Goal: Task Accomplishment & Management: Complete application form

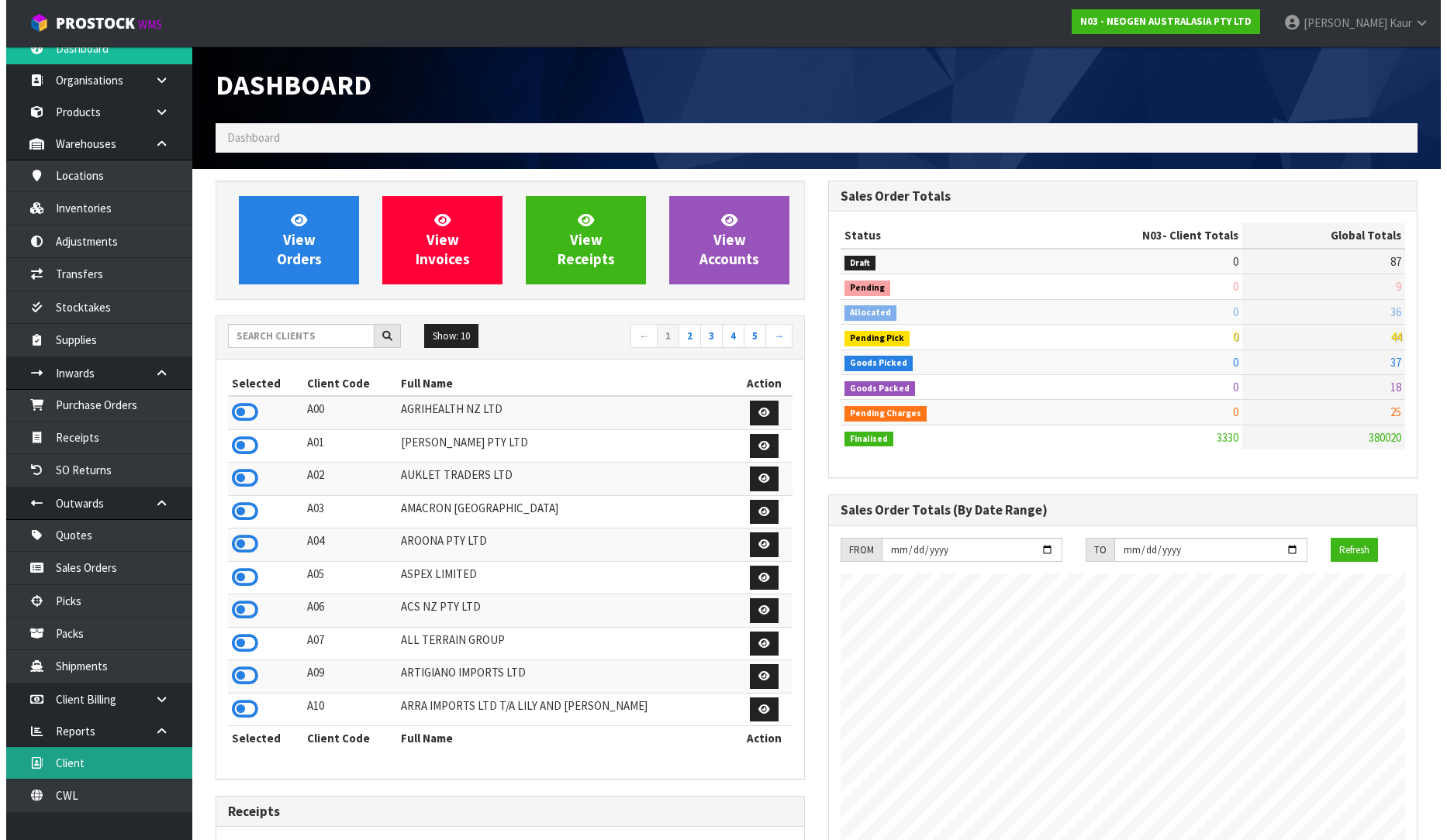
scroll to position [19, 0]
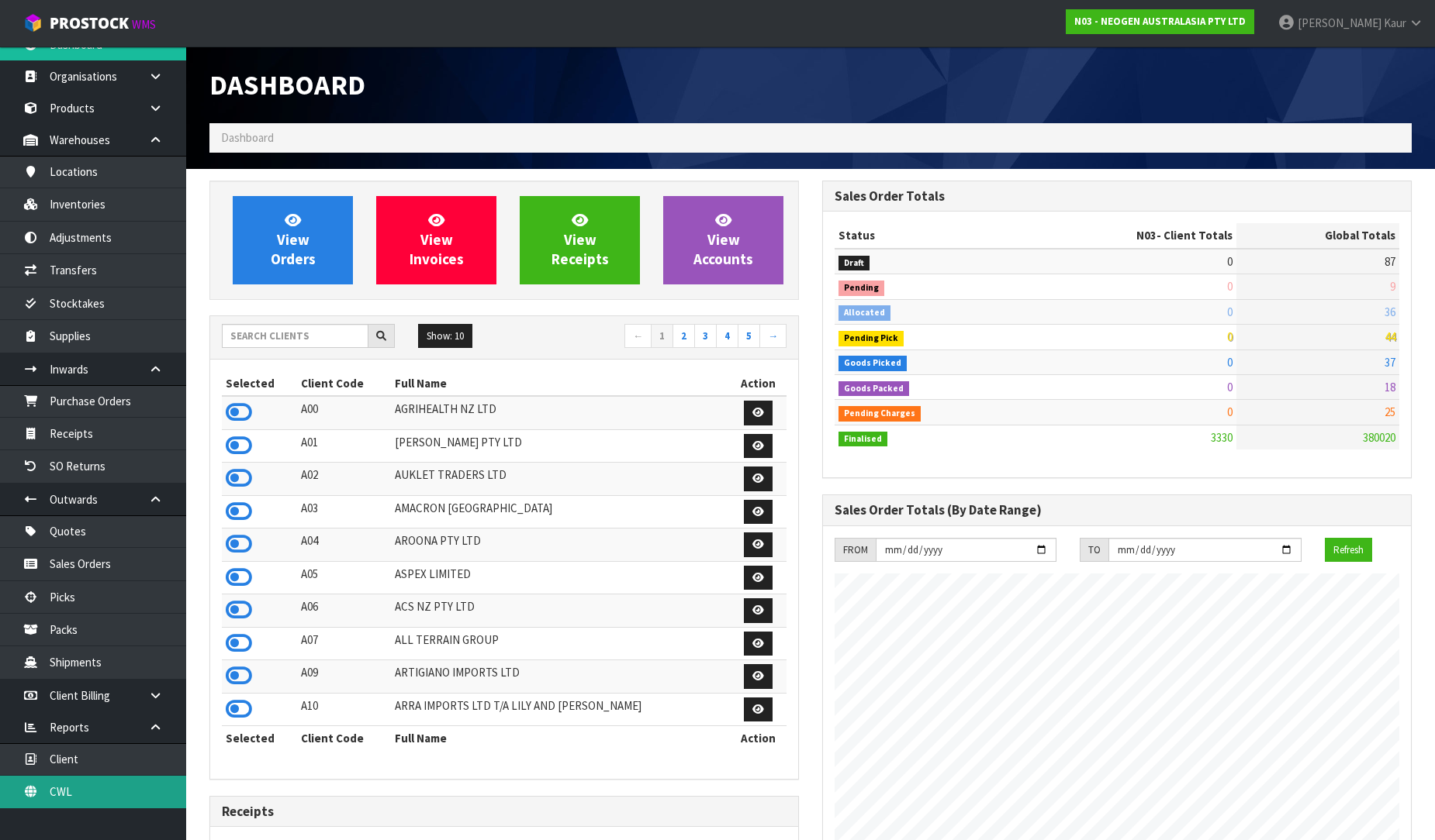
drag, startPoint x: 89, startPoint y: 788, endPoint x: 211, endPoint y: 526, distance: 289.0
click at [89, 788] on link "CWL" at bounding box center [93, 792] width 186 height 32
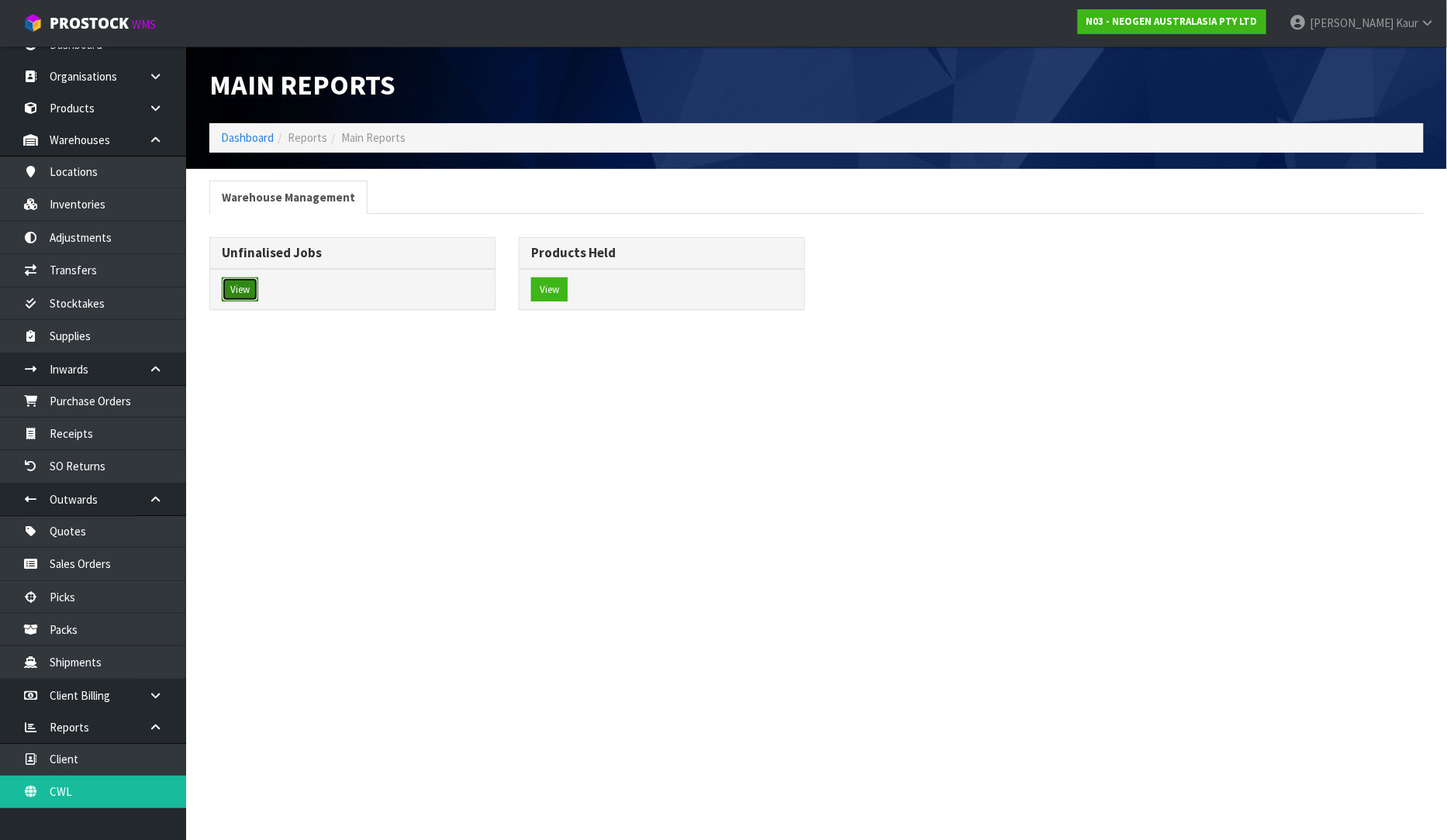
click at [245, 298] on button "View" at bounding box center [240, 290] width 37 height 24
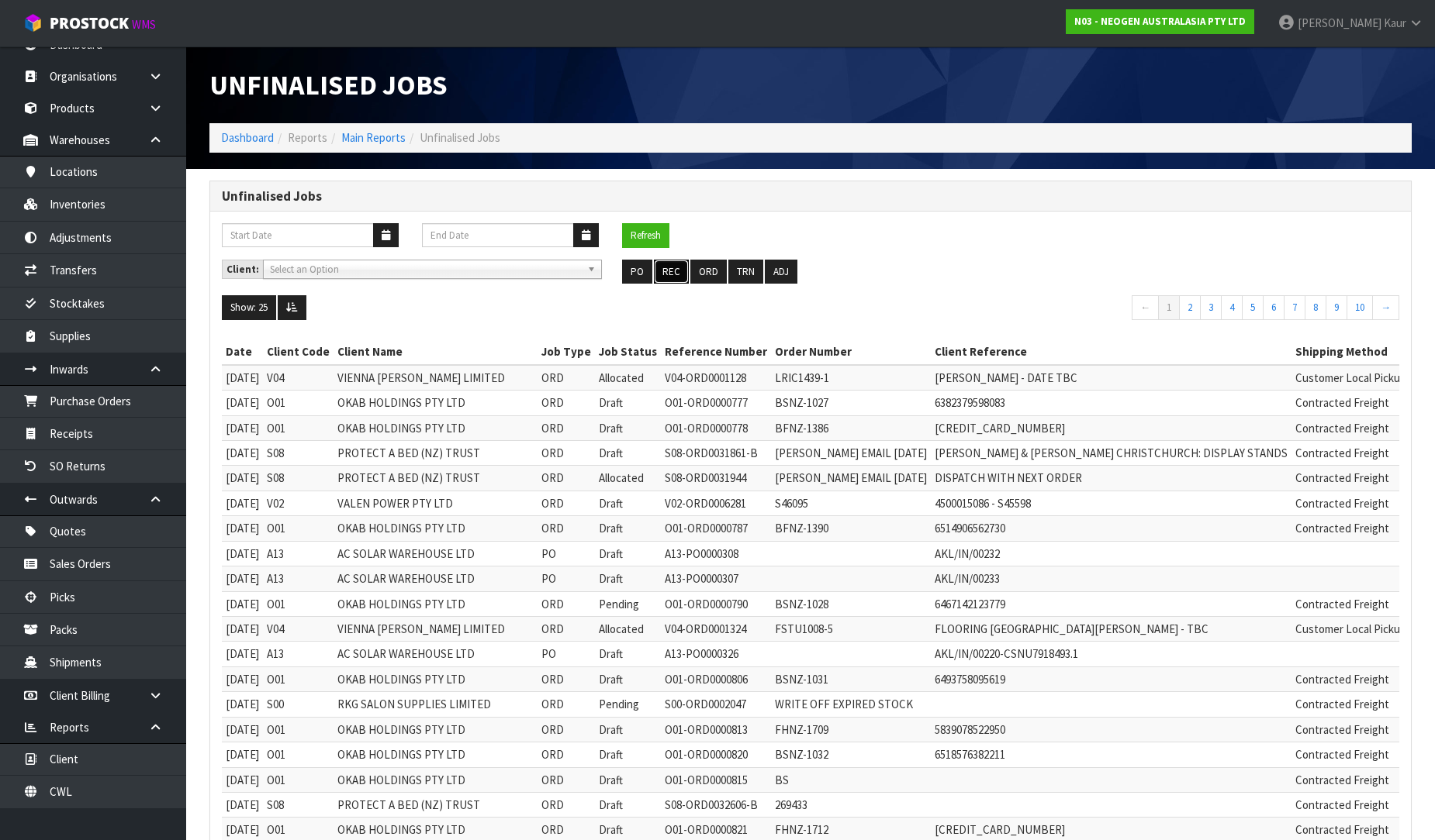
click at [676, 284] on button "REC" at bounding box center [671, 272] width 35 height 24
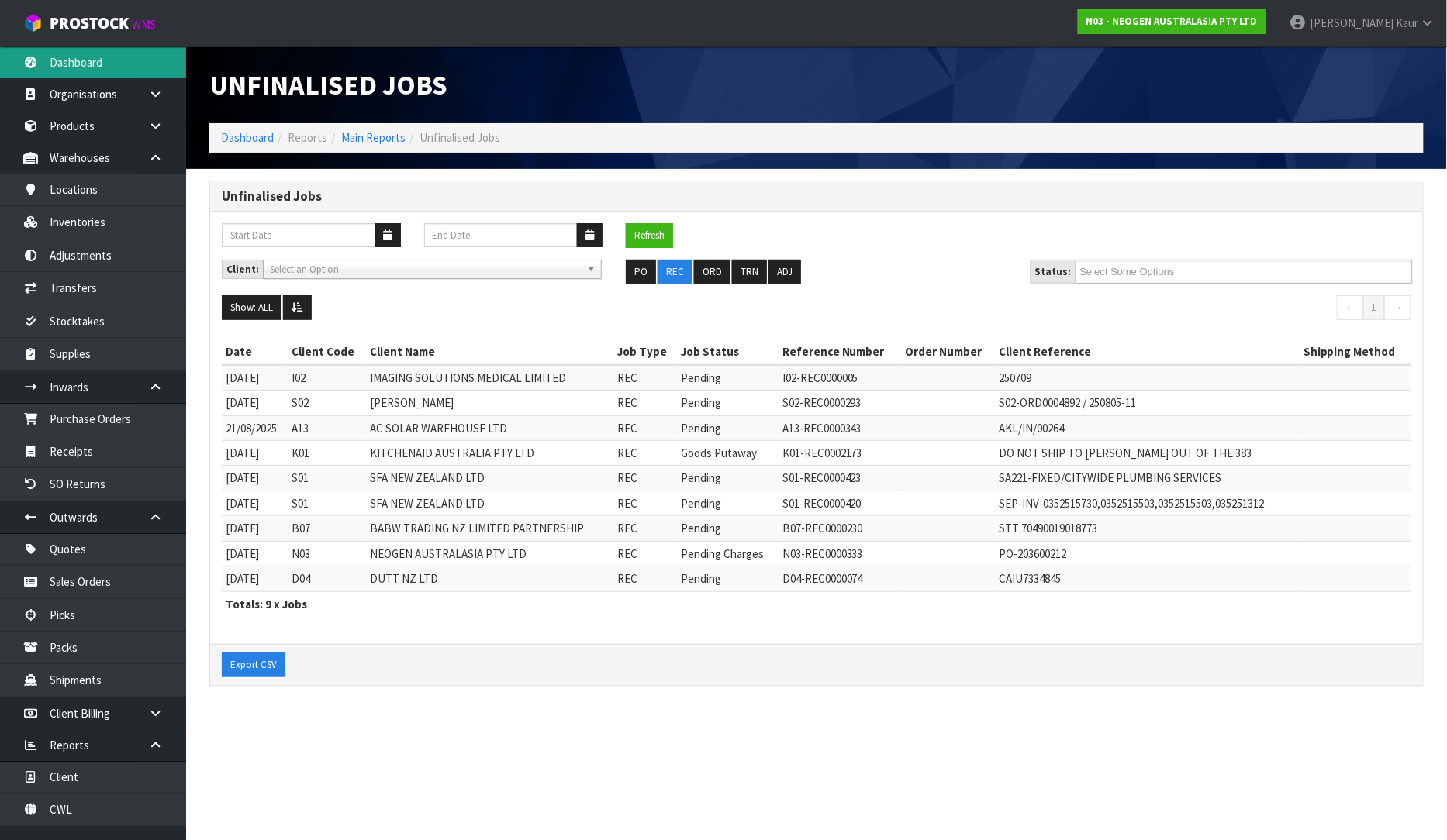
click at [82, 57] on link "Dashboard" at bounding box center [93, 63] width 186 height 32
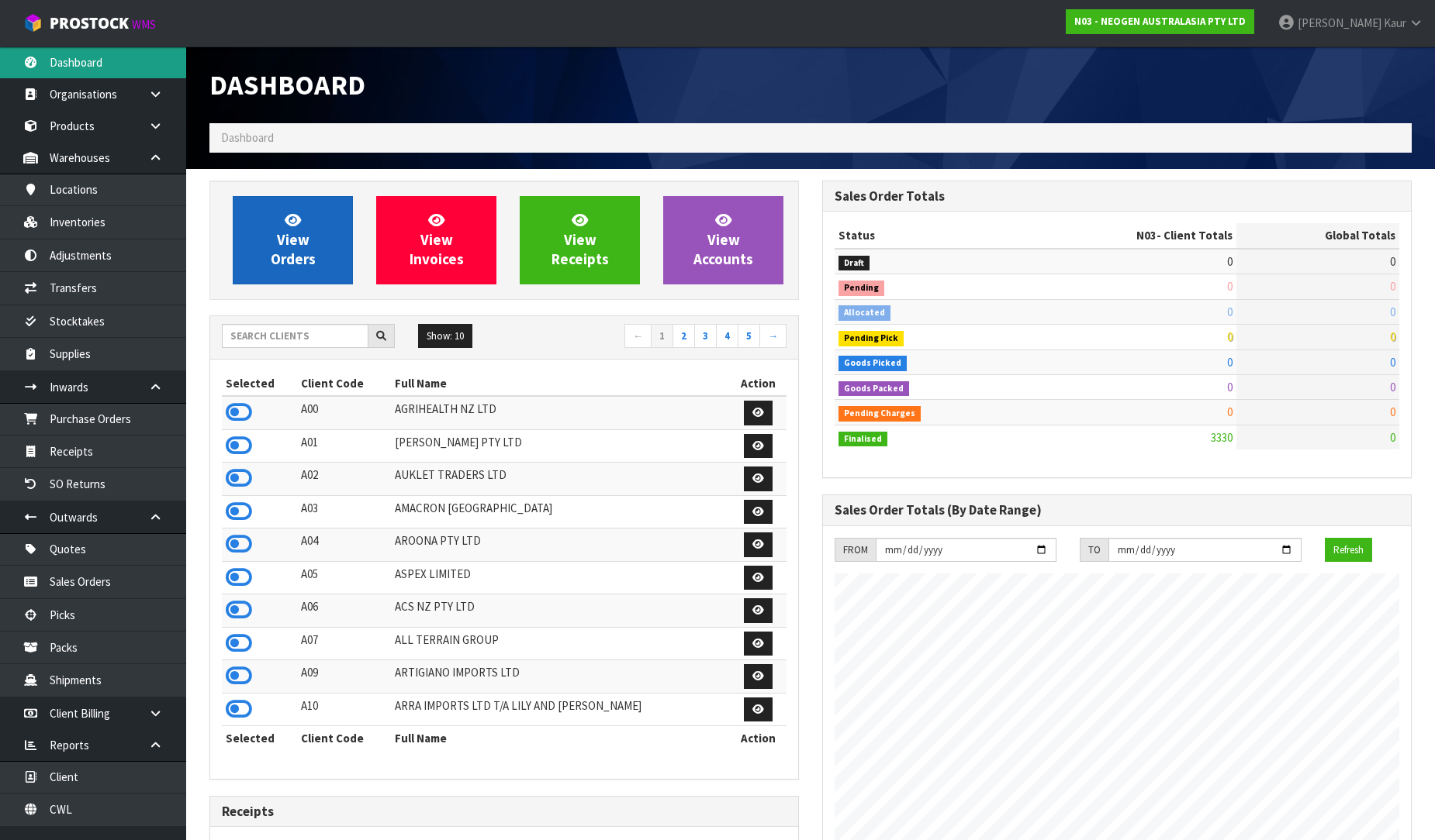
scroll to position [1175, 612]
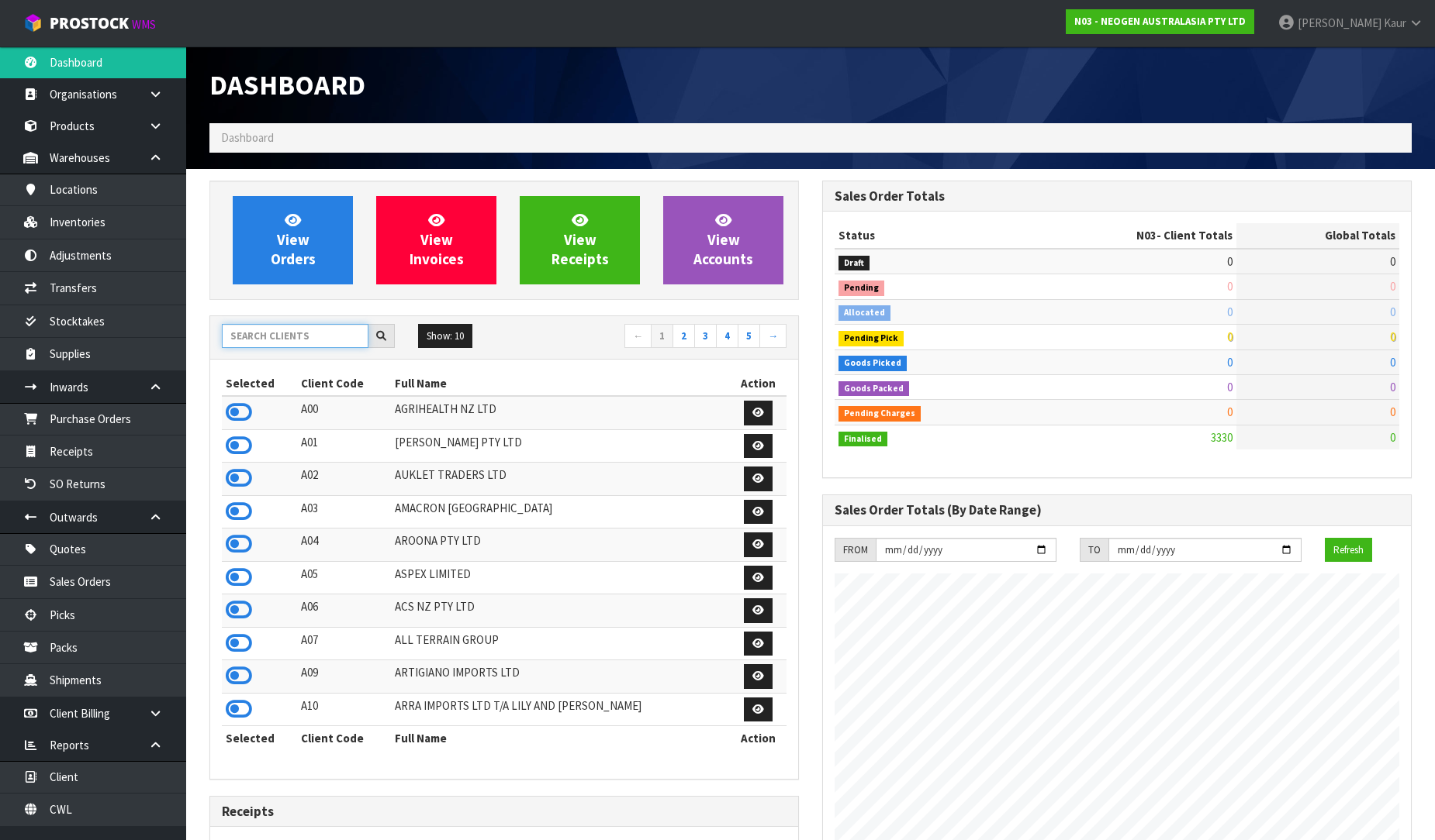
click at [250, 334] on input "text" at bounding box center [295, 337] width 146 height 24
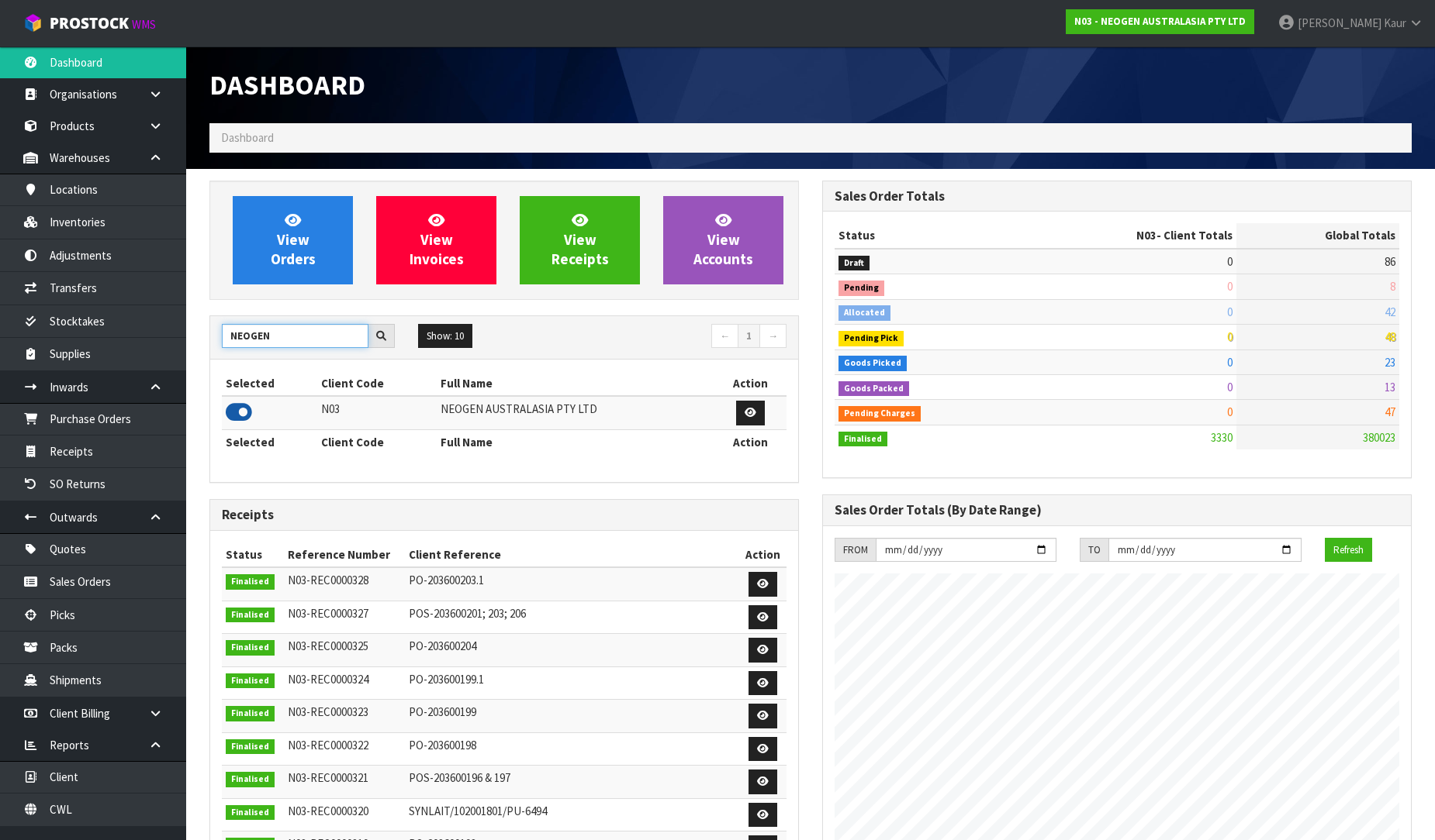
type input "NEOGEN"
click at [235, 414] on icon at bounding box center [239, 412] width 26 height 23
click at [144, 462] on link "Receipts" at bounding box center [93, 452] width 186 height 32
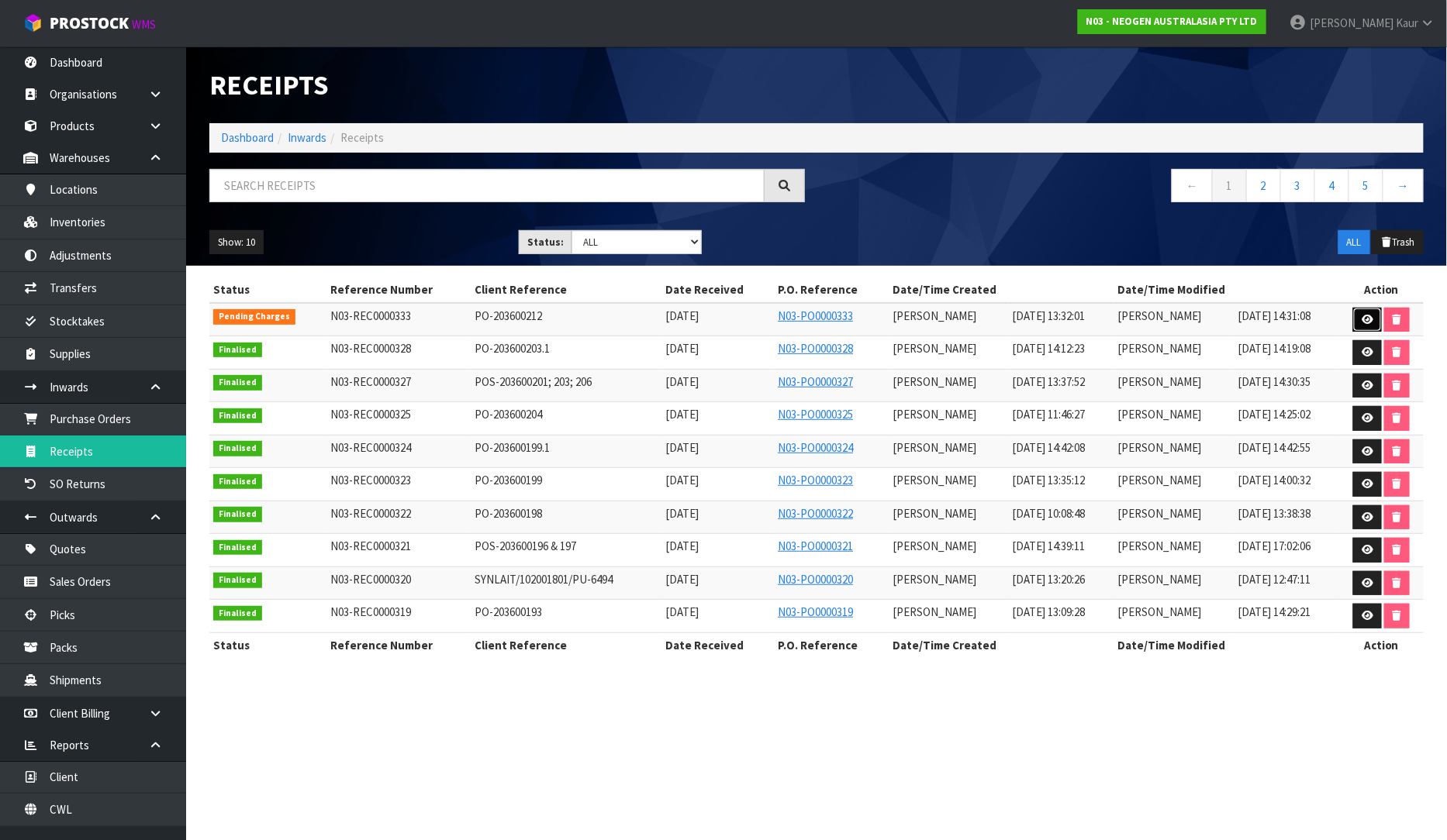
click at [1364, 311] on link at bounding box center [1367, 320] width 29 height 24
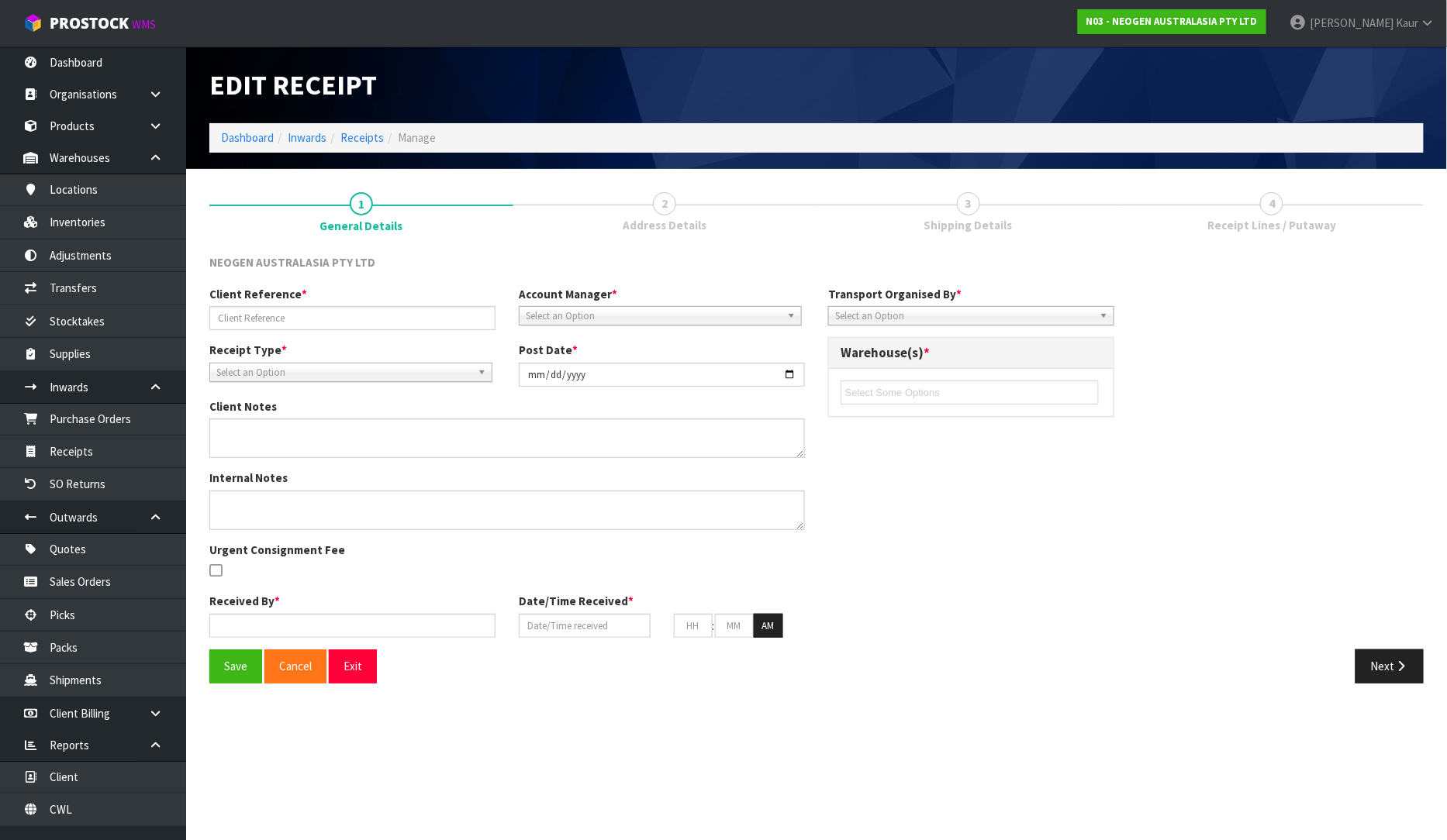
type input "PO-203600212"
type input "[DATE]"
type input "[PERSON_NAME]"
type input "[DATE]"
type input "01"
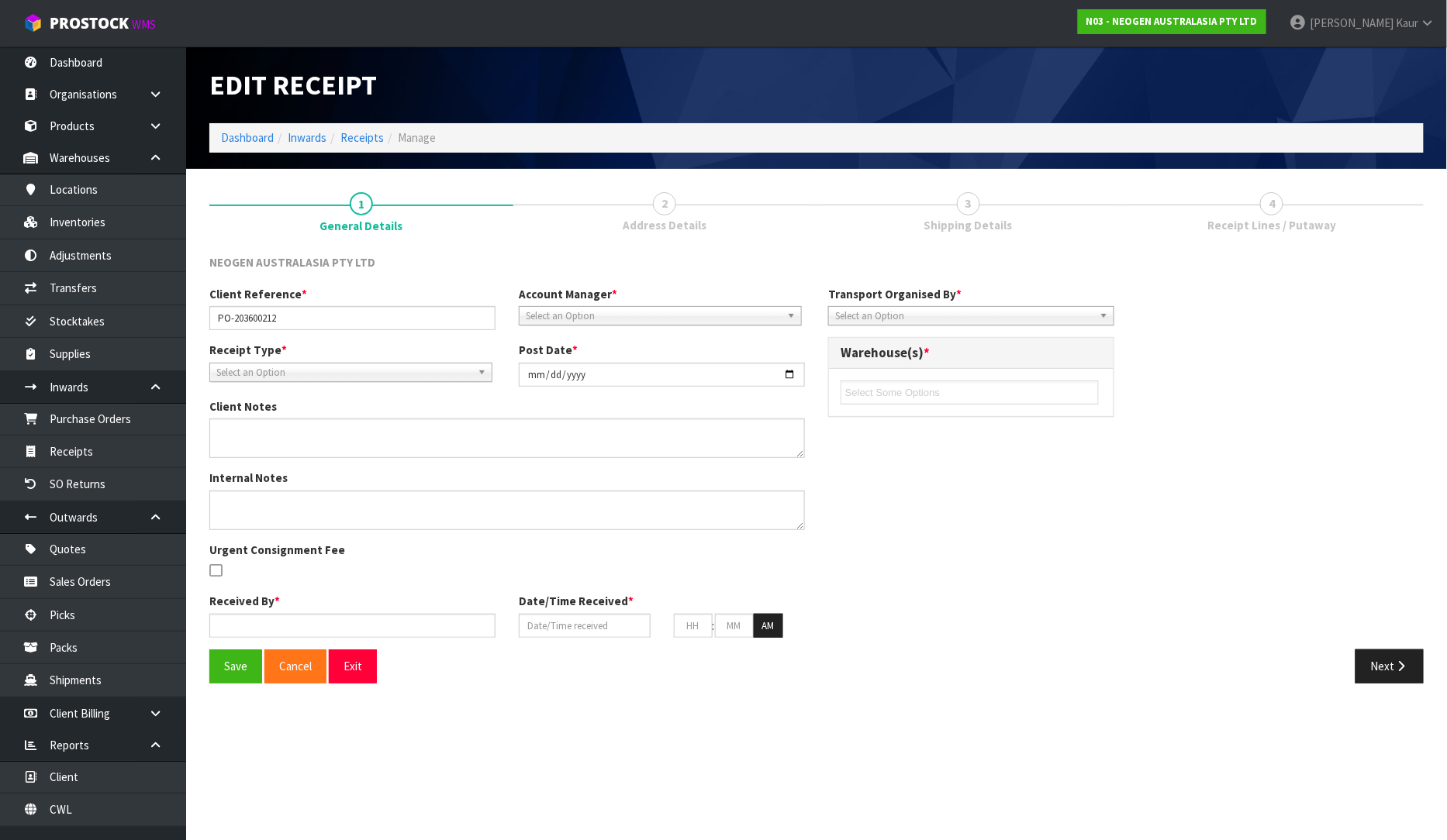
type input "32"
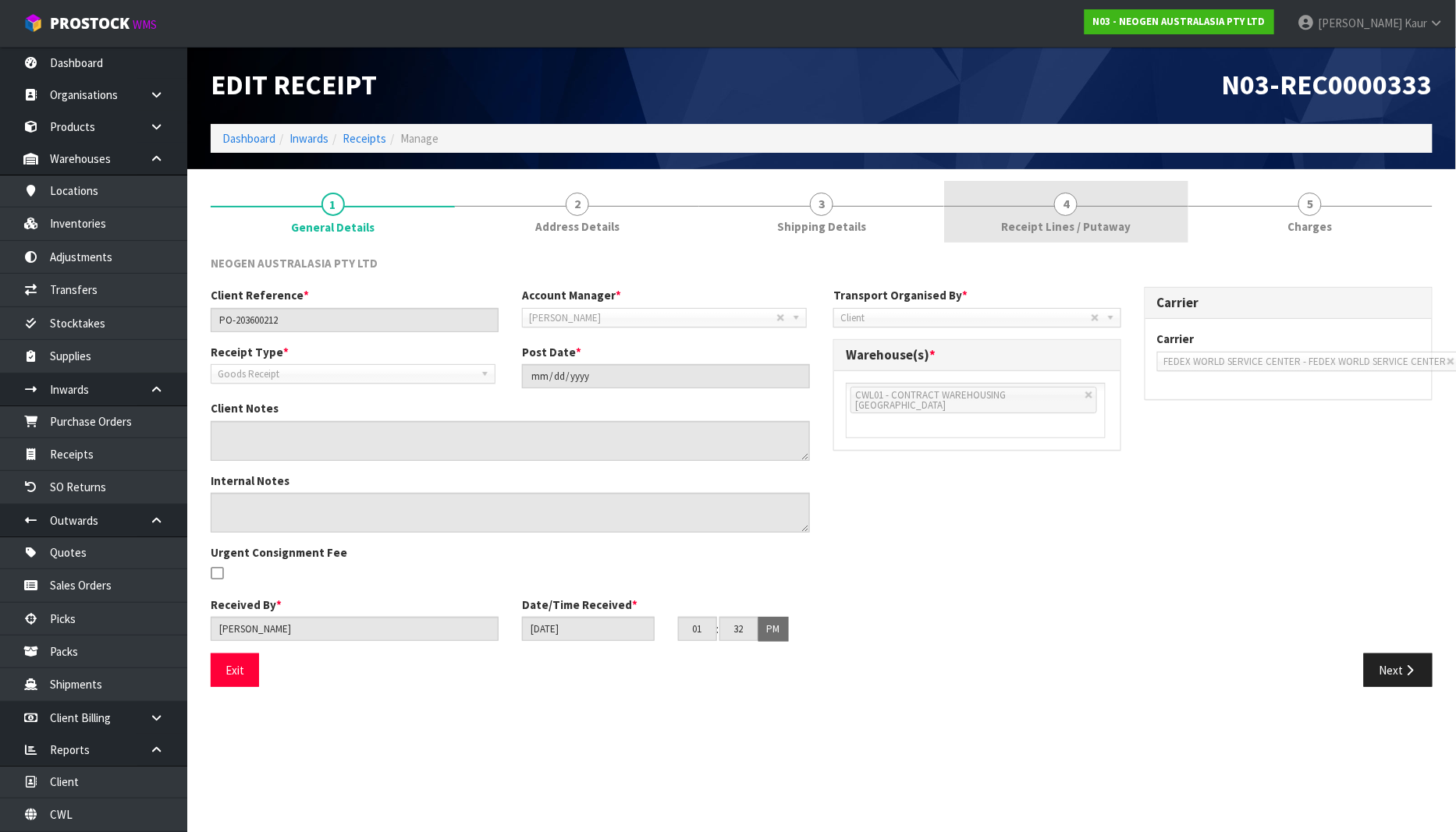
click at [1124, 227] on span "Receipt Lines / Putaway" at bounding box center [1065, 226] width 129 height 16
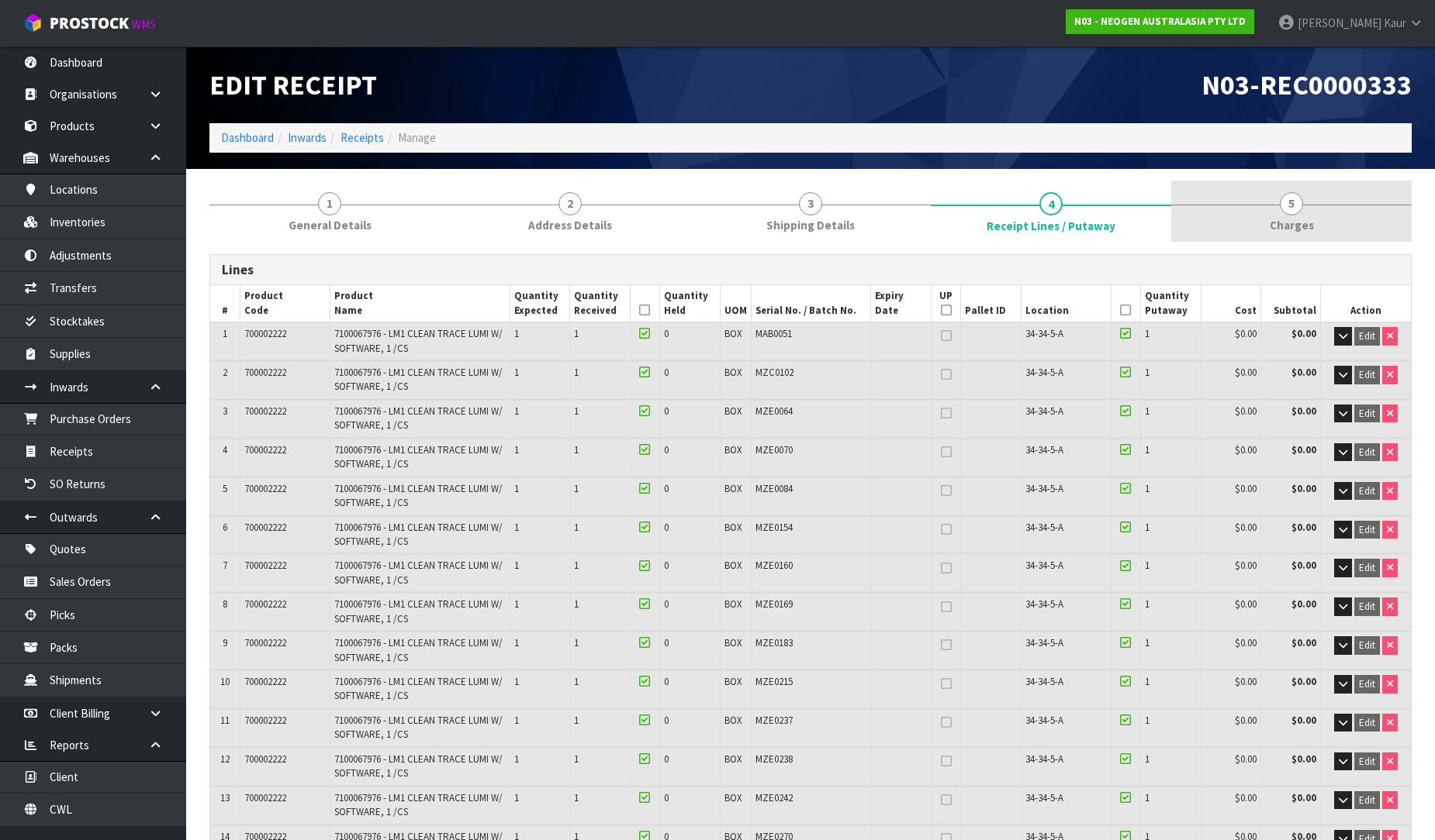
click at [1307, 218] on span "Charges" at bounding box center [1292, 225] width 44 height 16
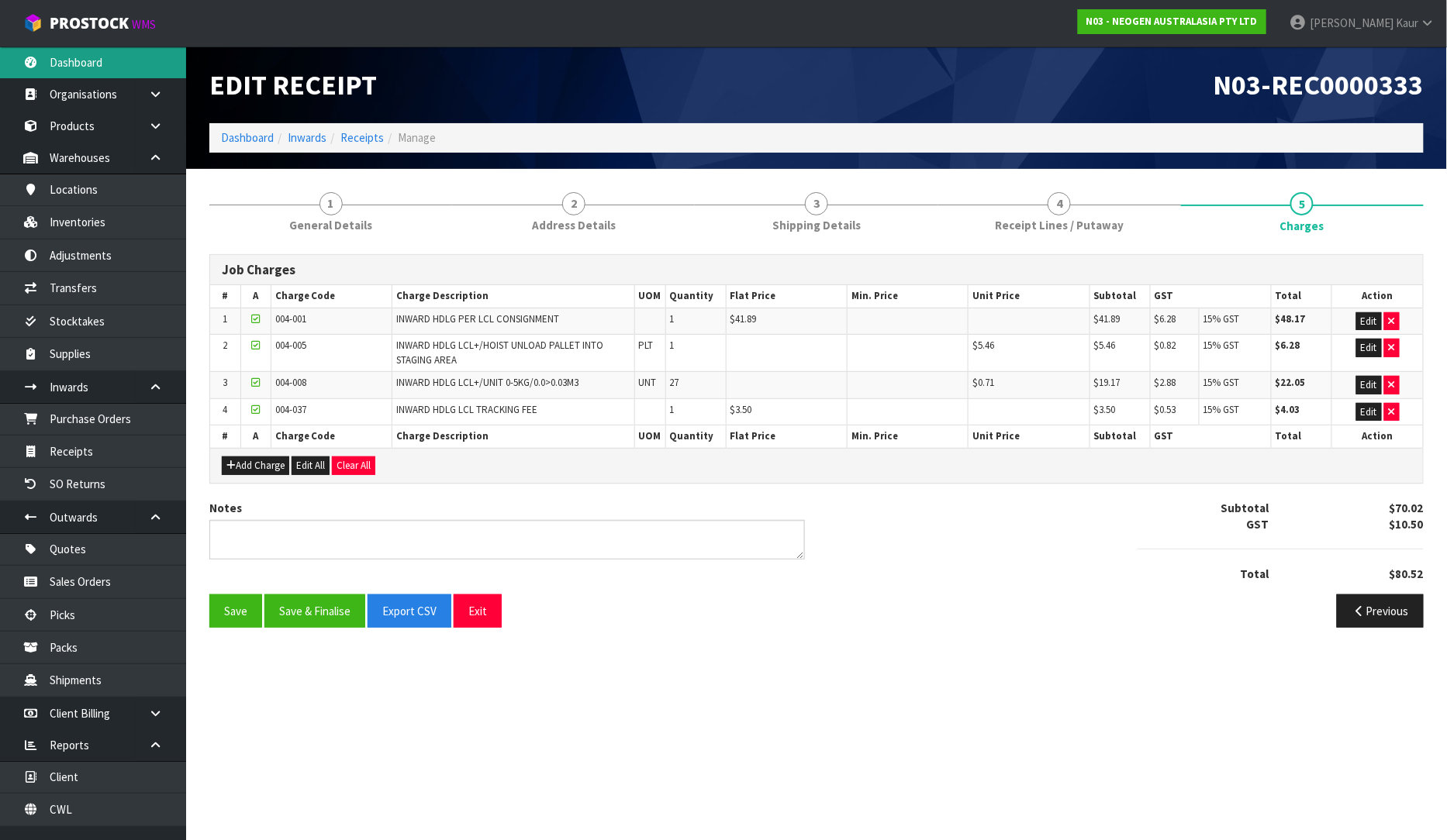
click at [104, 60] on link "Dashboard" at bounding box center [93, 63] width 186 height 32
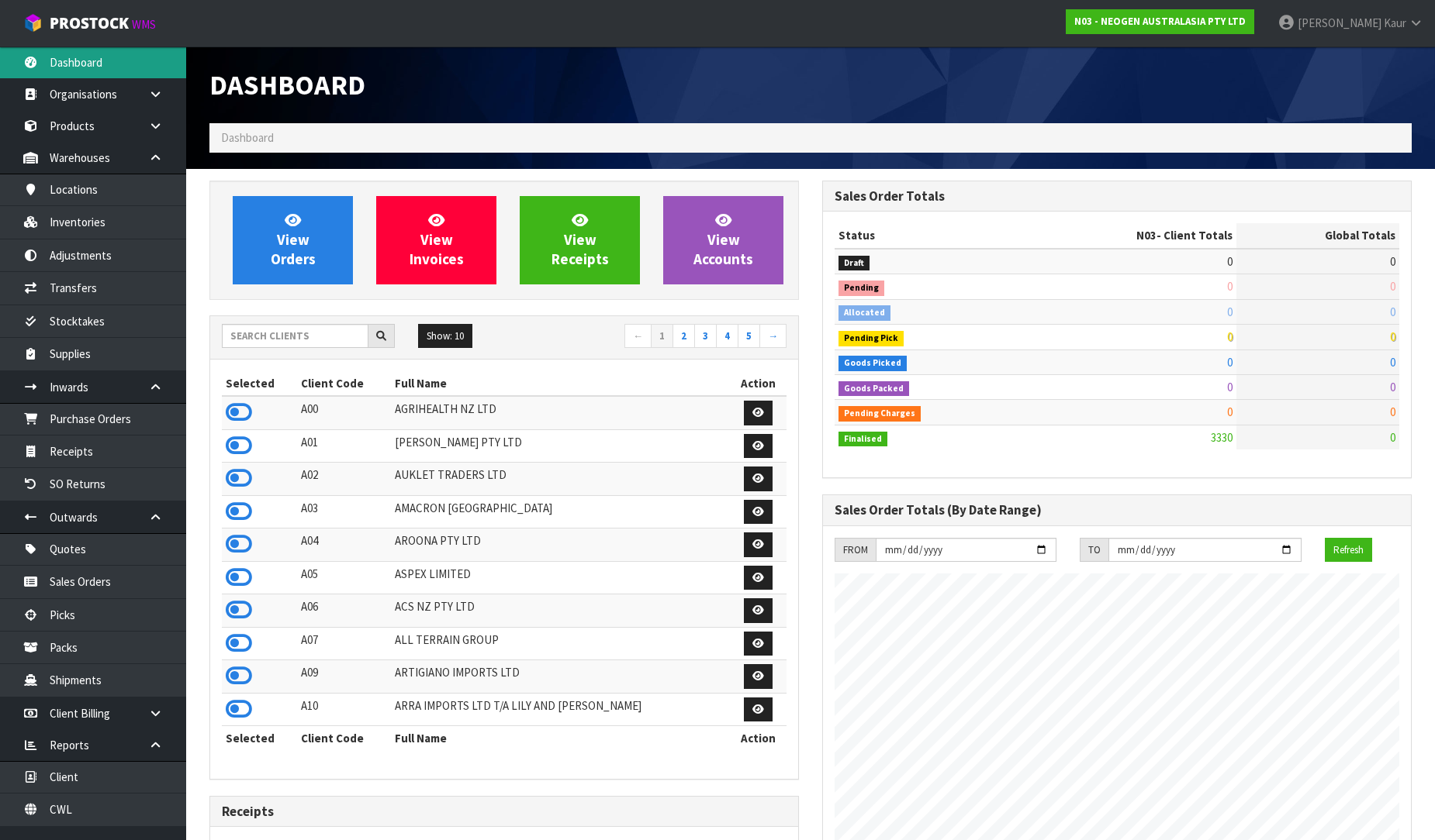
scroll to position [1175, 612]
click at [279, 327] on input "text" at bounding box center [295, 337] width 146 height 24
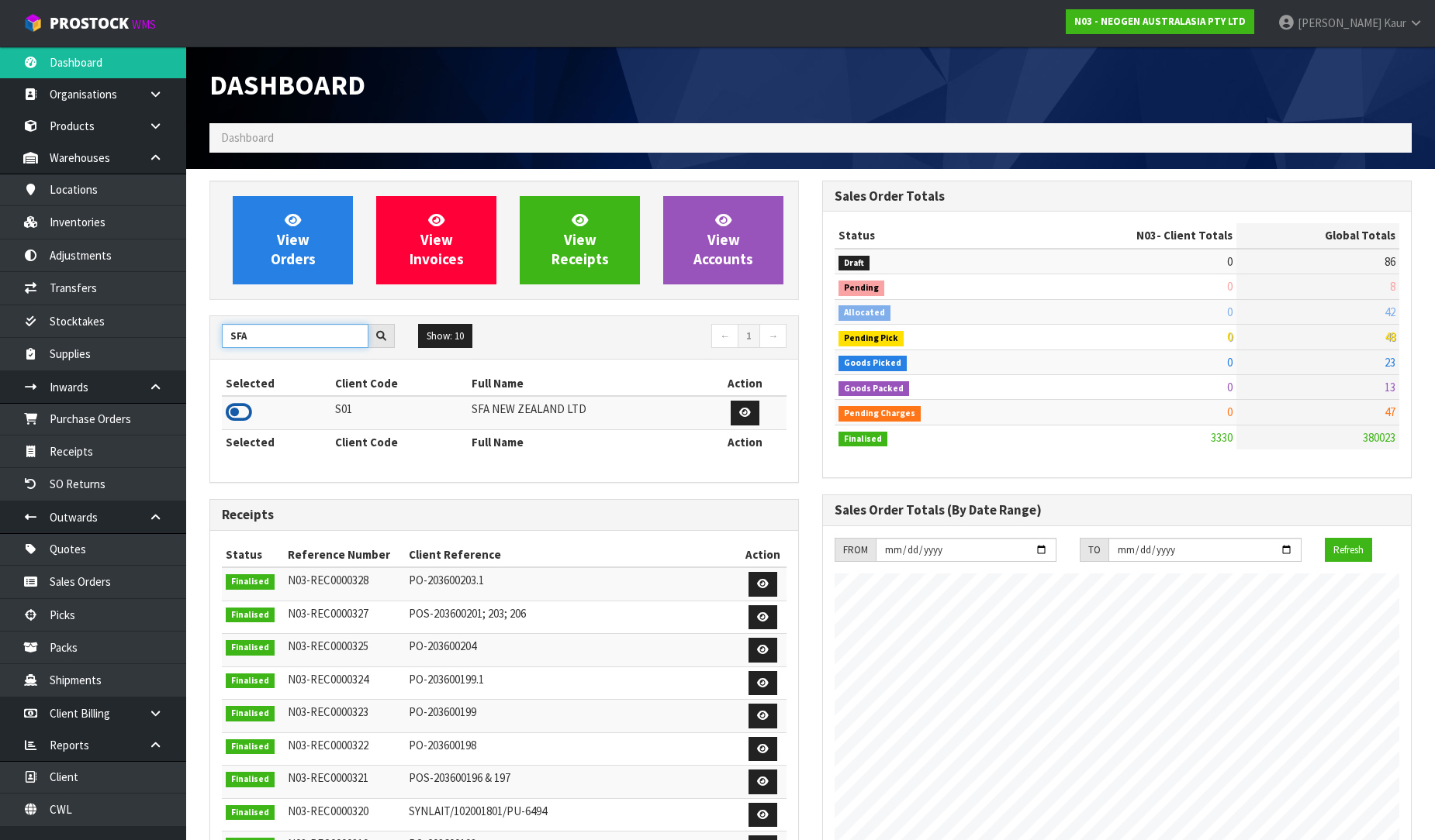
type input "SFA"
click at [241, 414] on icon at bounding box center [239, 412] width 26 height 23
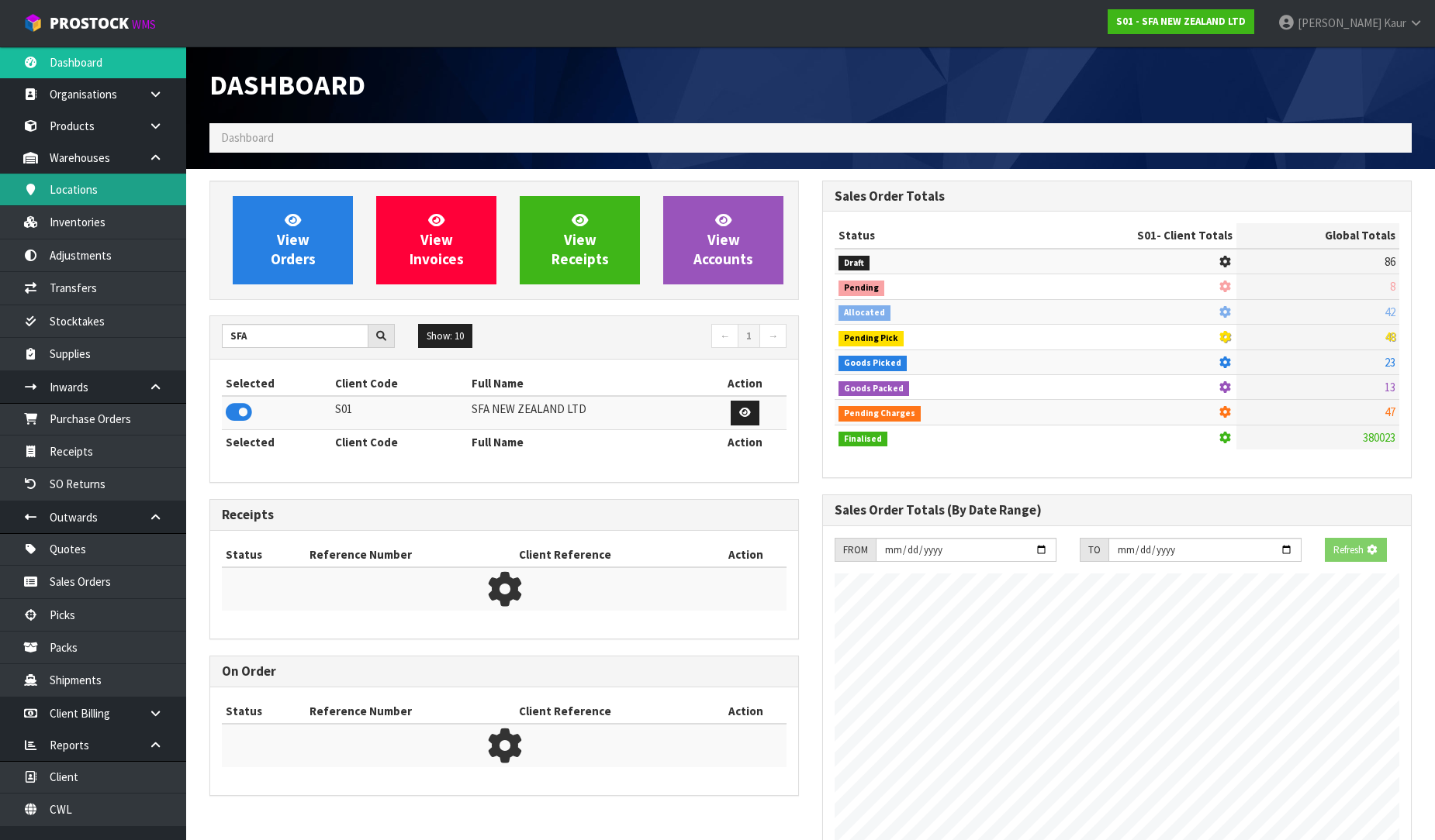
scroll to position [967, 612]
click at [117, 221] on link "Inventories" at bounding box center [93, 222] width 186 height 32
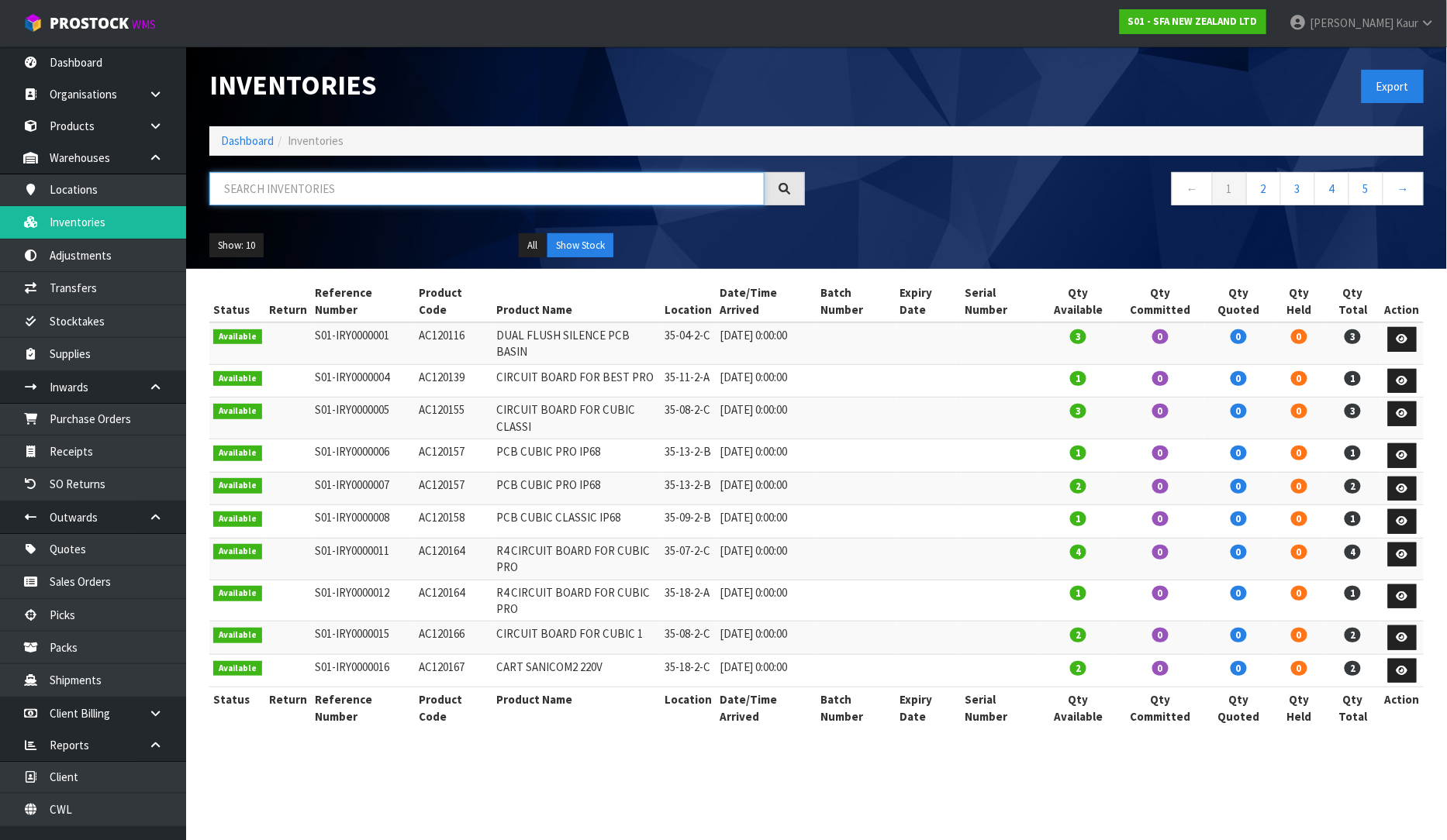
click at [265, 196] on input "text" at bounding box center [487, 189] width 555 height 34
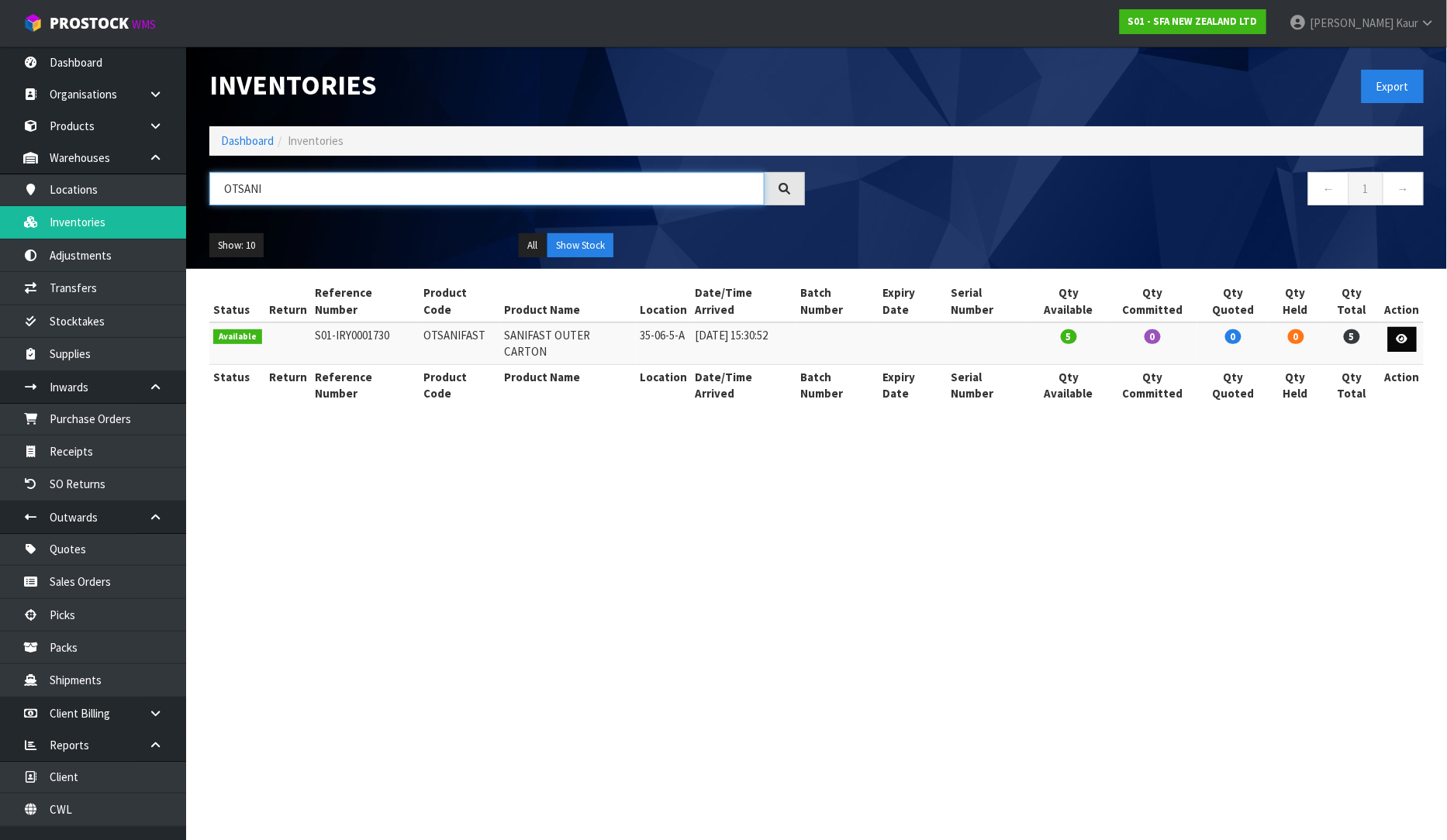
type input "OTSANI"
click at [1402, 334] on icon at bounding box center [1402, 338] width 11 height 10
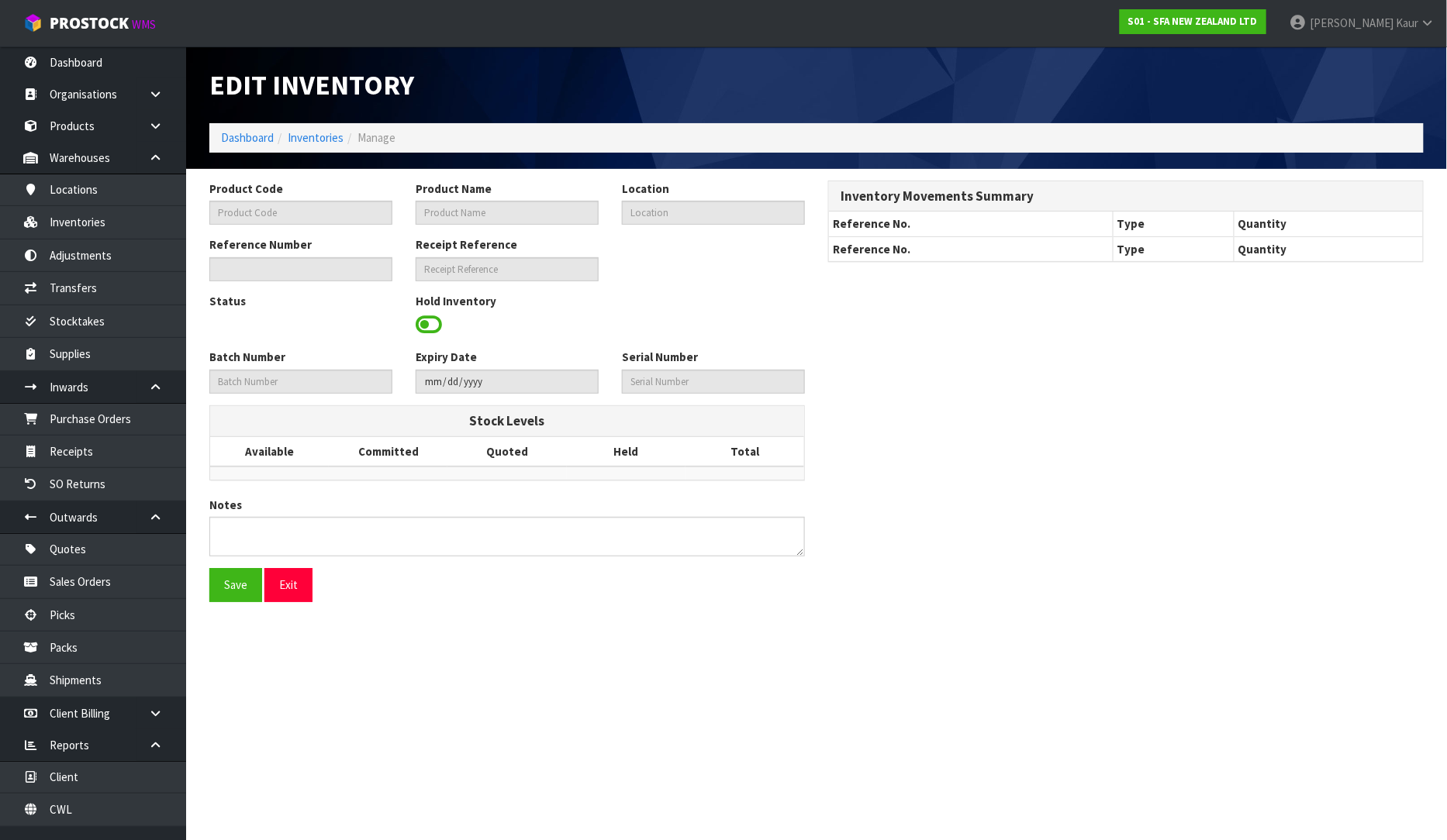
type input "OTSANIFAST"
type input "SANIFAST OUTER CARTON"
type input "35-06-5-A"
type input "S01-IRY0001730"
type input "S01-REC0000382"
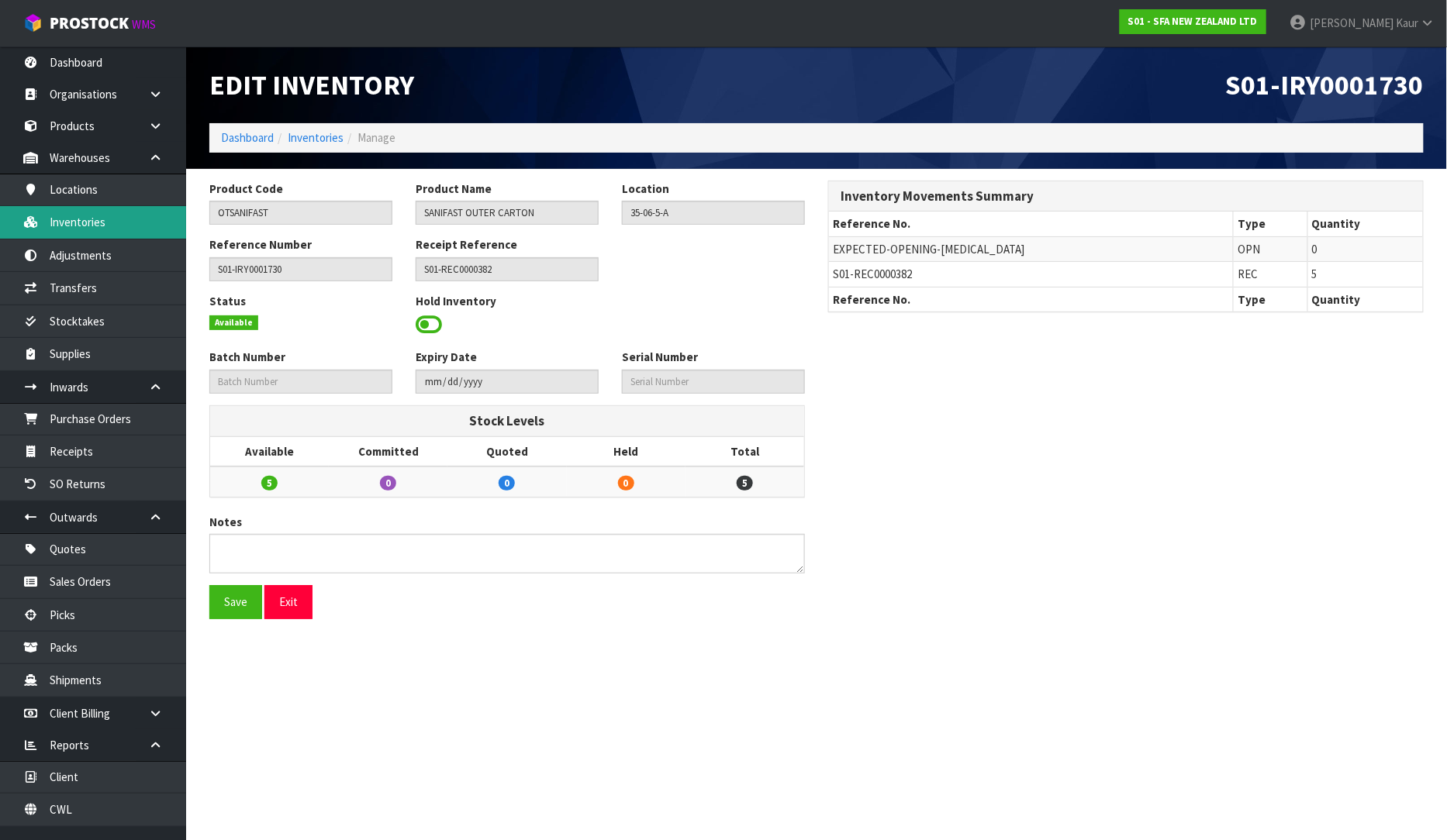
click at [38, 212] on link "Inventories" at bounding box center [93, 222] width 186 height 32
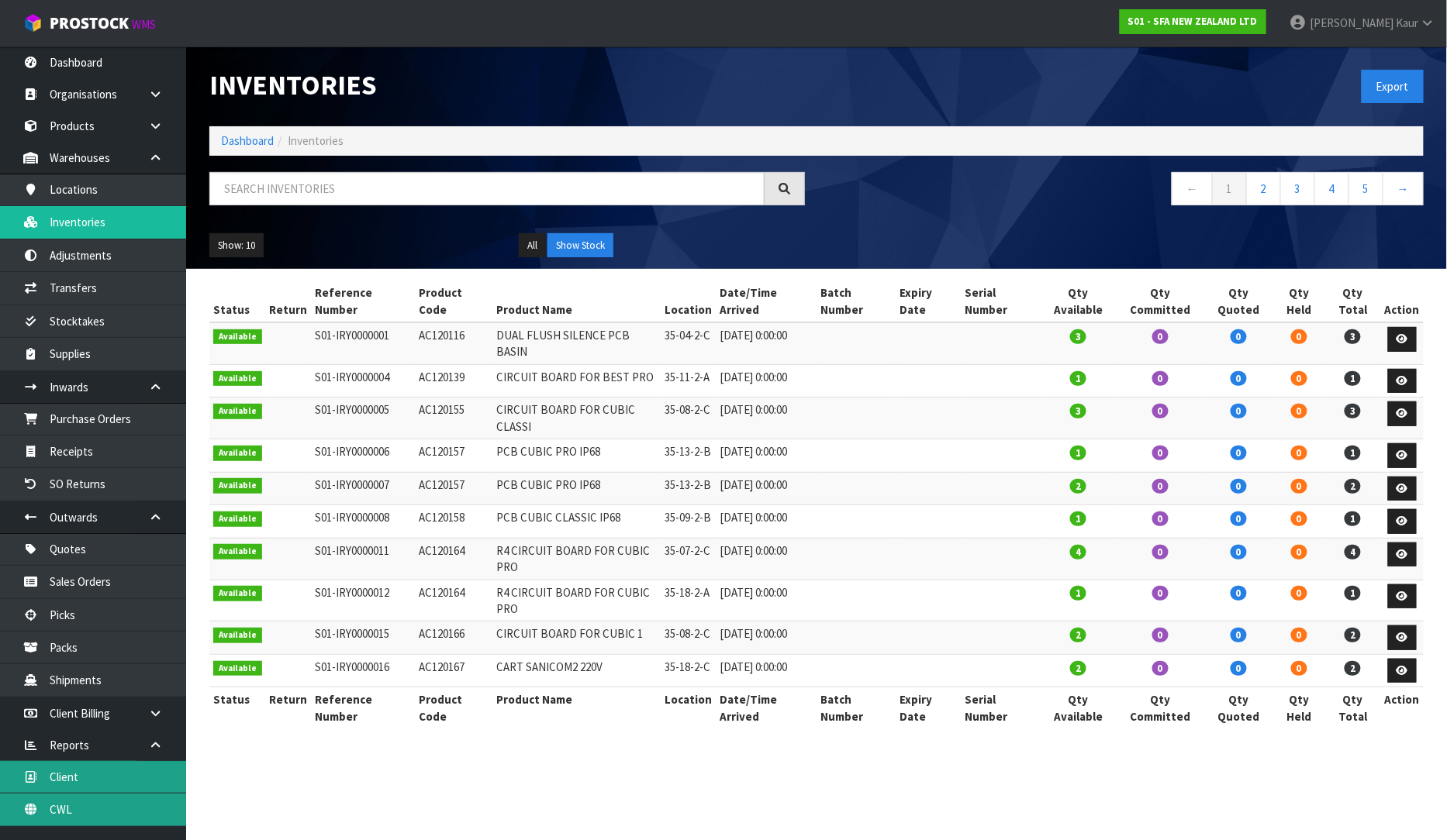
drag, startPoint x: 85, startPoint y: 808, endPoint x: 97, endPoint y: 793, distance: 19.2
click at [85, 808] on link "CWL" at bounding box center [93, 810] width 186 height 32
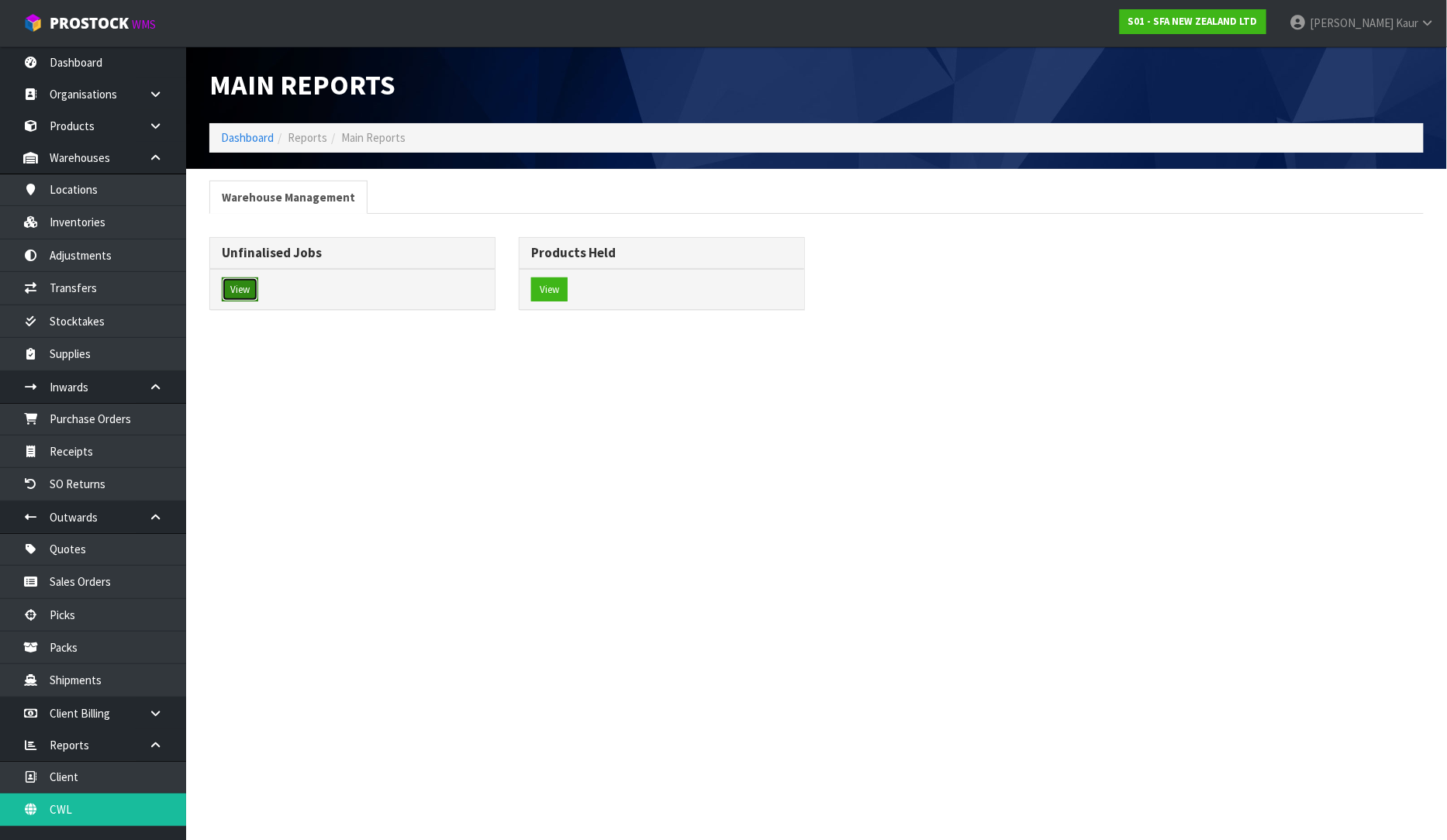
click at [231, 289] on button "View" at bounding box center [240, 290] width 37 height 24
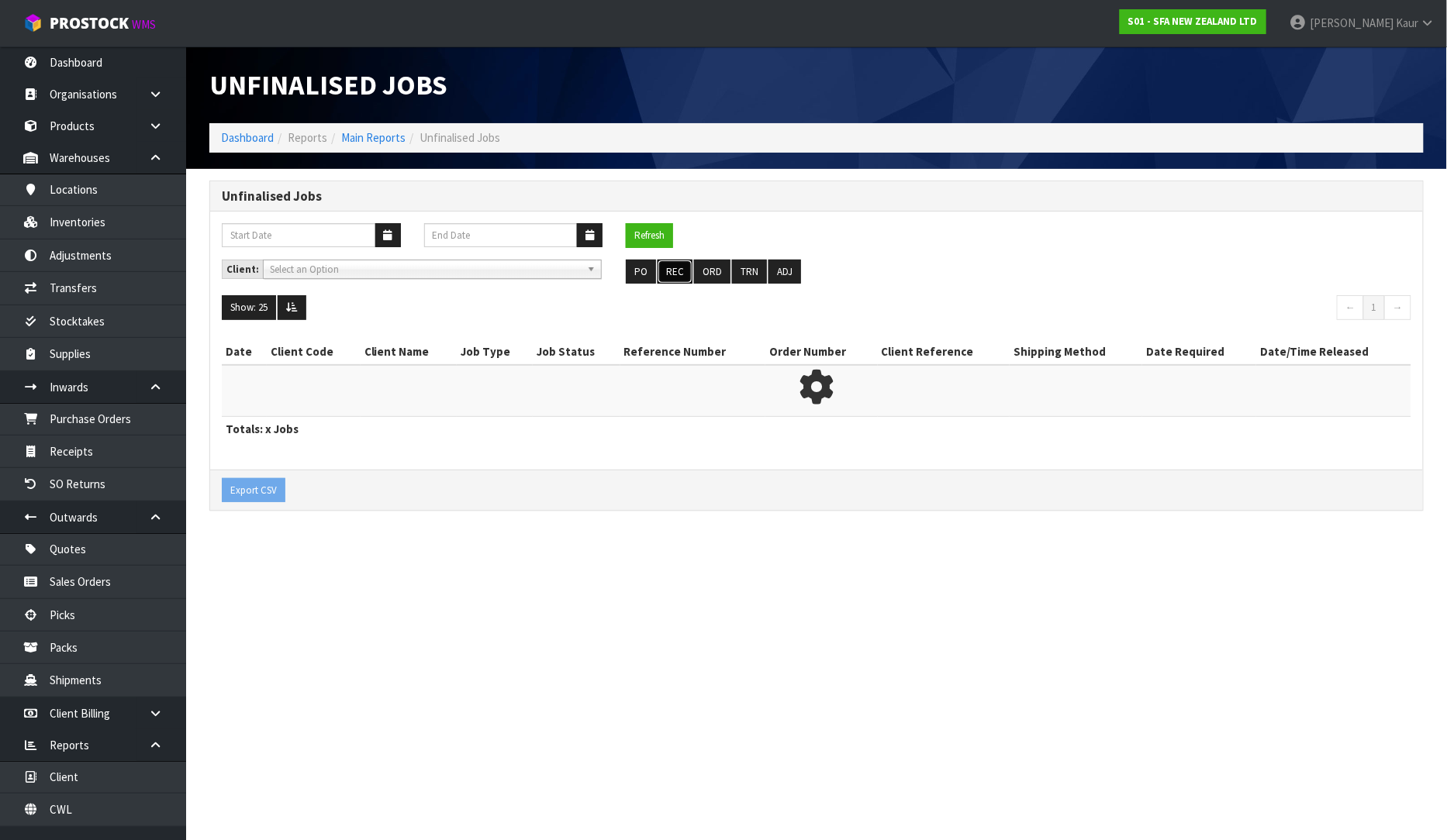
click at [670, 273] on button "REC" at bounding box center [674, 272] width 35 height 24
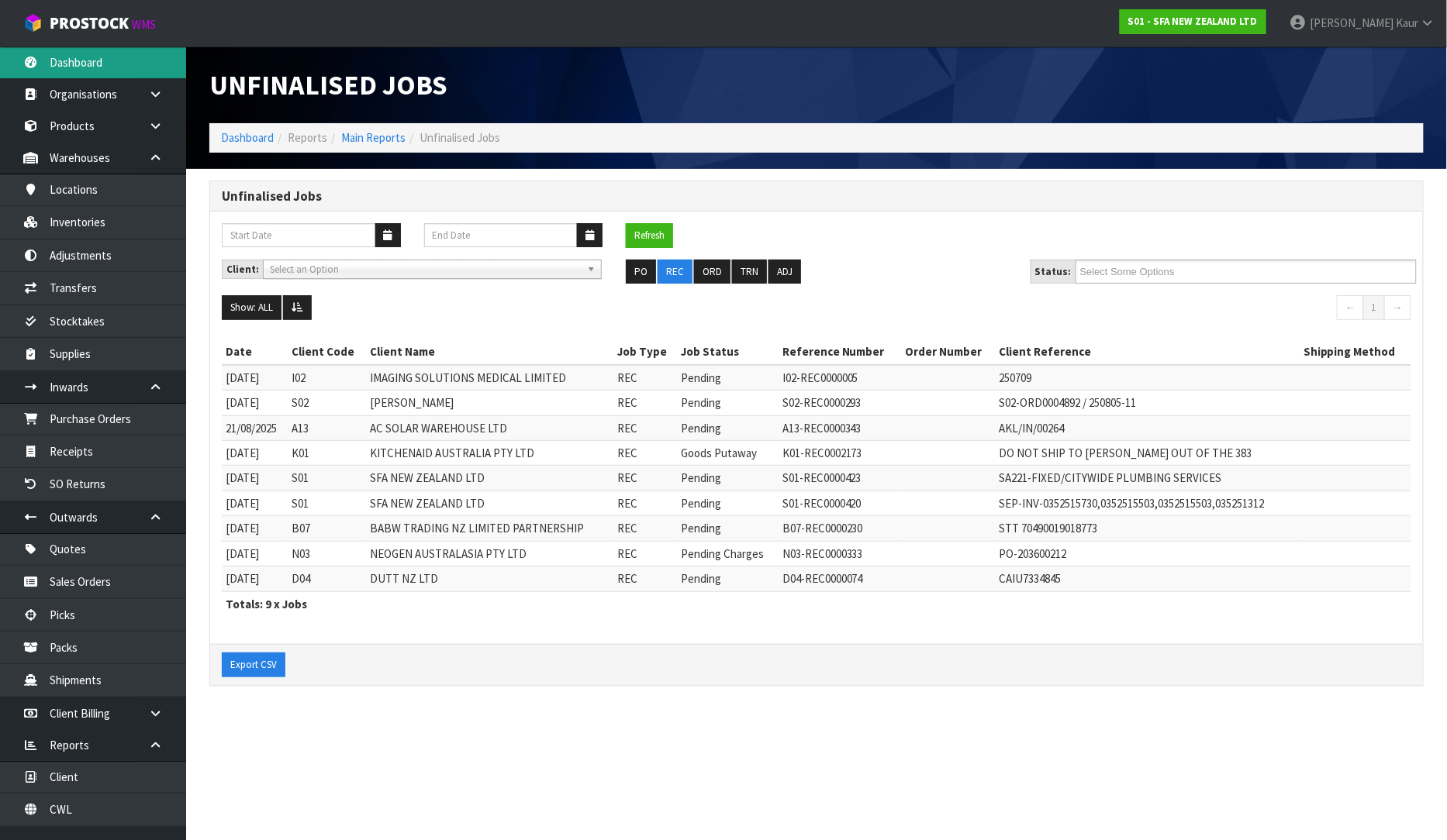
click at [67, 54] on link "Dashboard" at bounding box center [93, 63] width 186 height 32
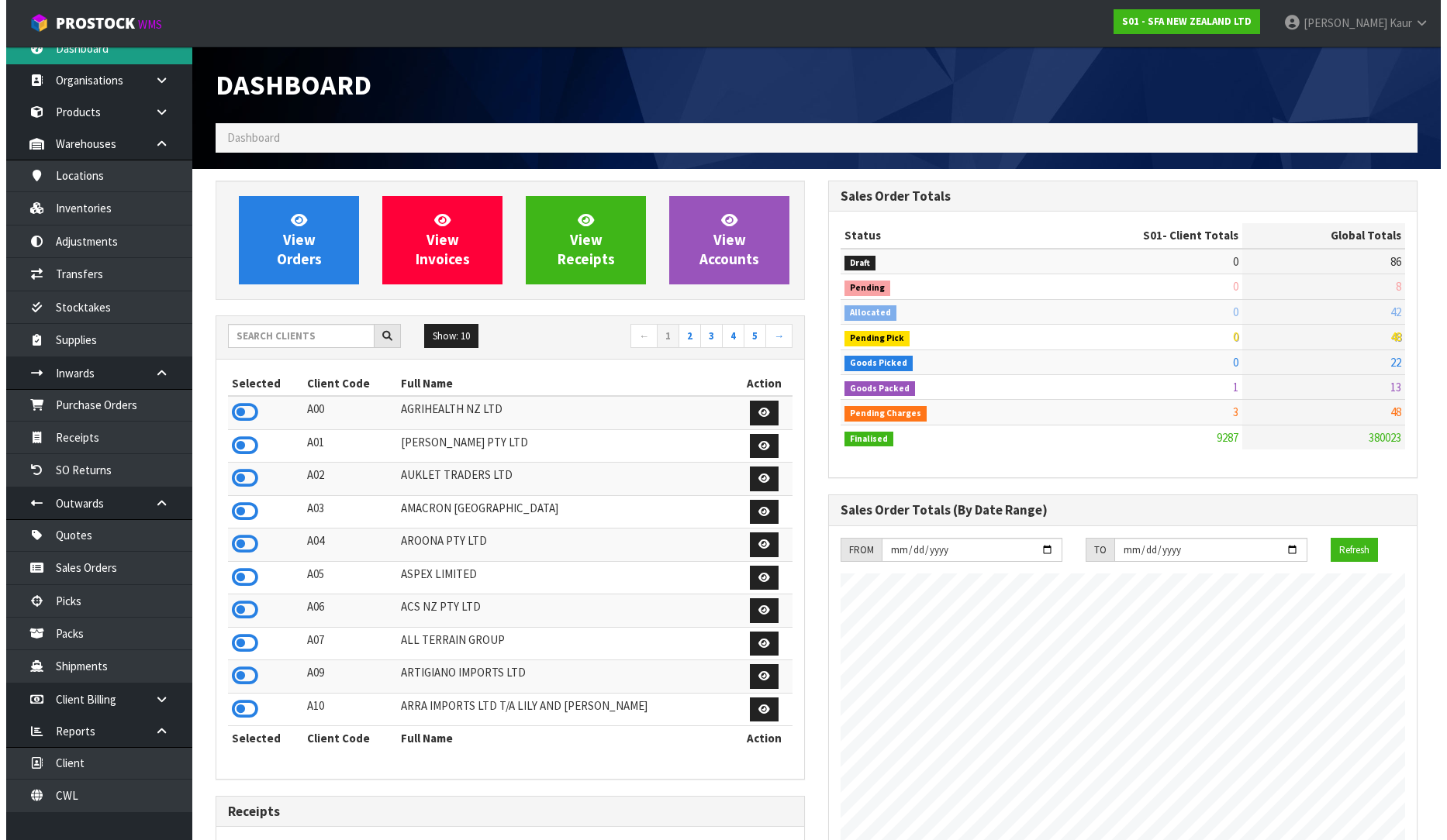
scroll to position [19, 0]
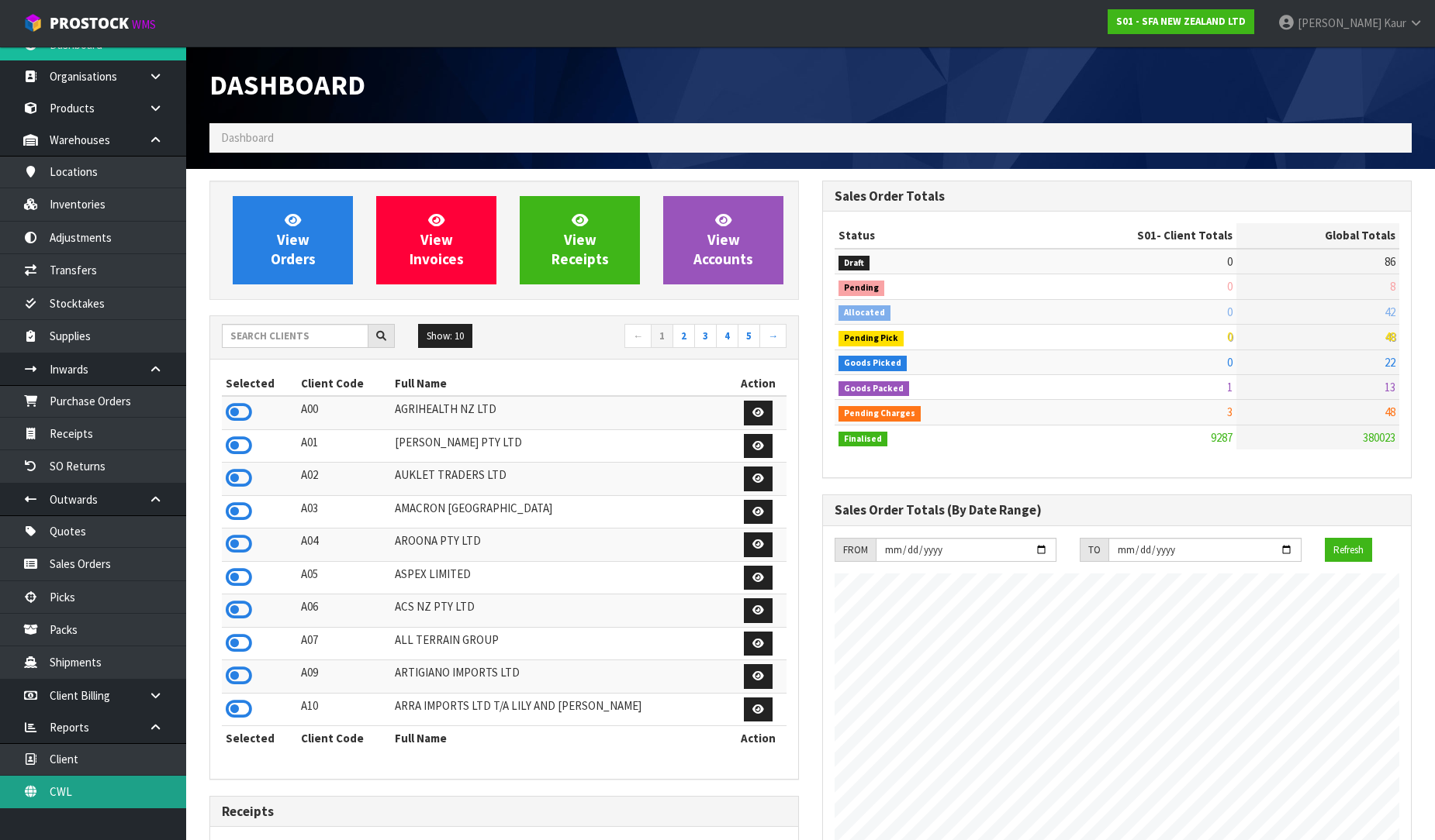
click at [71, 785] on link "CWL" at bounding box center [93, 792] width 186 height 32
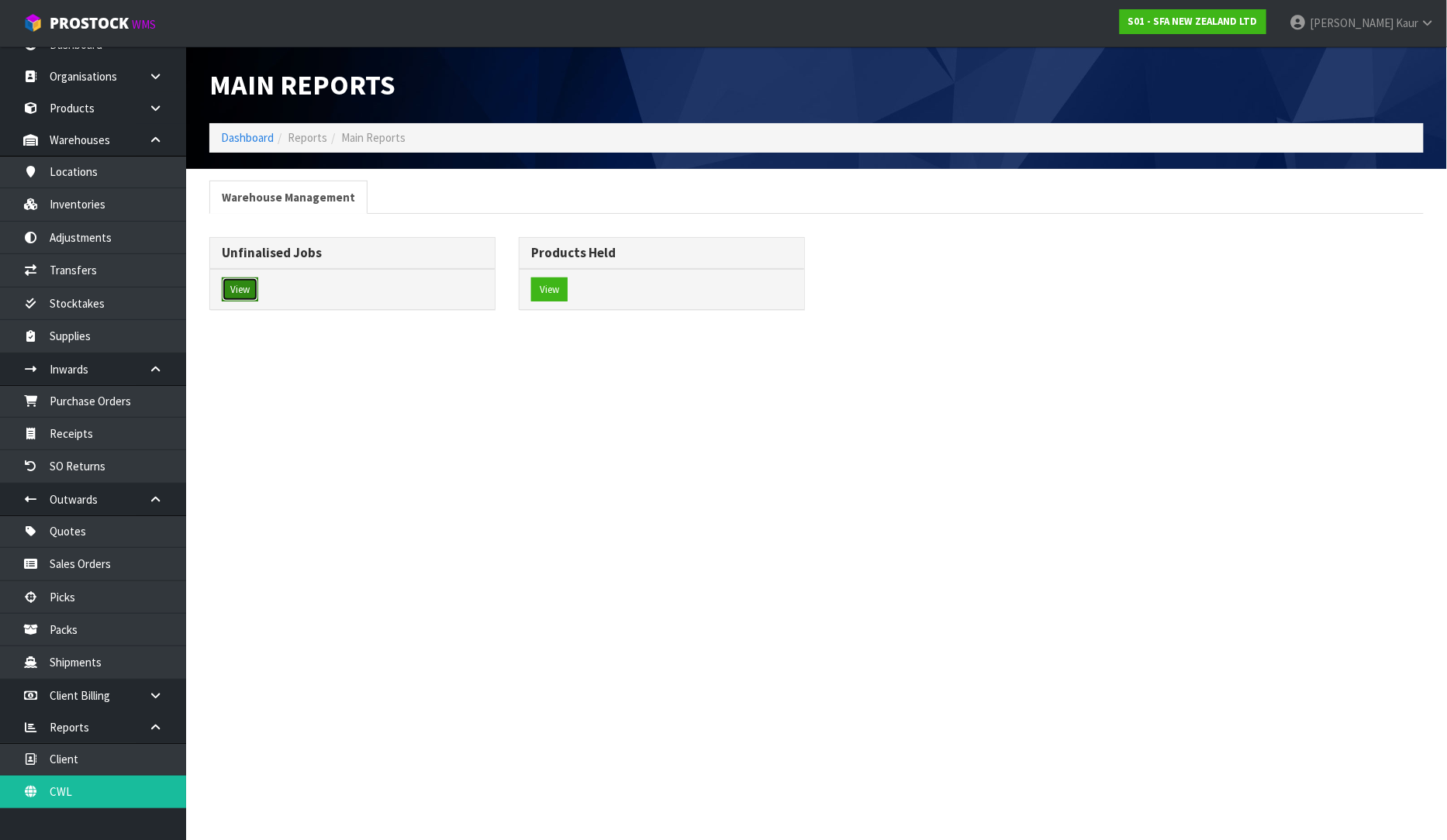
click at [222, 294] on button "View" at bounding box center [240, 290] width 37 height 24
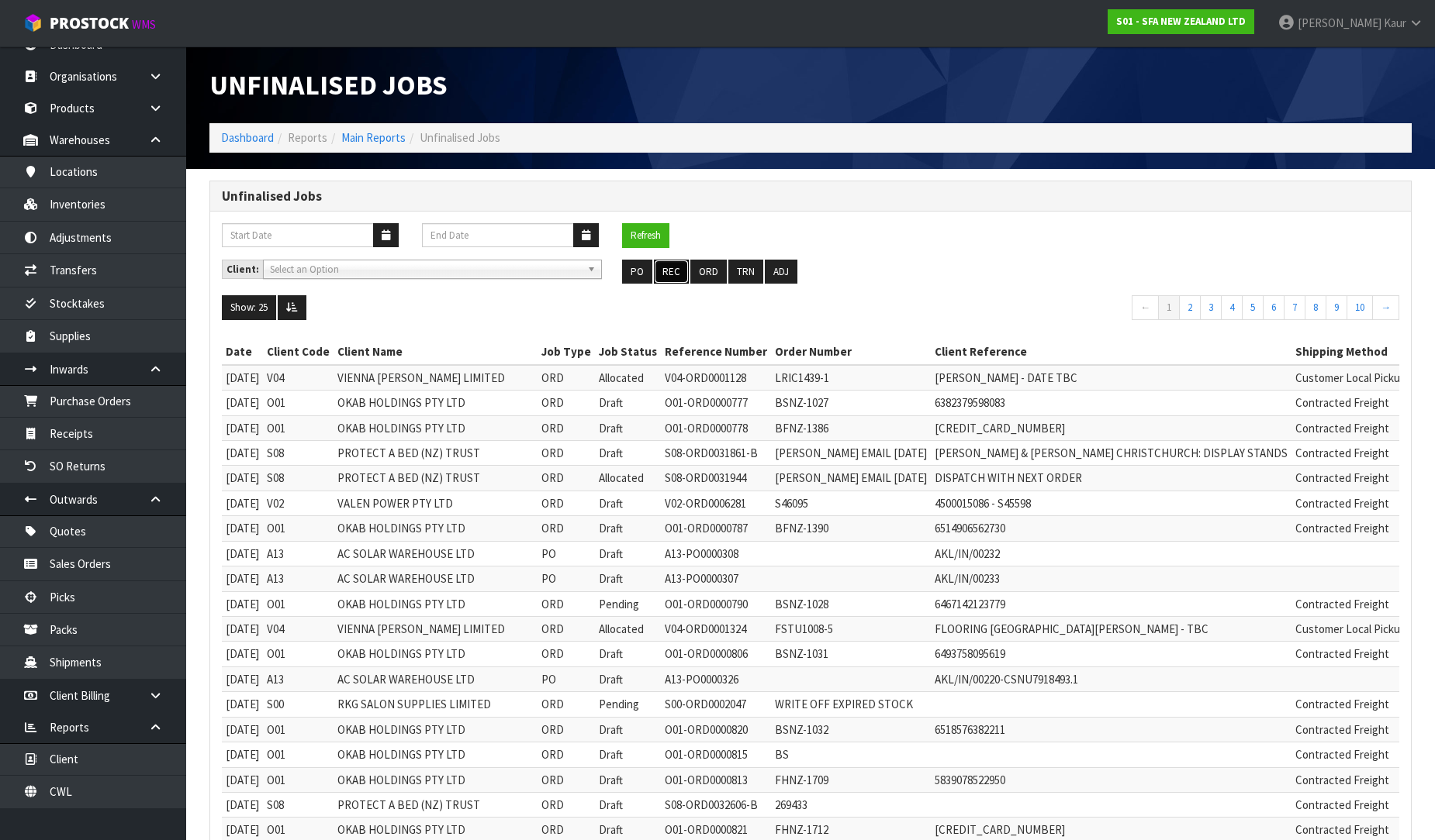
click at [671, 271] on button "REC" at bounding box center [671, 272] width 35 height 24
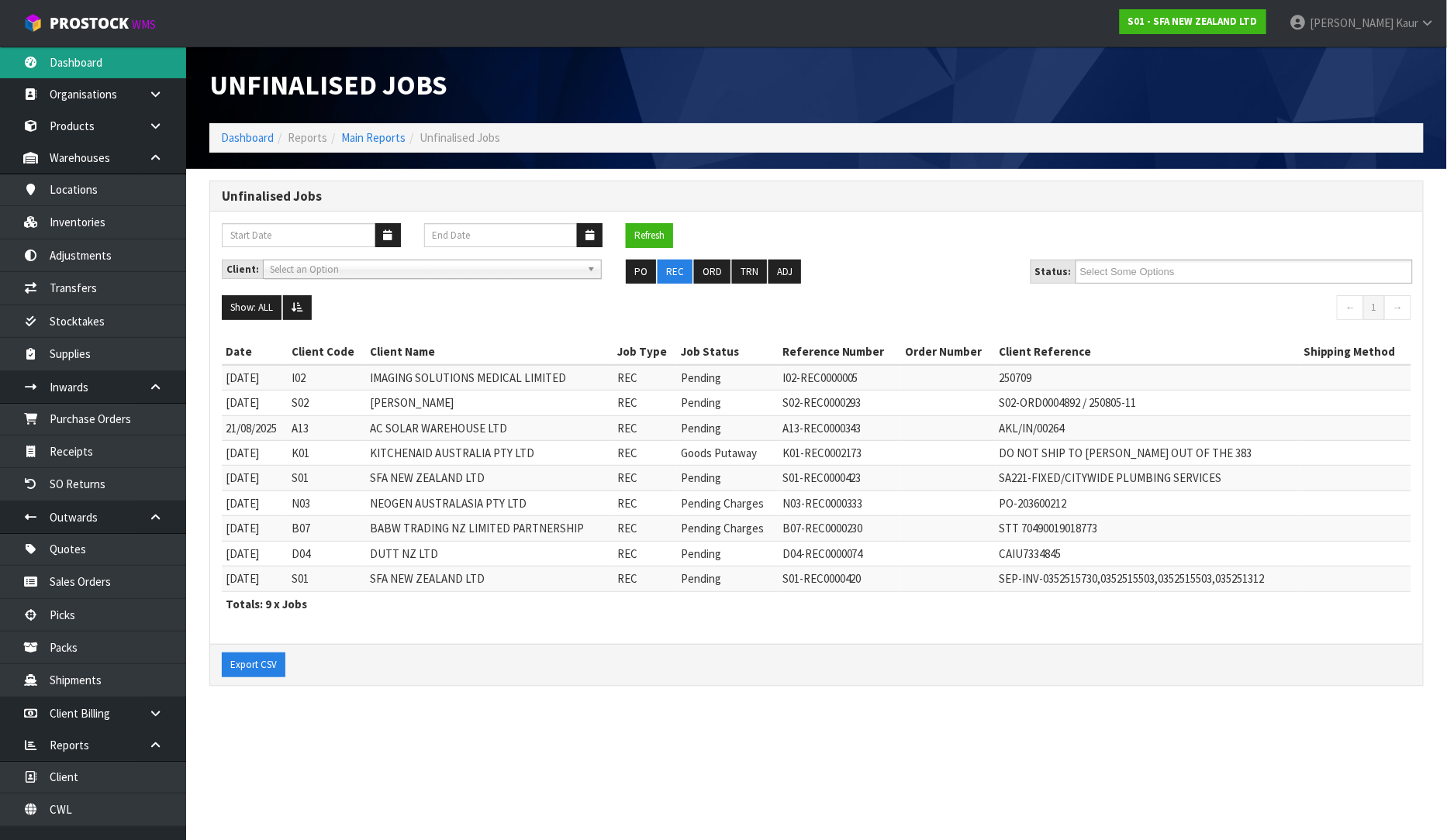
click at [112, 67] on link "Dashboard" at bounding box center [93, 63] width 186 height 32
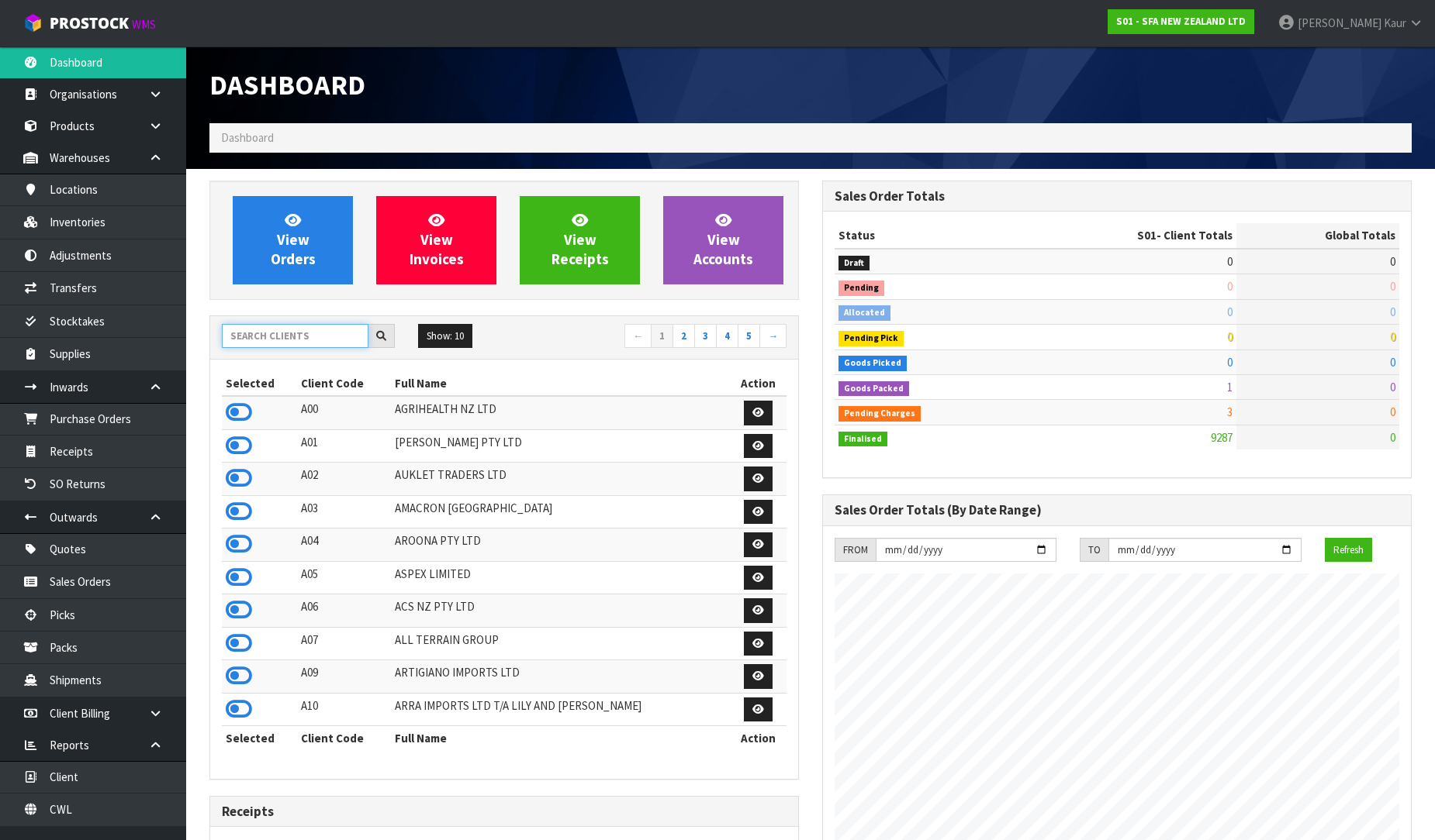
scroll to position [1175, 612]
click at [264, 334] on input "text" at bounding box center [295, 337] width 146 height 24
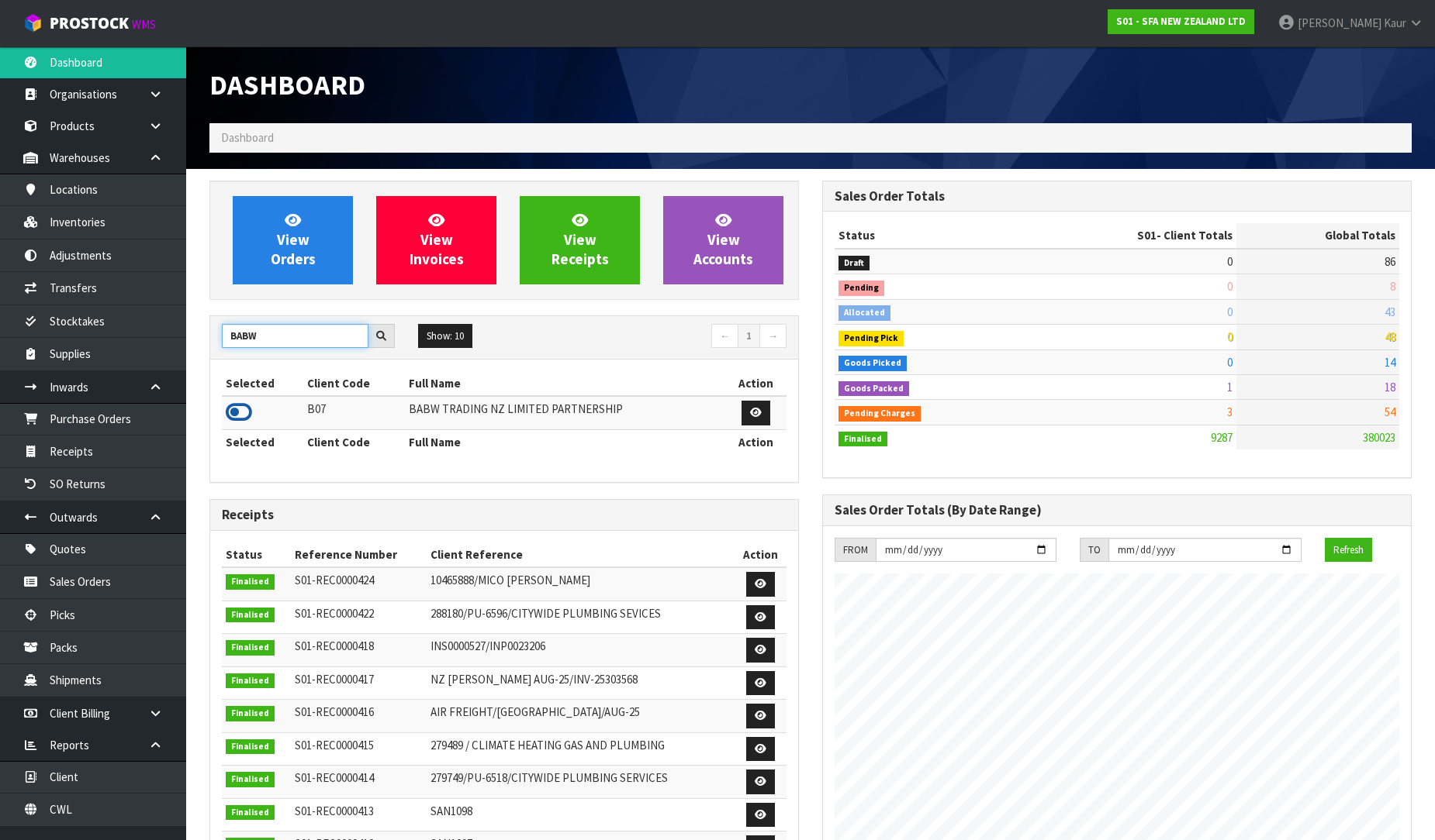
type input "BABW"
click at [236, 411] on icon at bounding box center [239, 412] width 26 height 23
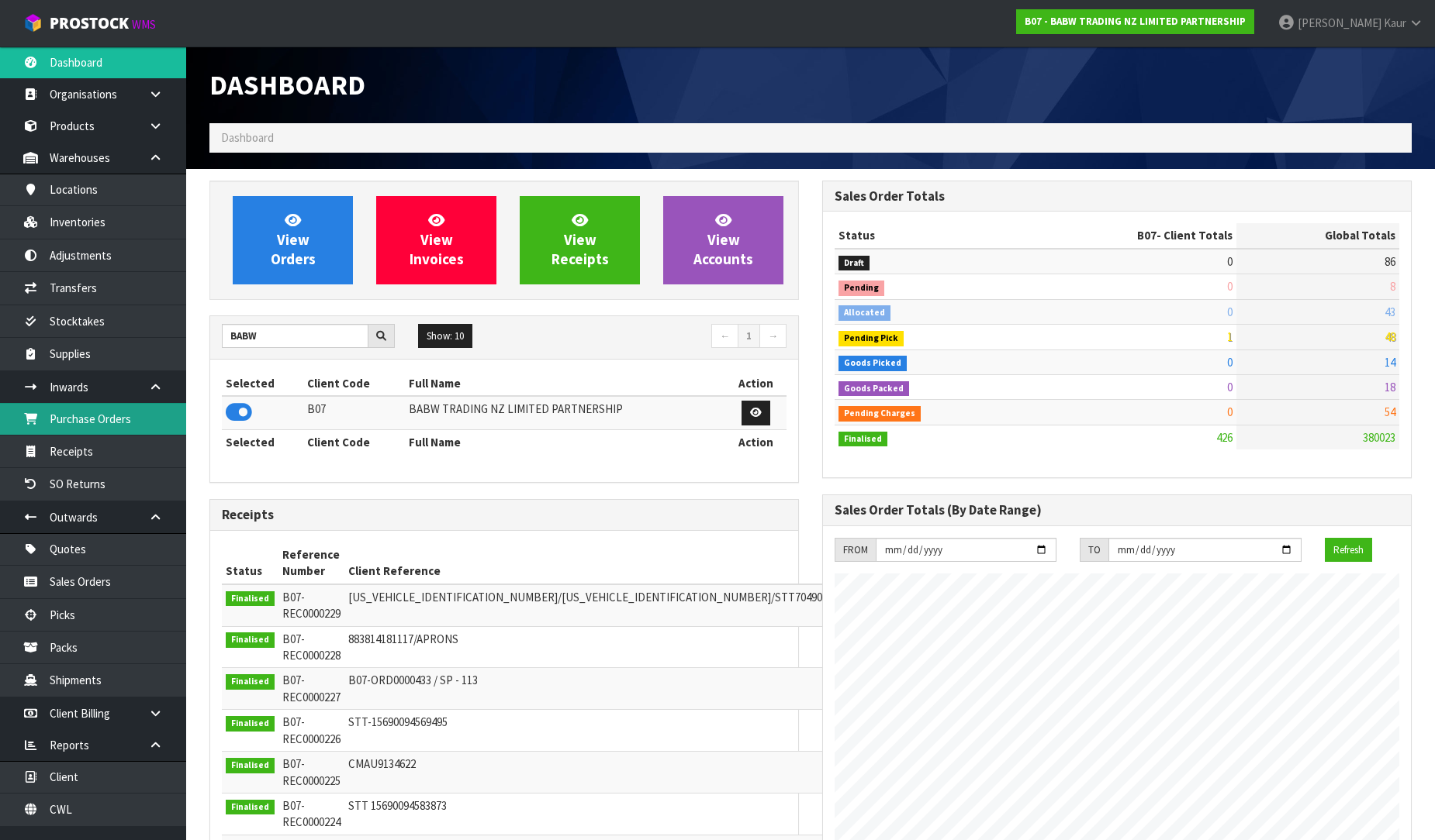
click at [161, 405] on link "Purchase Orders" at bounding box center [93, 419] width 186 height 32
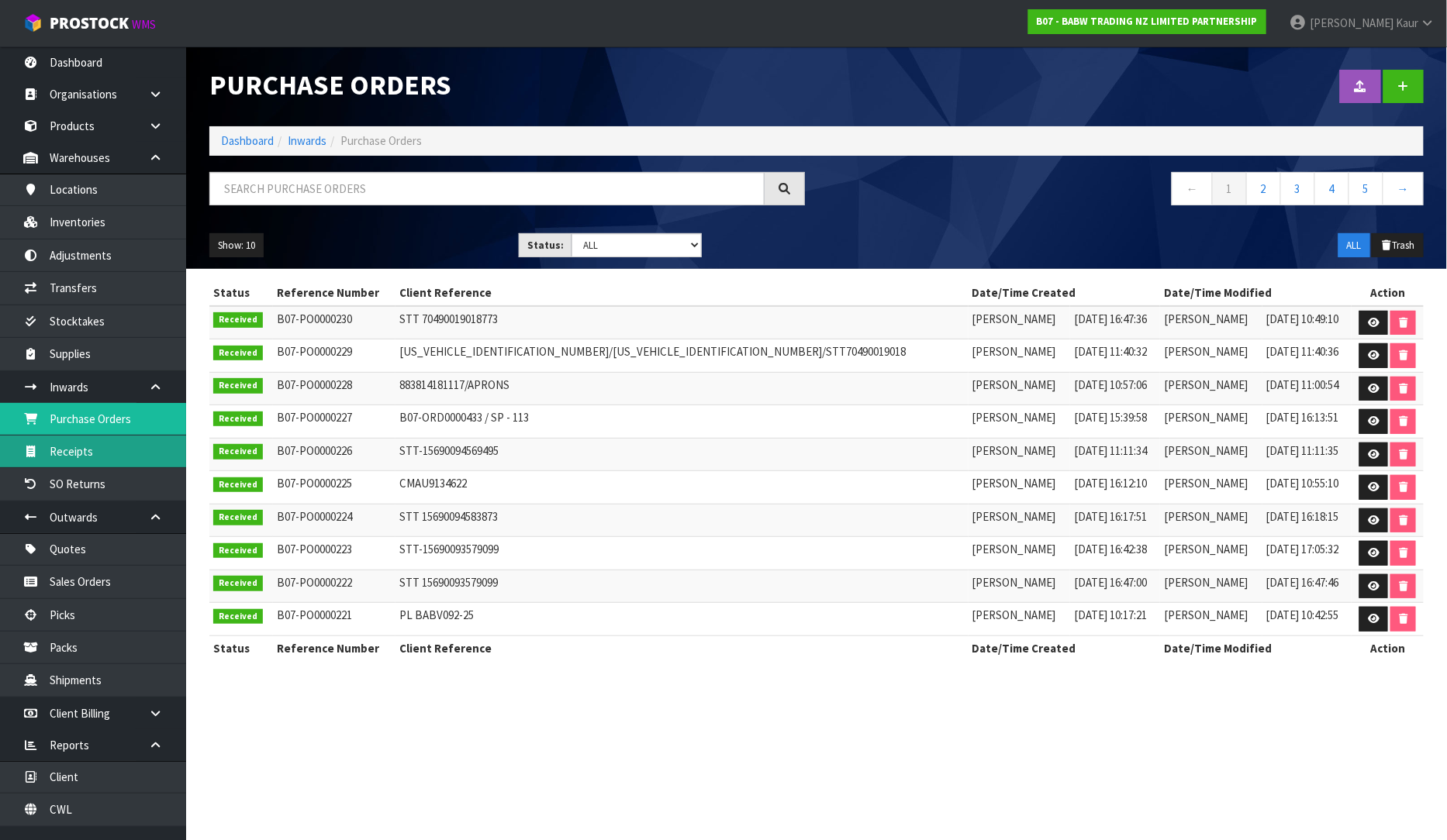
click at [126, 456] on link "Receipts" at bounding box center [93, 452] width 186 height 32
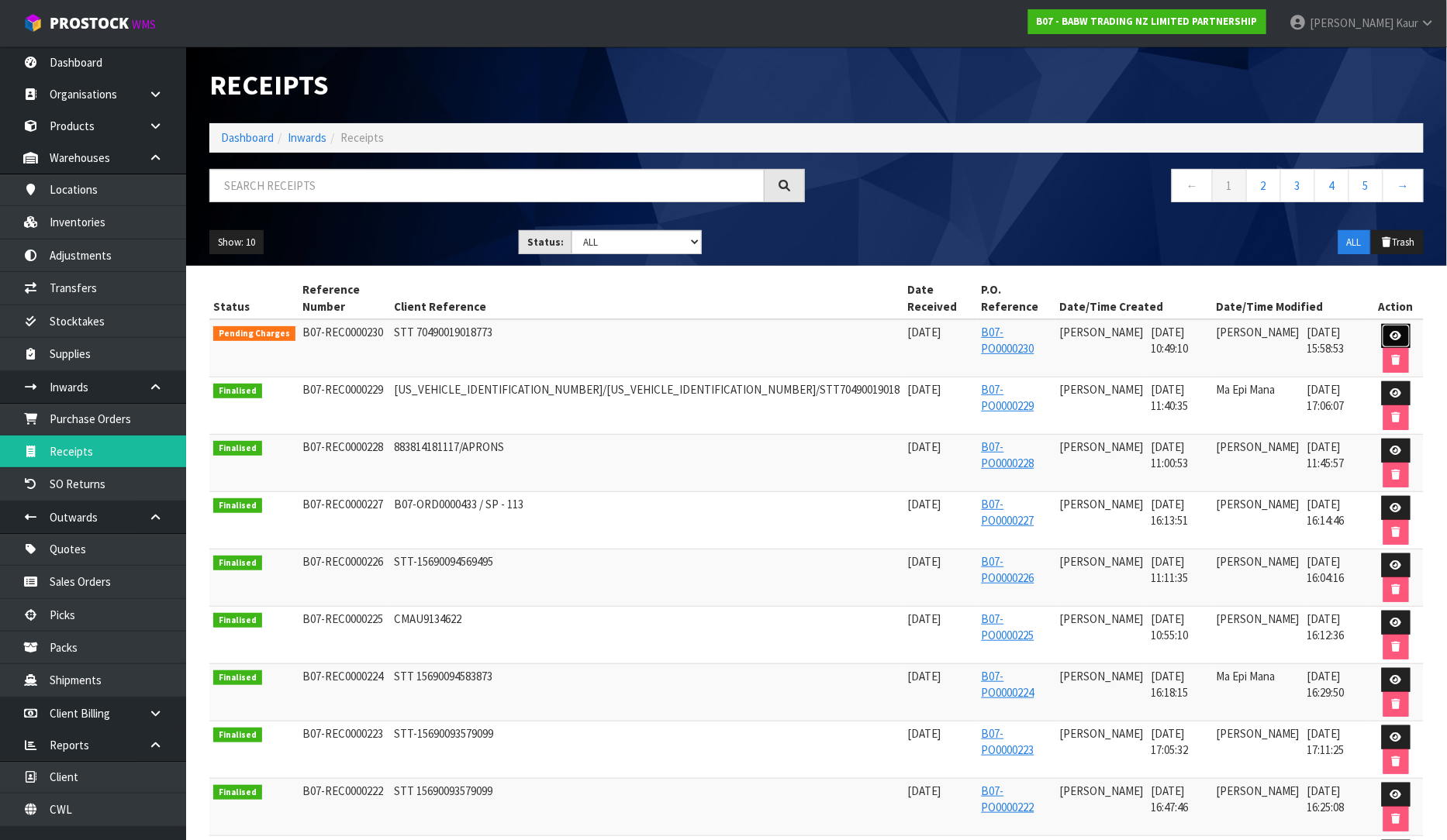
click at [1391, 331] on icon at bounding box center [1396, 336] width 11 height 10
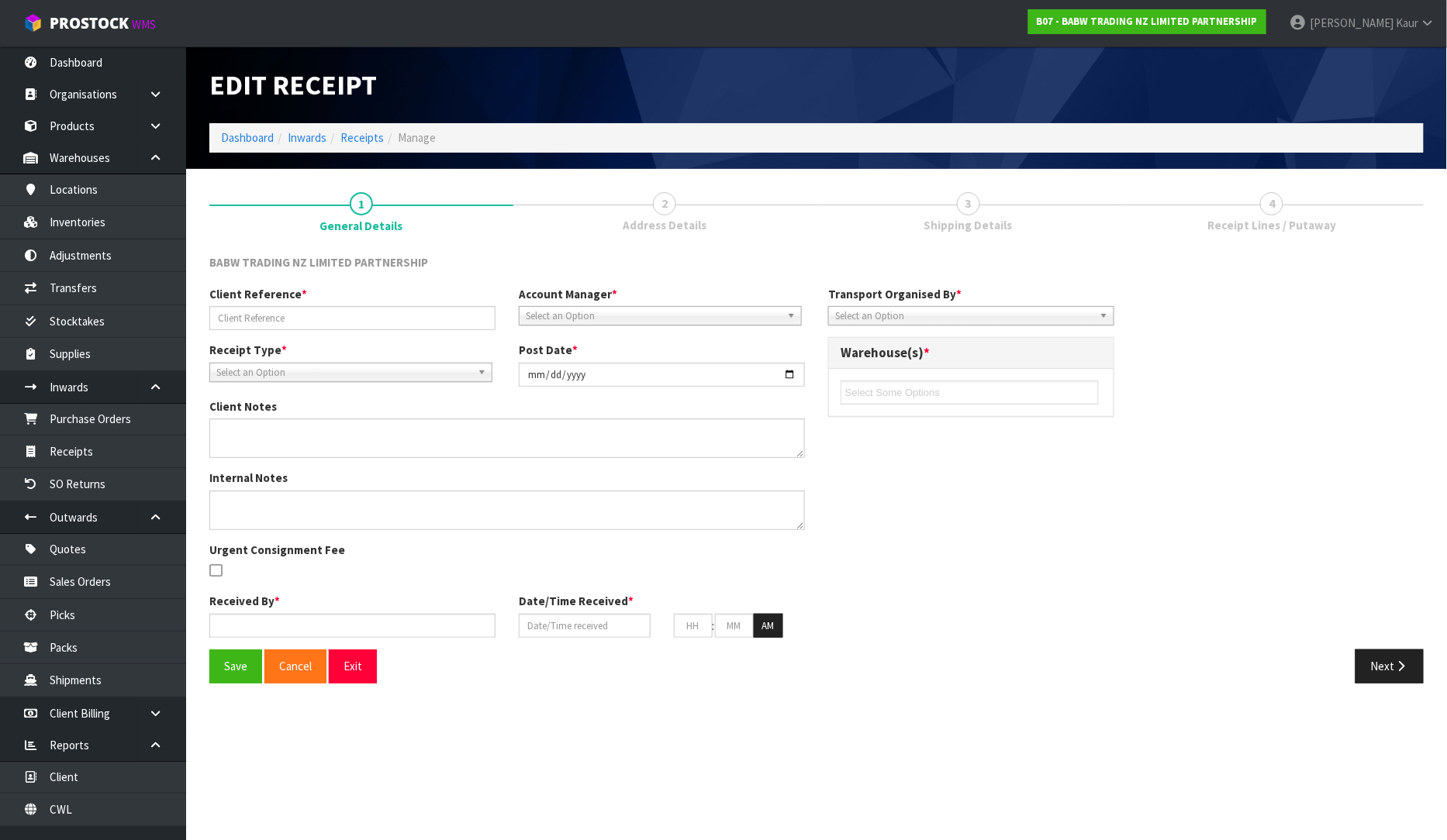
type input "STT 70490019018773"
type input "[DATE]"
type input "[PERSON_NAME]"
type input "[DATE]"
type input "10"
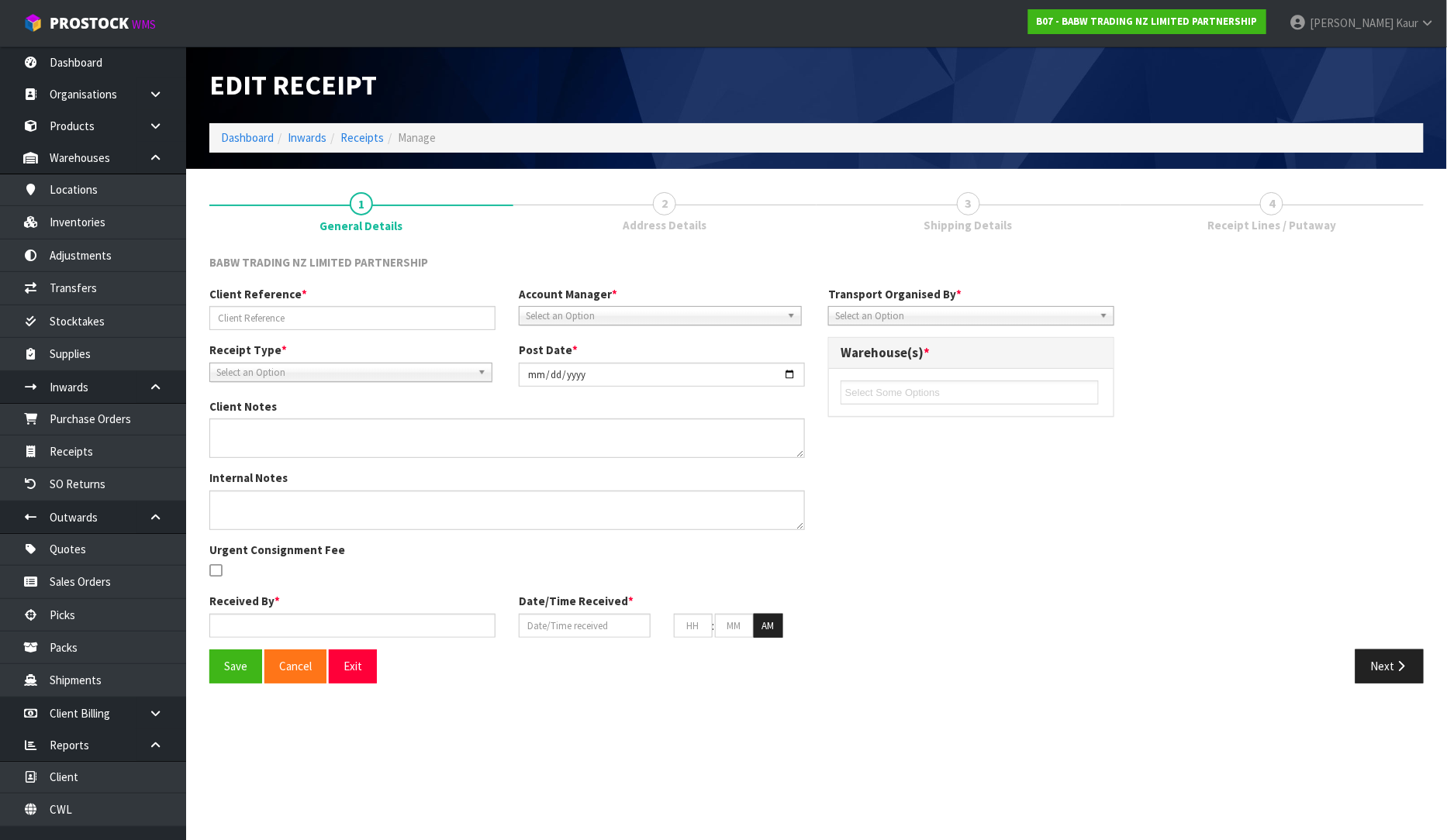
type input "49"
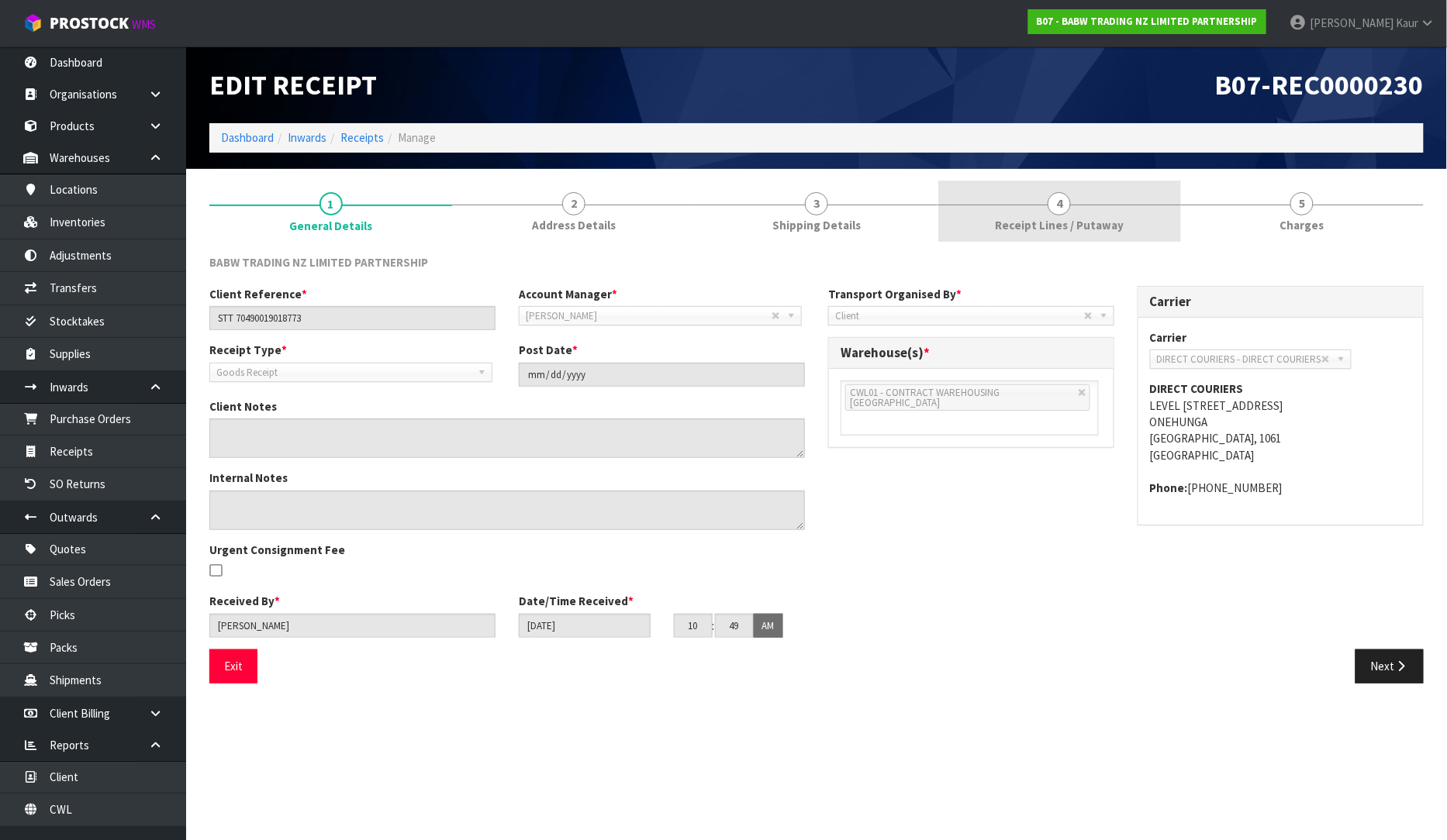
click at [1100, 223] on span "Receipt Lines / Putaway" at bounding box center [1059, 225] width 128 height 16
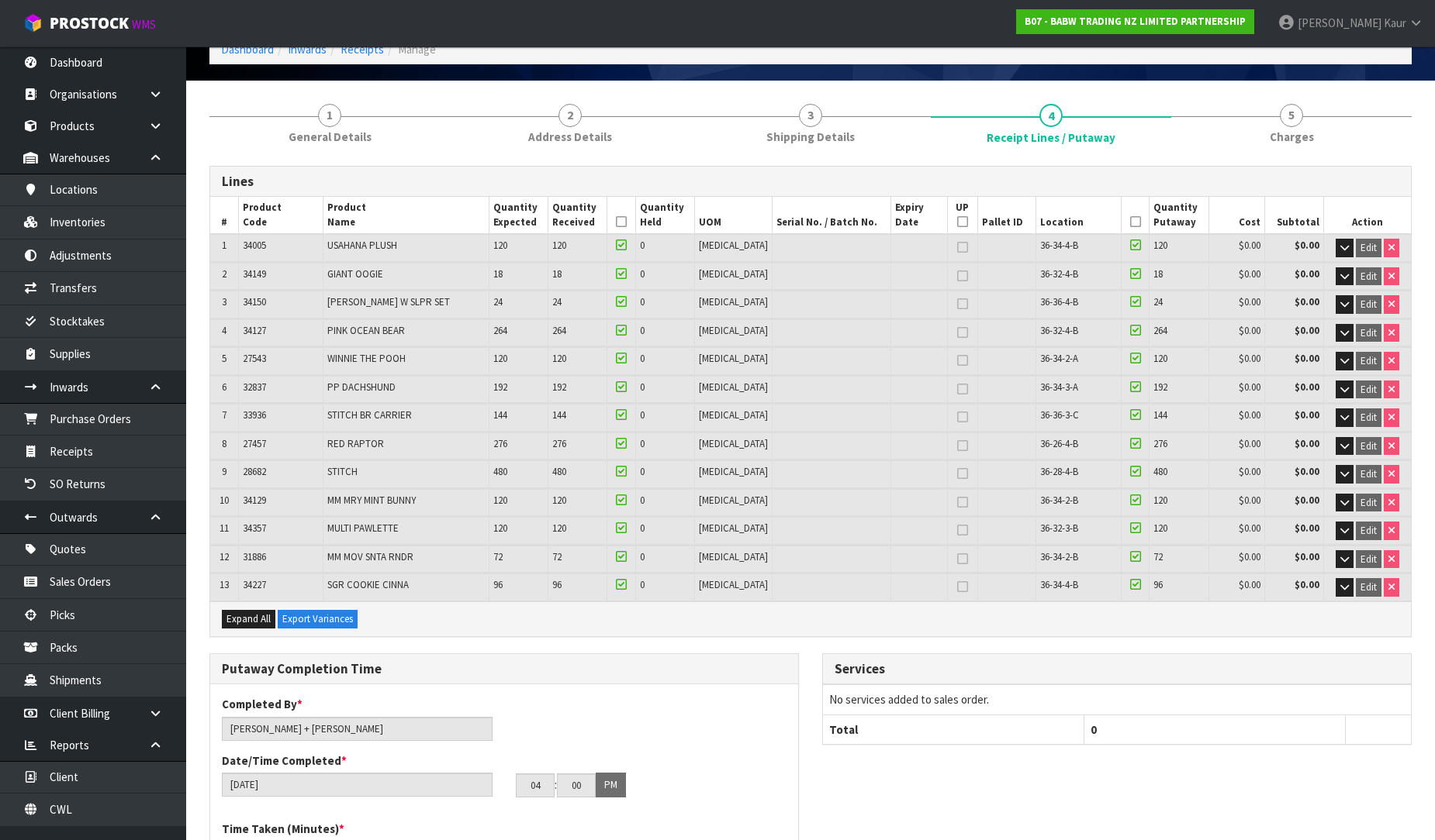
scroll to position [86, 0]
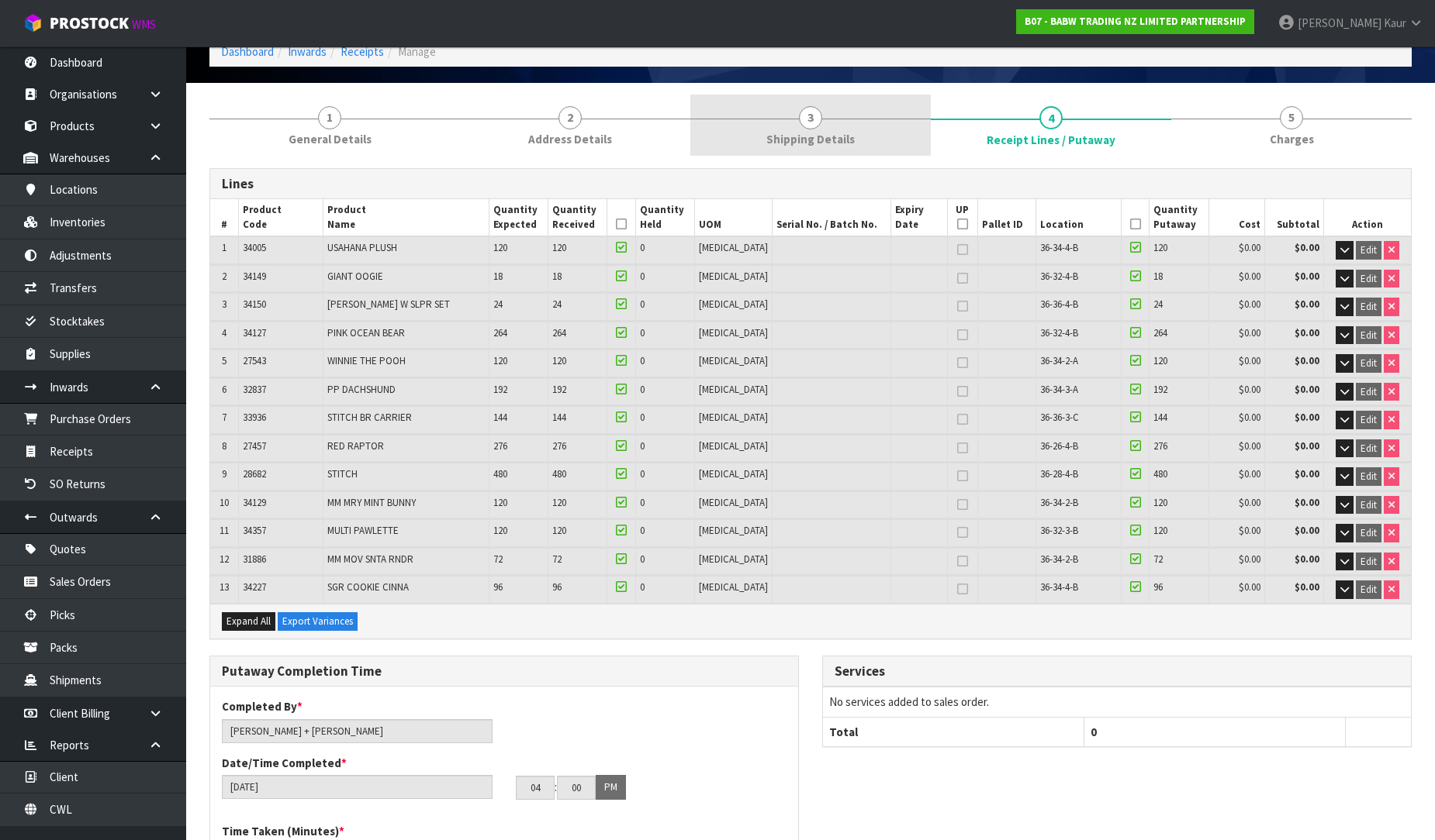
click at [784, 129] on link "3 Shipping Details" at bounding box center [810, 125] width 240 height 61
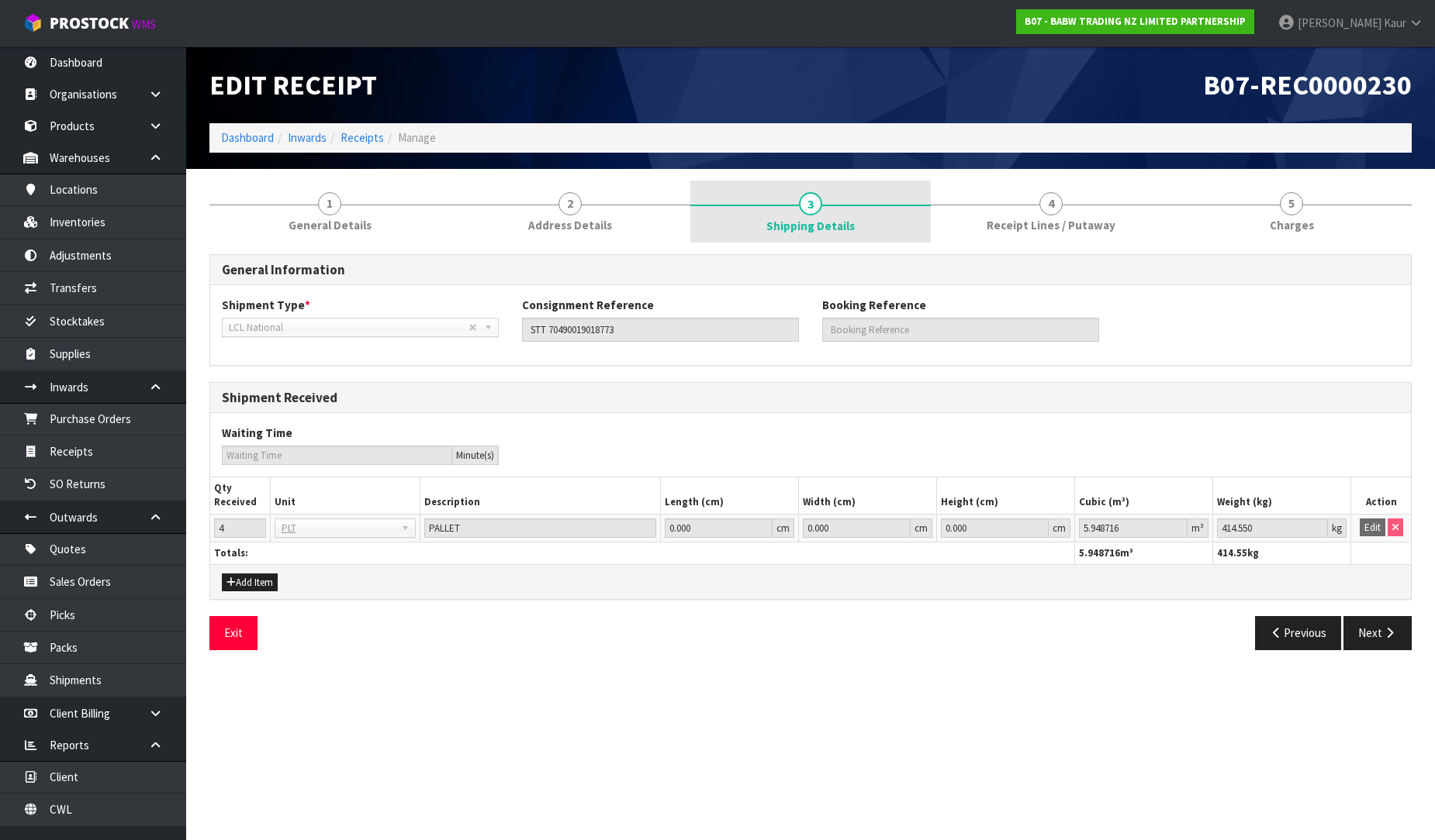
scroll to position [0, 0]
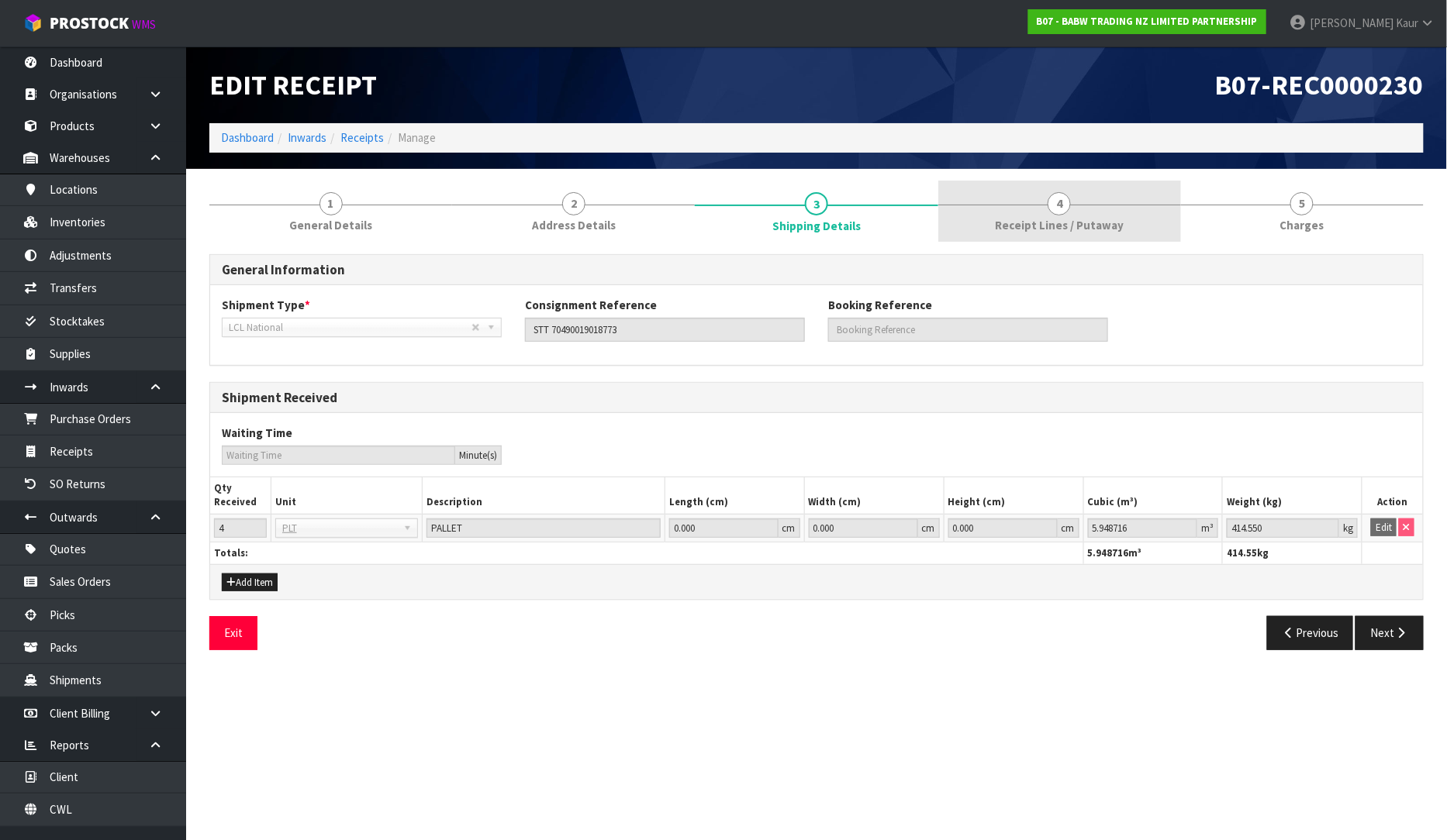
click at [1056, 222] on span "Receipt Lines / Putaway" at bounding box center [1059, 225] width 128 height 16
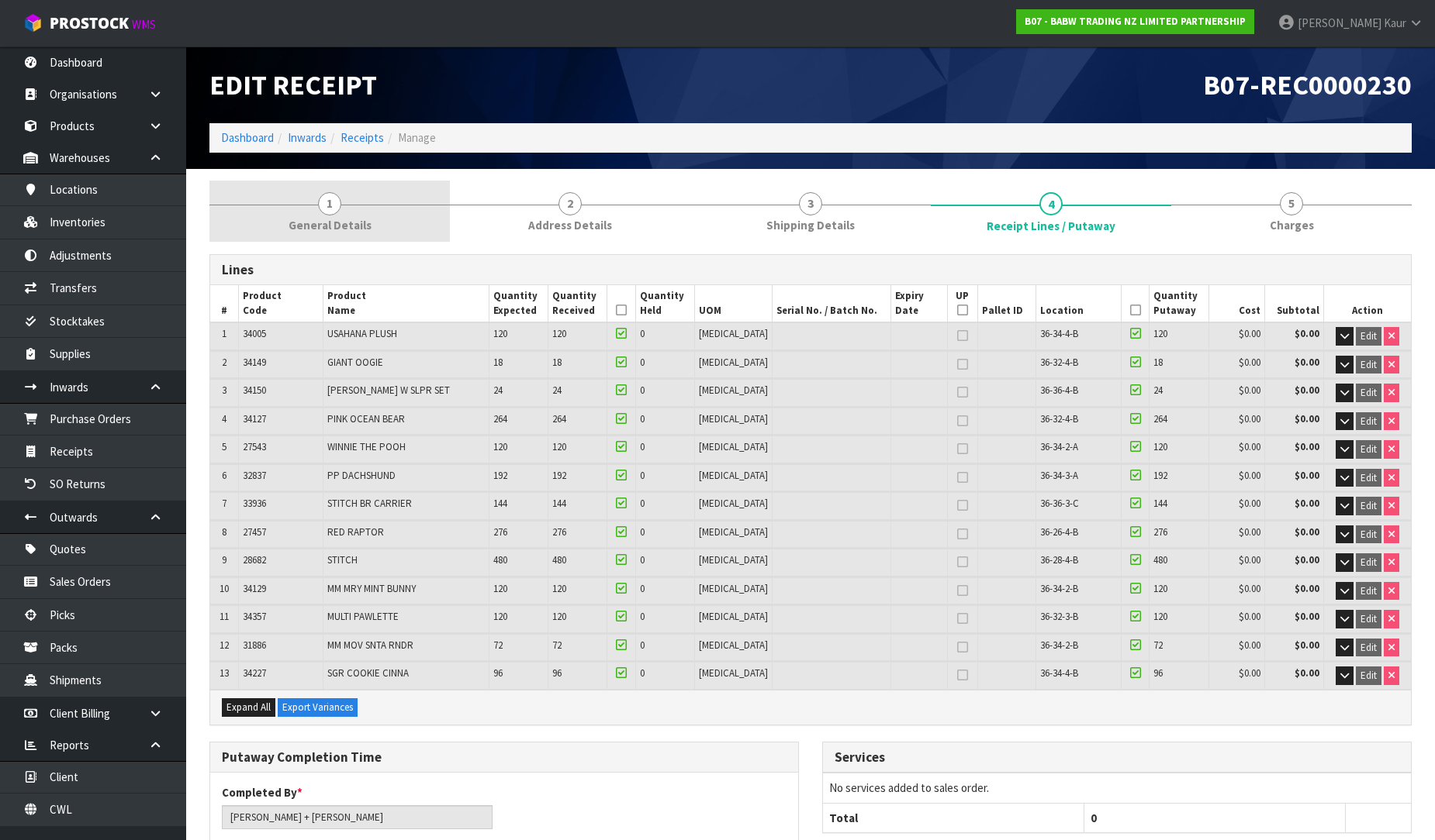
click at [313, 192] on link "1 General Details" at bounding box center [329, 211] width 240 height 61
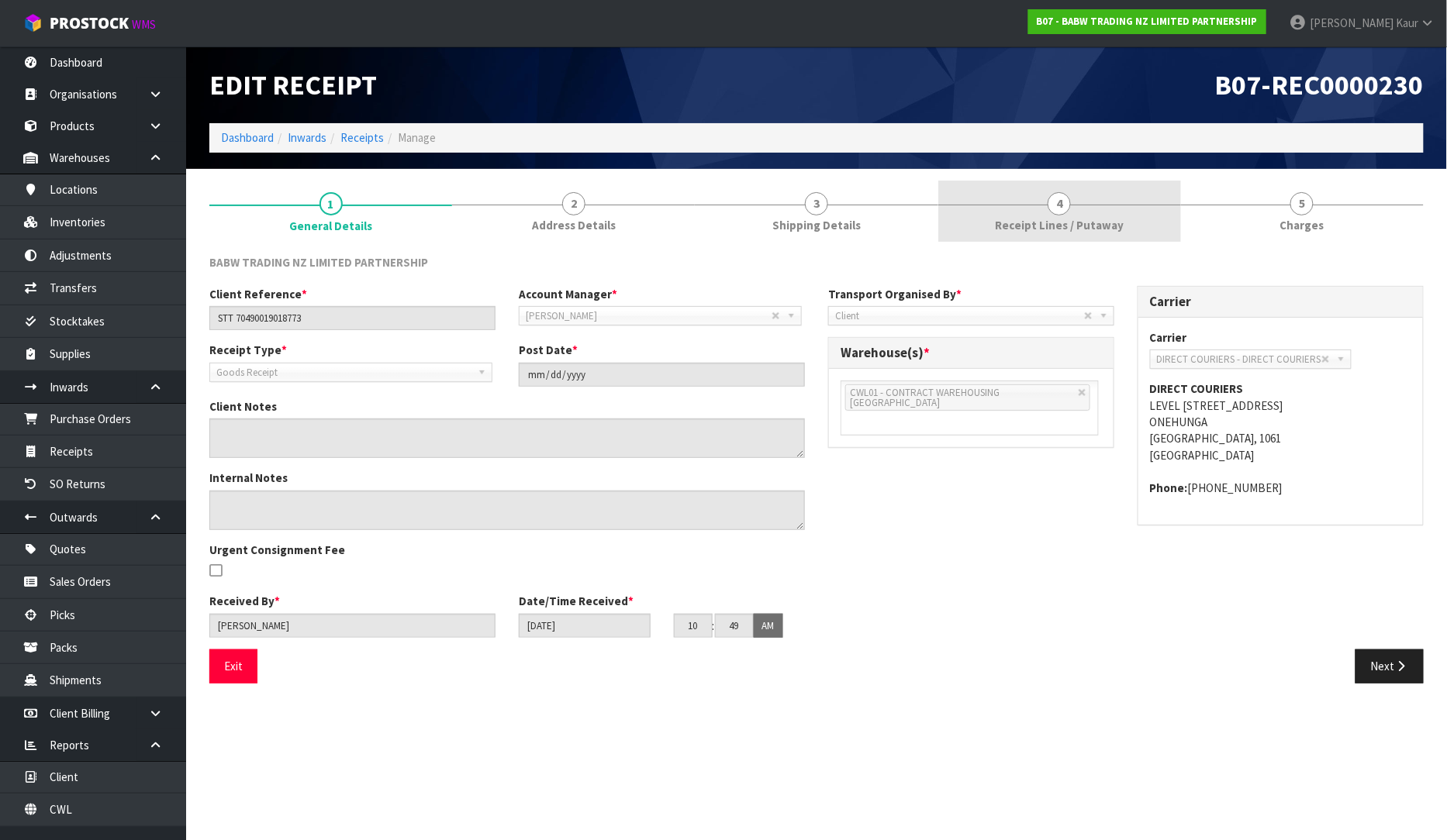
drag, startPoint x: 1086, startPoint y: 226, endPoint x: 1162, endPoint y: 406, distance: 195.4
click at [1086, 225] on span "Receipt Lines / Putaway" at bounding box center [1059, 225] width 128 height 16
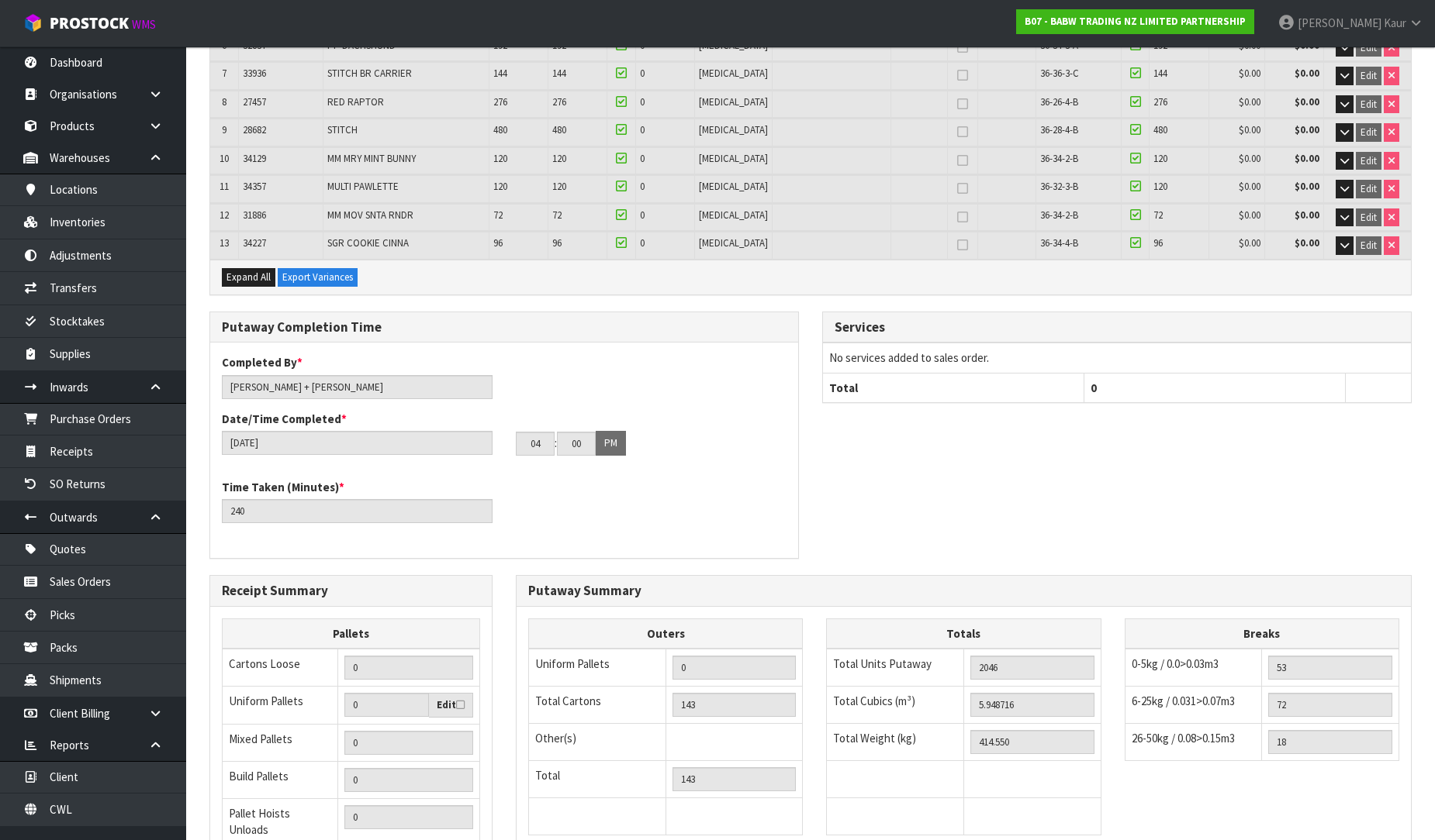
scroll to position [594, 0]
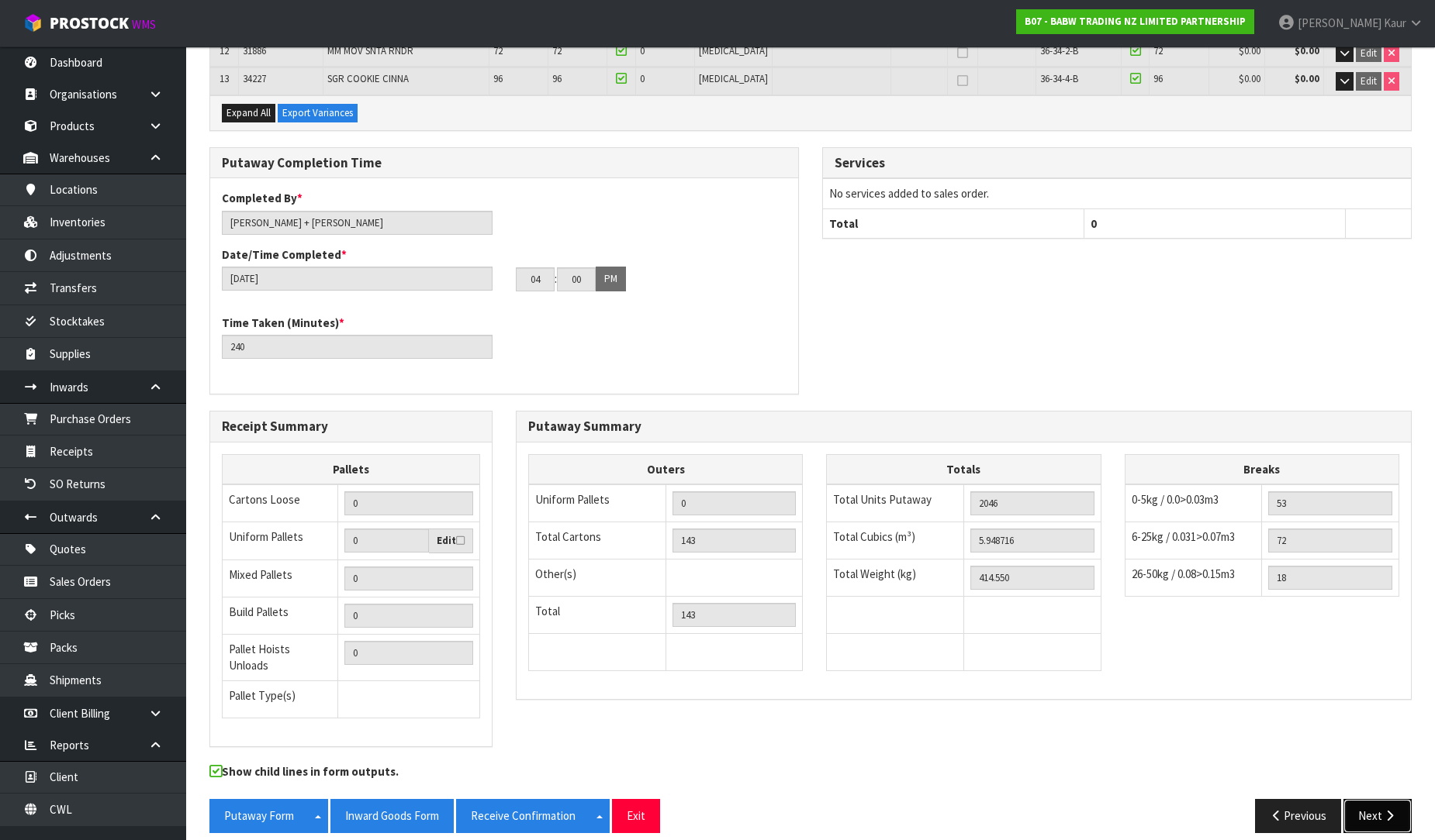
click at [1389, 810] on icon "button" at bounding box center [1390, 816] width 15 height 11
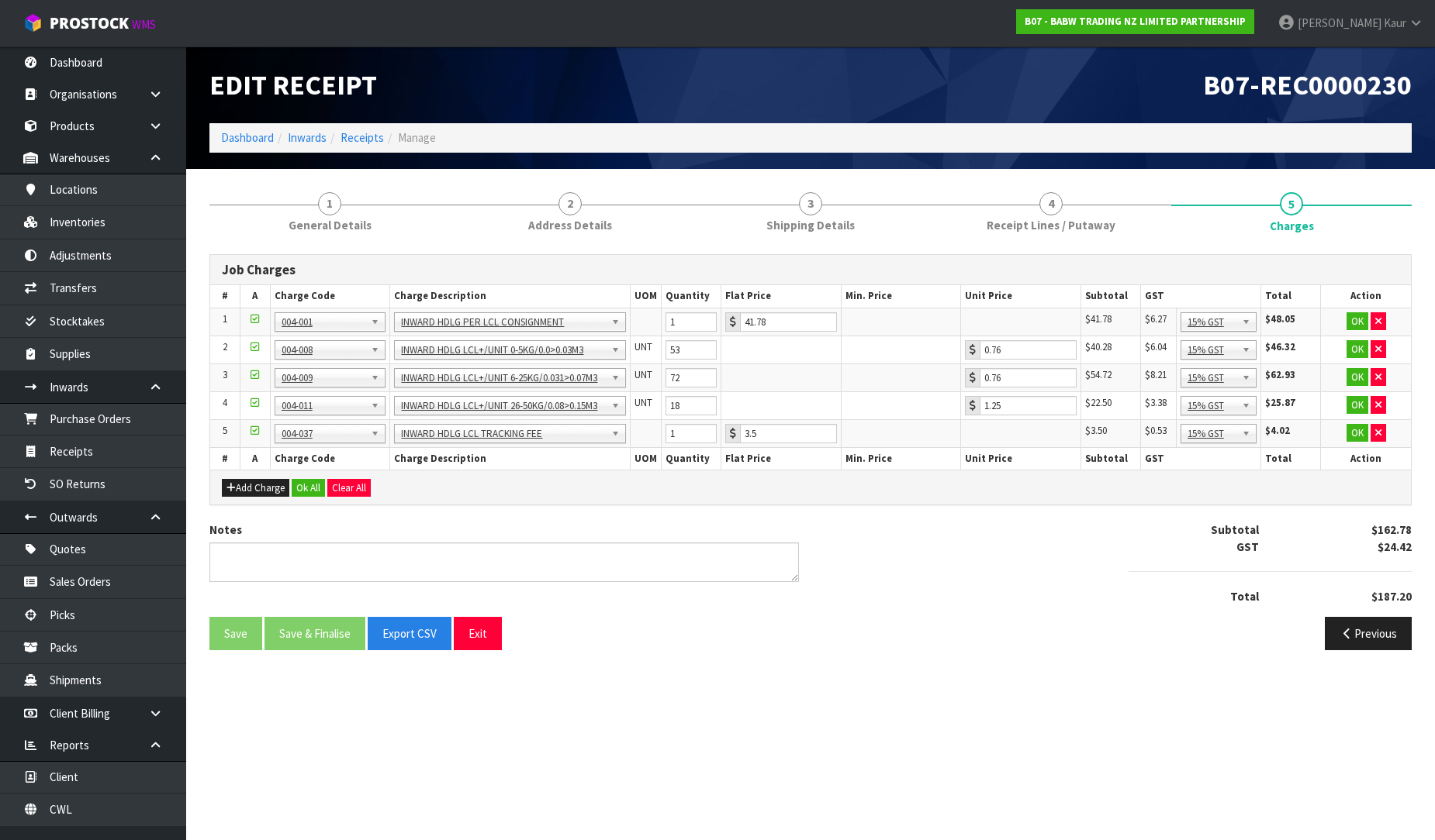
scroll to position [0, 0]
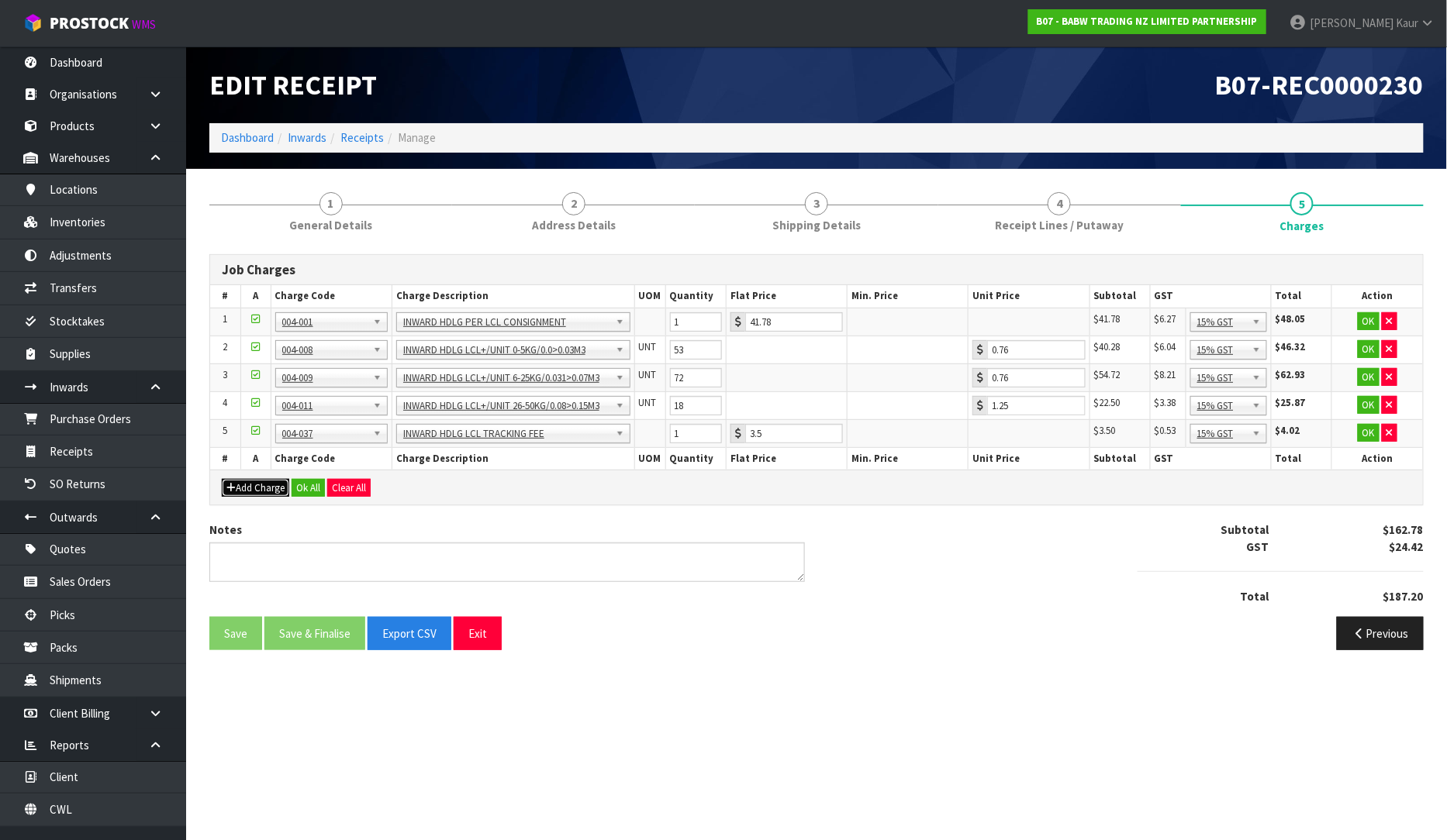
click at [257, 481] on button "Add Charge" at bounding box center [256, 488] width 68 height 19
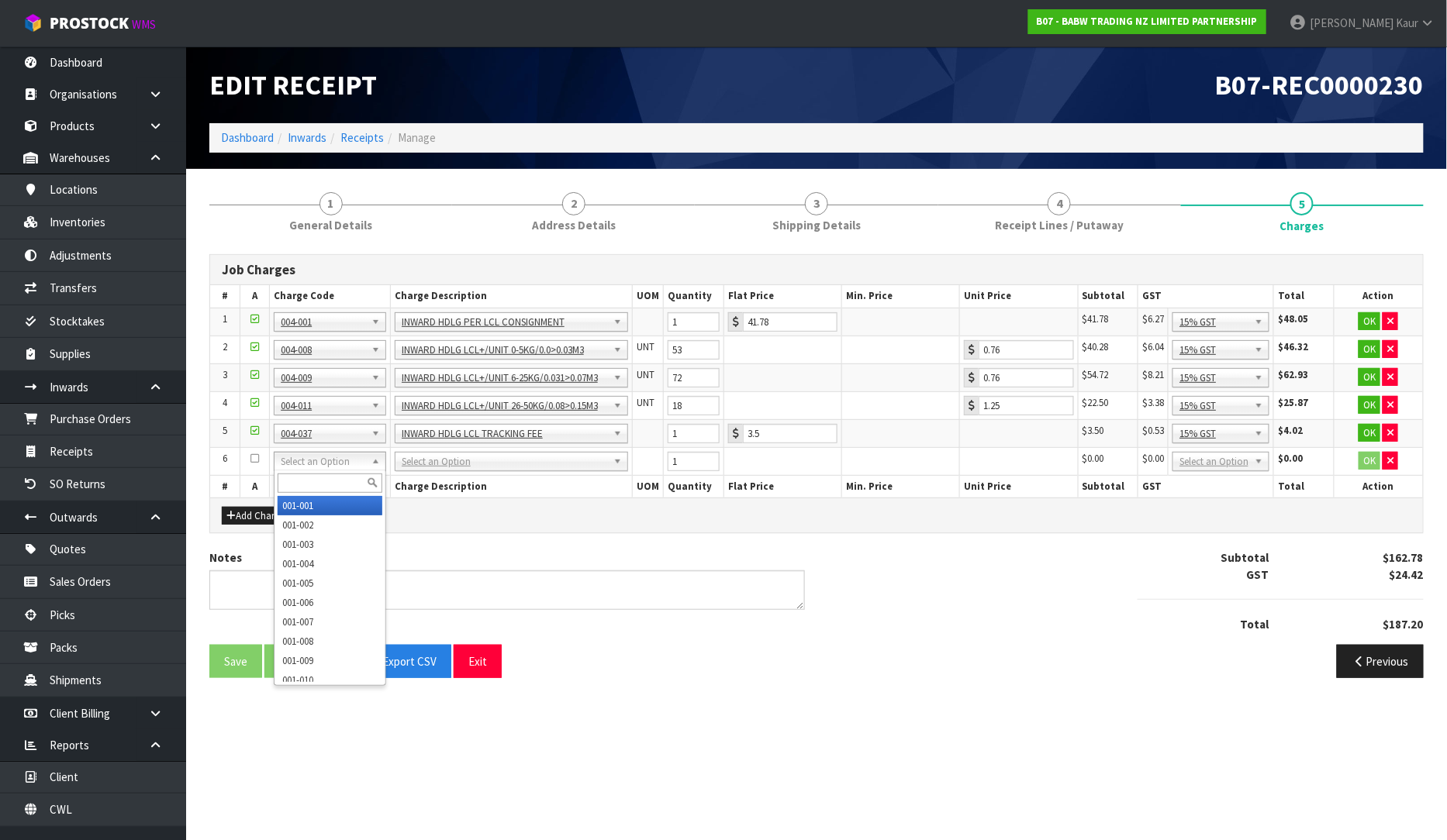
click at [314, 474] on input "text" at bounding box center [330, 483] width 105 height 20
type input "004-005"
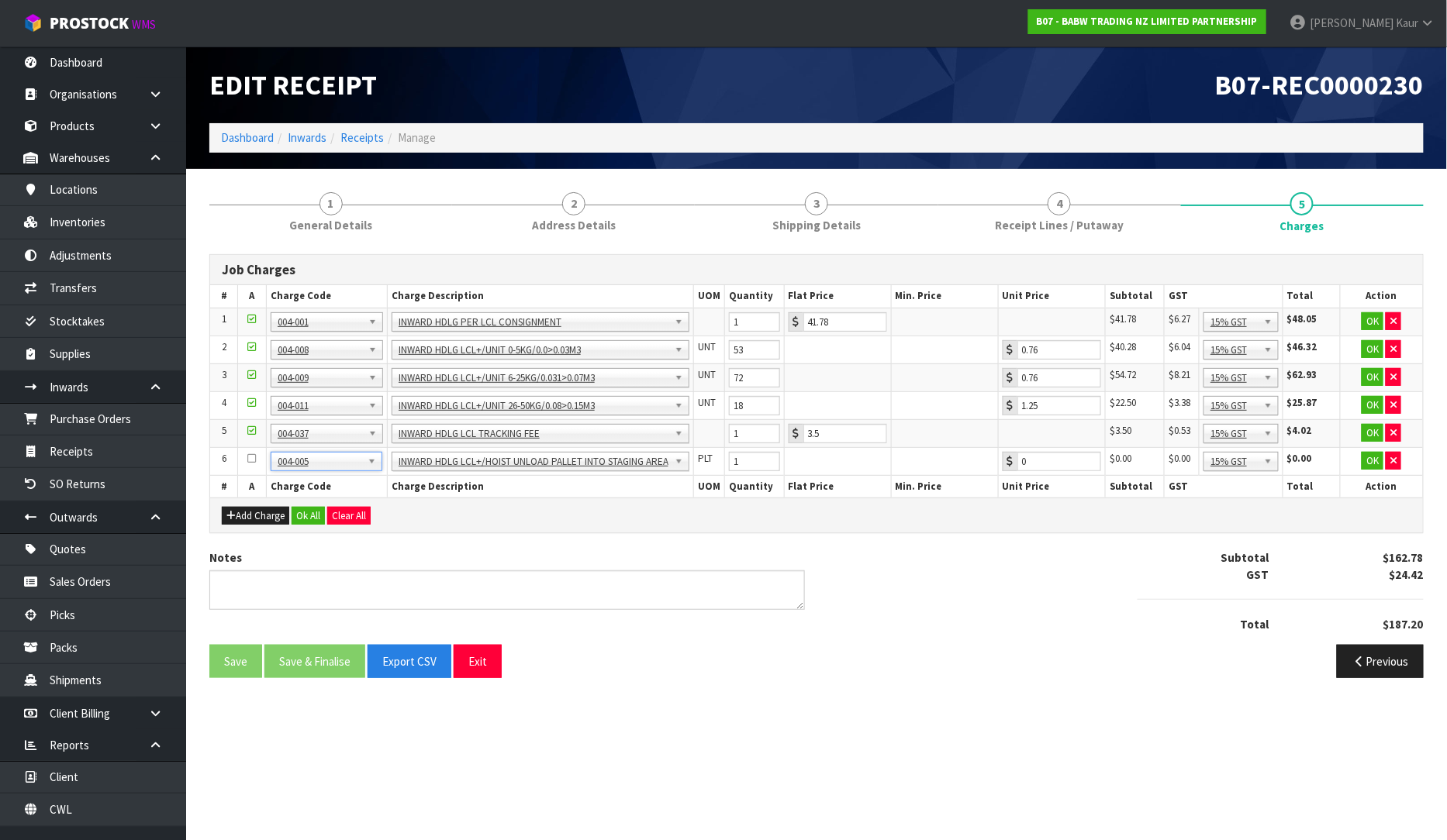
type input "5.46"
drag, startPoint x: 742, startPoint y: 456, endPoint x: 711, endPoint y: 459, distance: 31.1
click at [711, 459] on tr "6 001-001 001-002 001-003 001-004 001-005 001-006 001-007 001-008 001-009 001-0…" at bounding box center [816, 461] width 1213 height 28
type input "4"
click at [845, 218] on span "Shipping Details" at bounding box center [817, 225] width 88 height 16
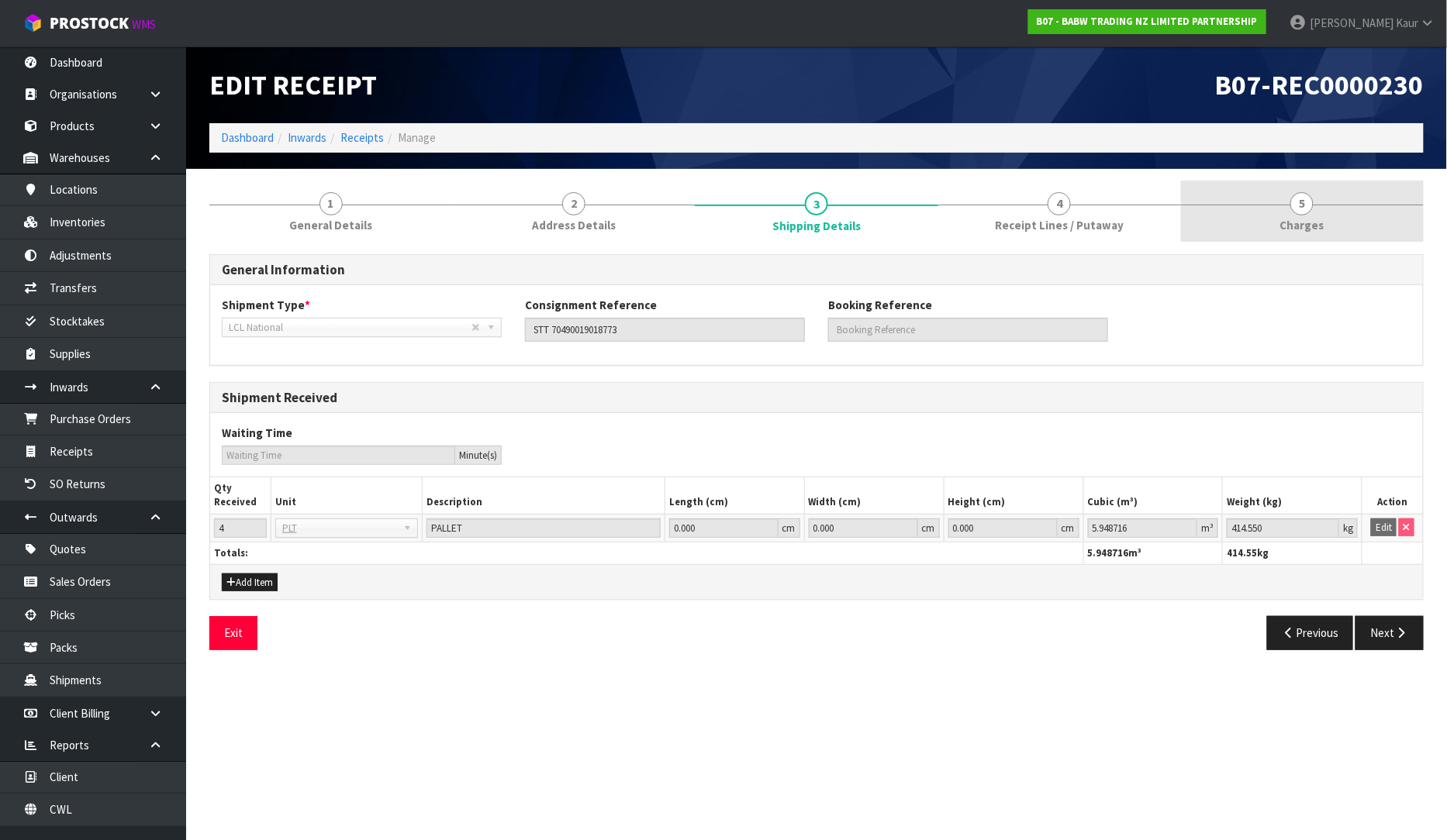
click at [1315, 228] on span "Charges" at bounding box center [1302, 225] width 44 height 16
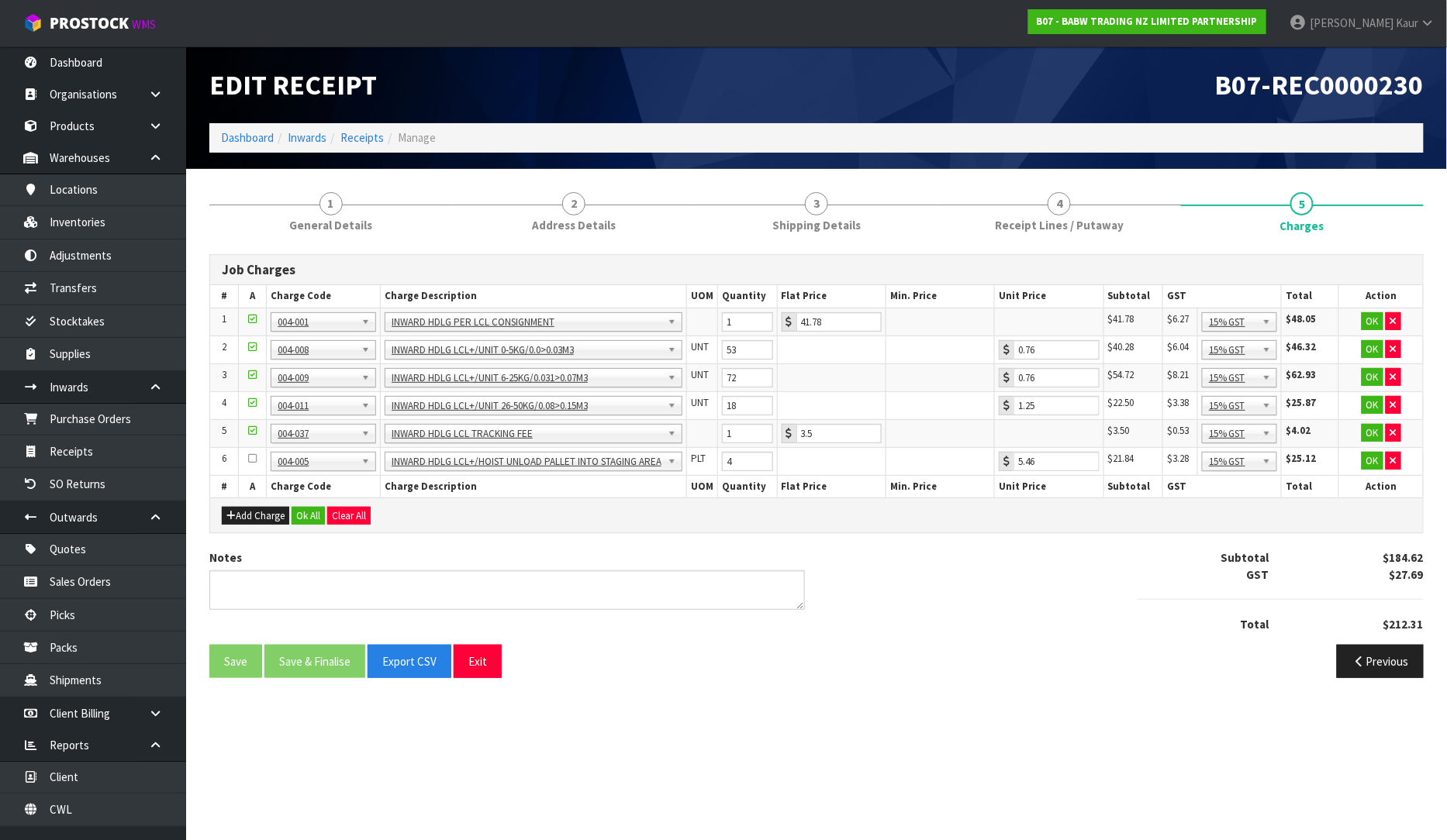
click at [1091, 204] on link "4 Receipt Lines / Putaway" at bounding box center [1060, 211] width 243 height 61
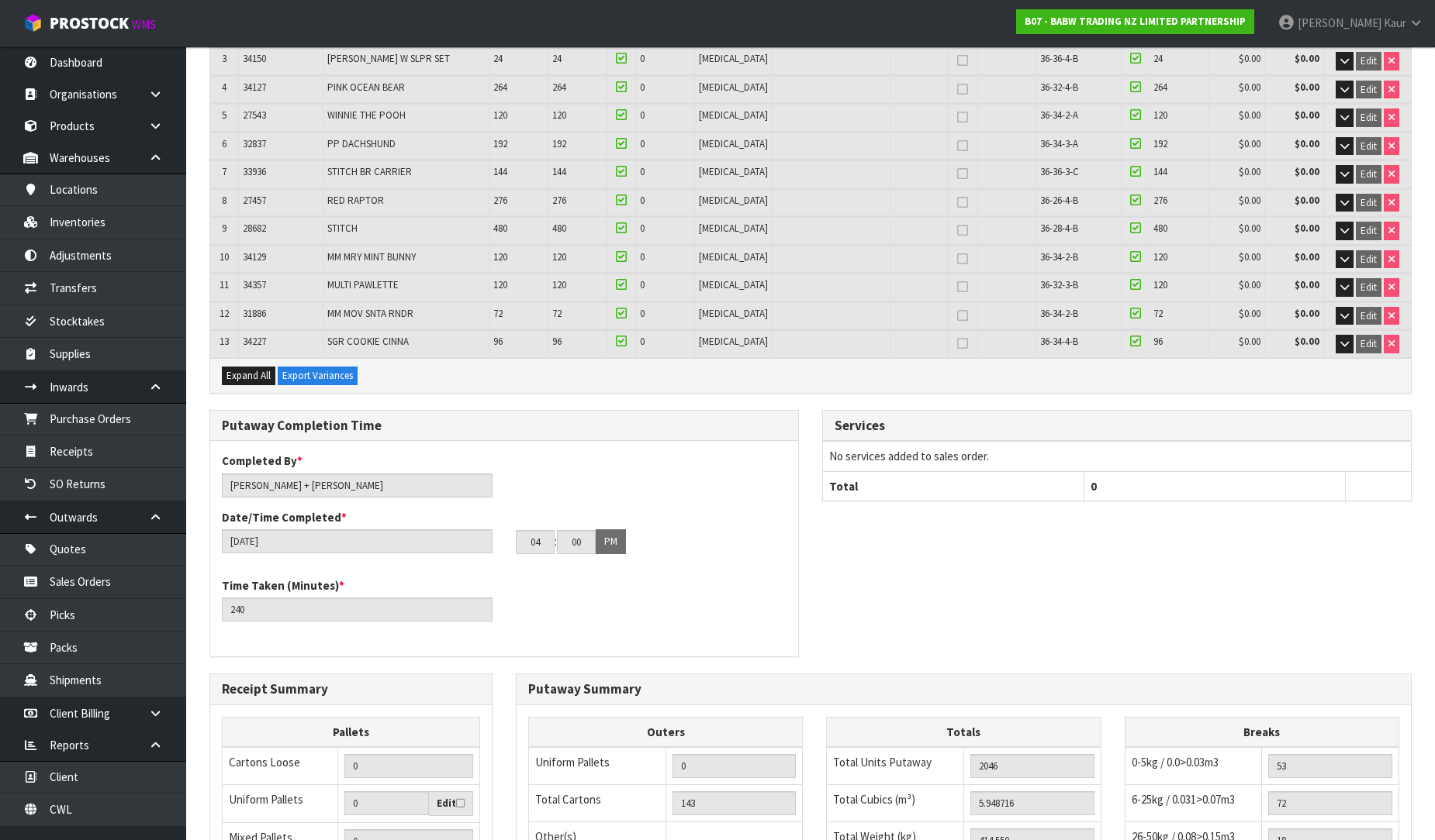
scroll to position [594, 0]
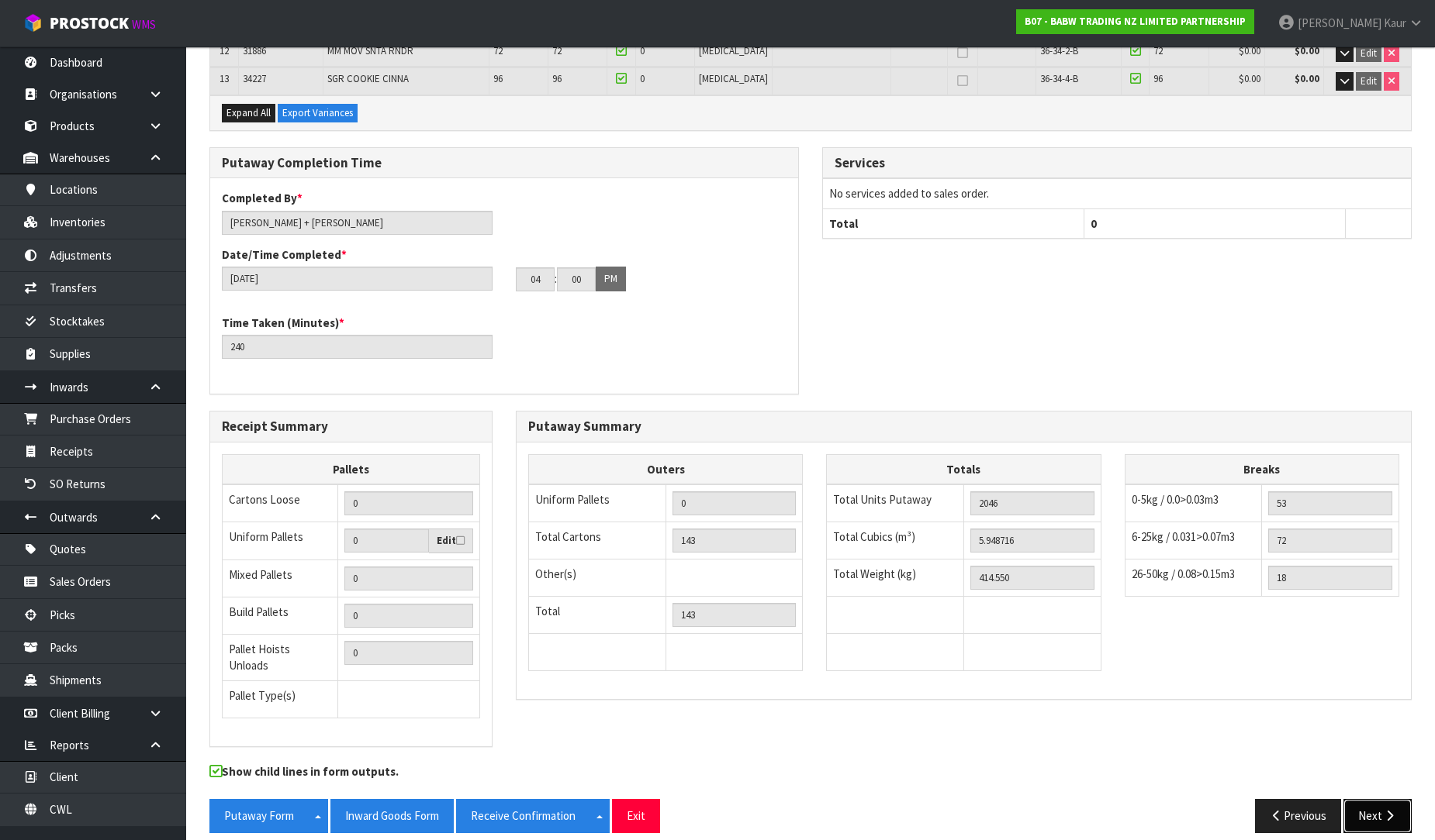
click at [1388, 810] on icon "button" at bounding box center [1390, 816] width 15 height 11
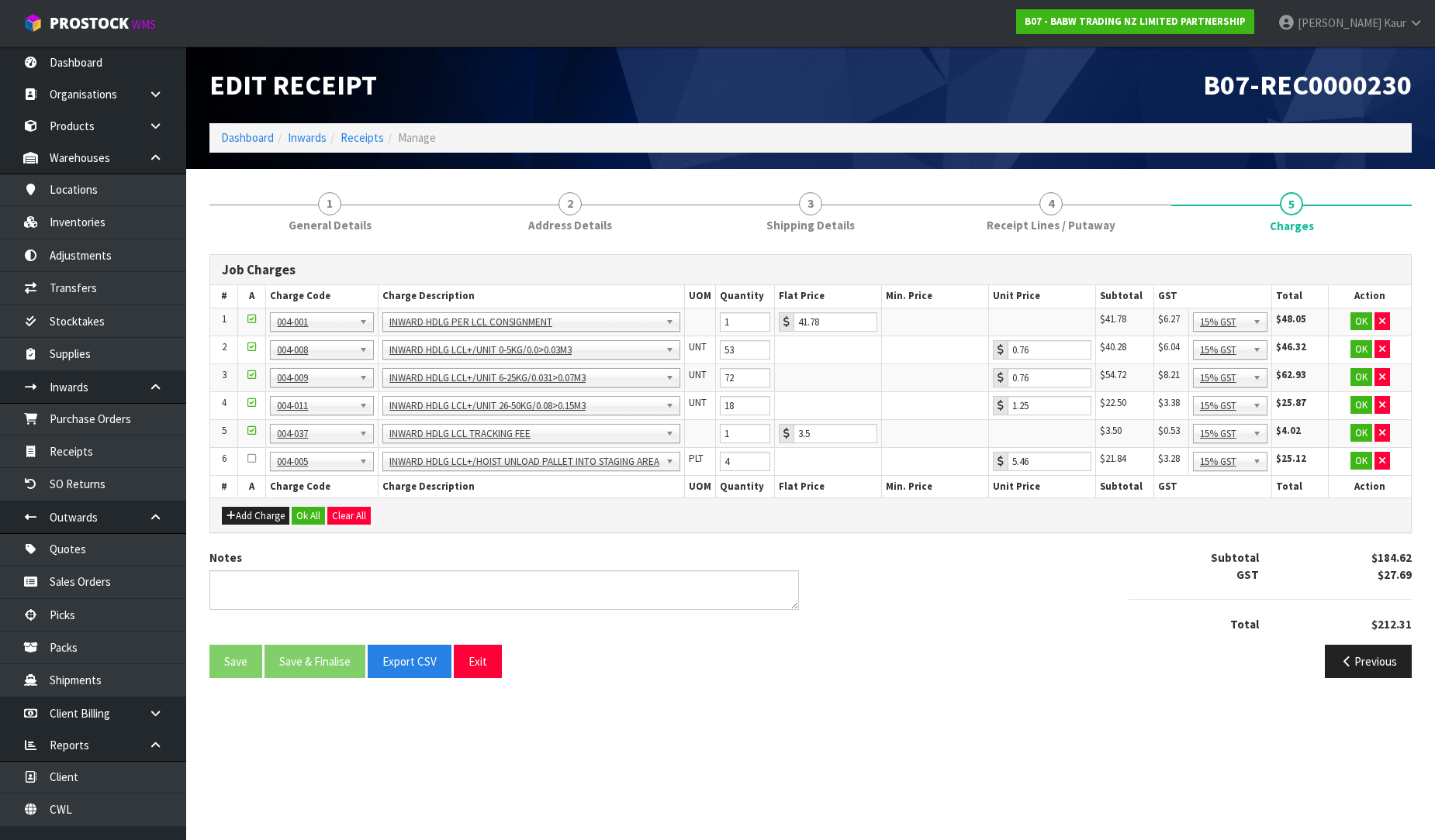
scroll to position [0, 0]
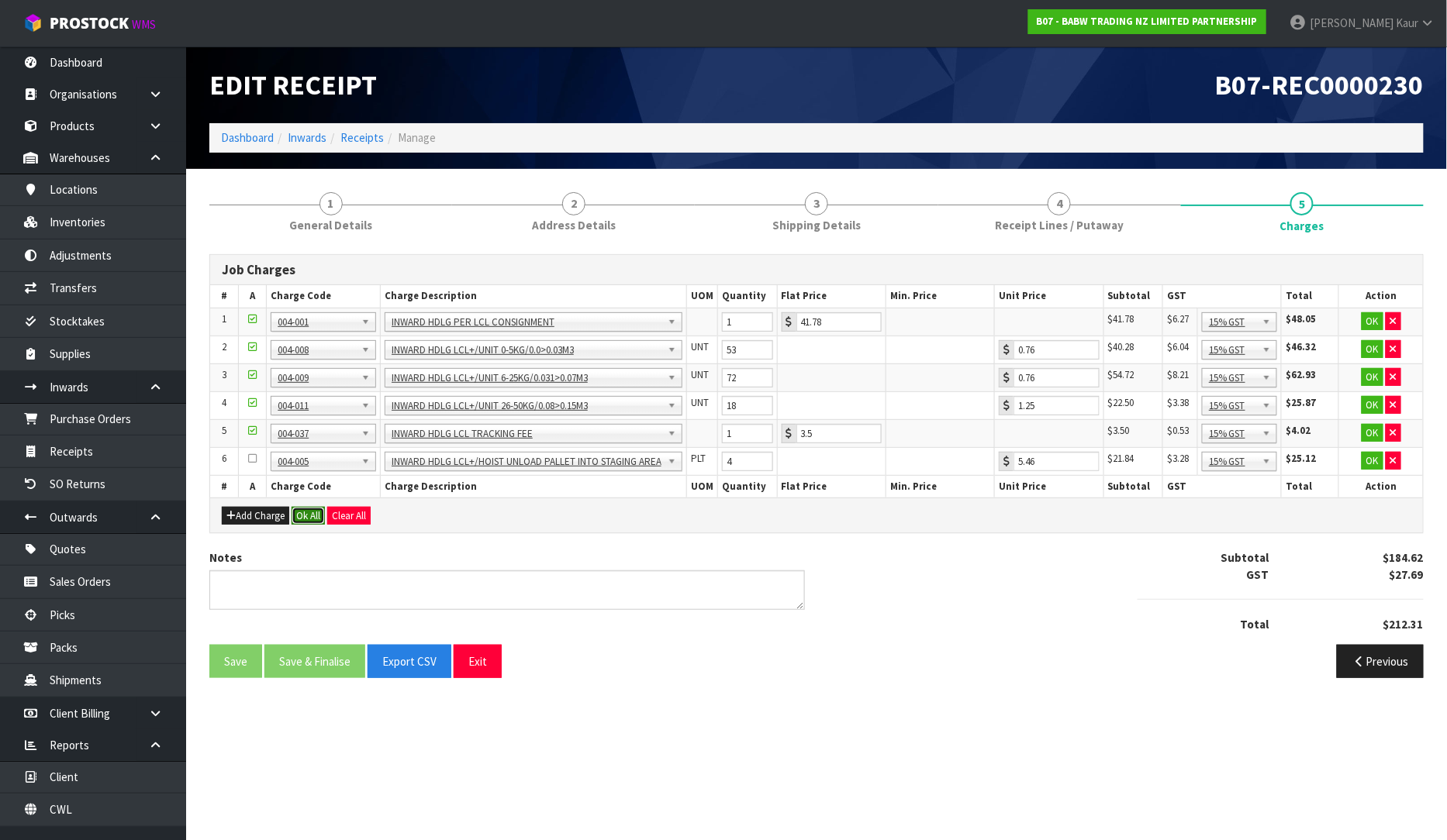
click at [300, 510] on button "Ok All" at bounding box center [309, 517] width 34 height 19
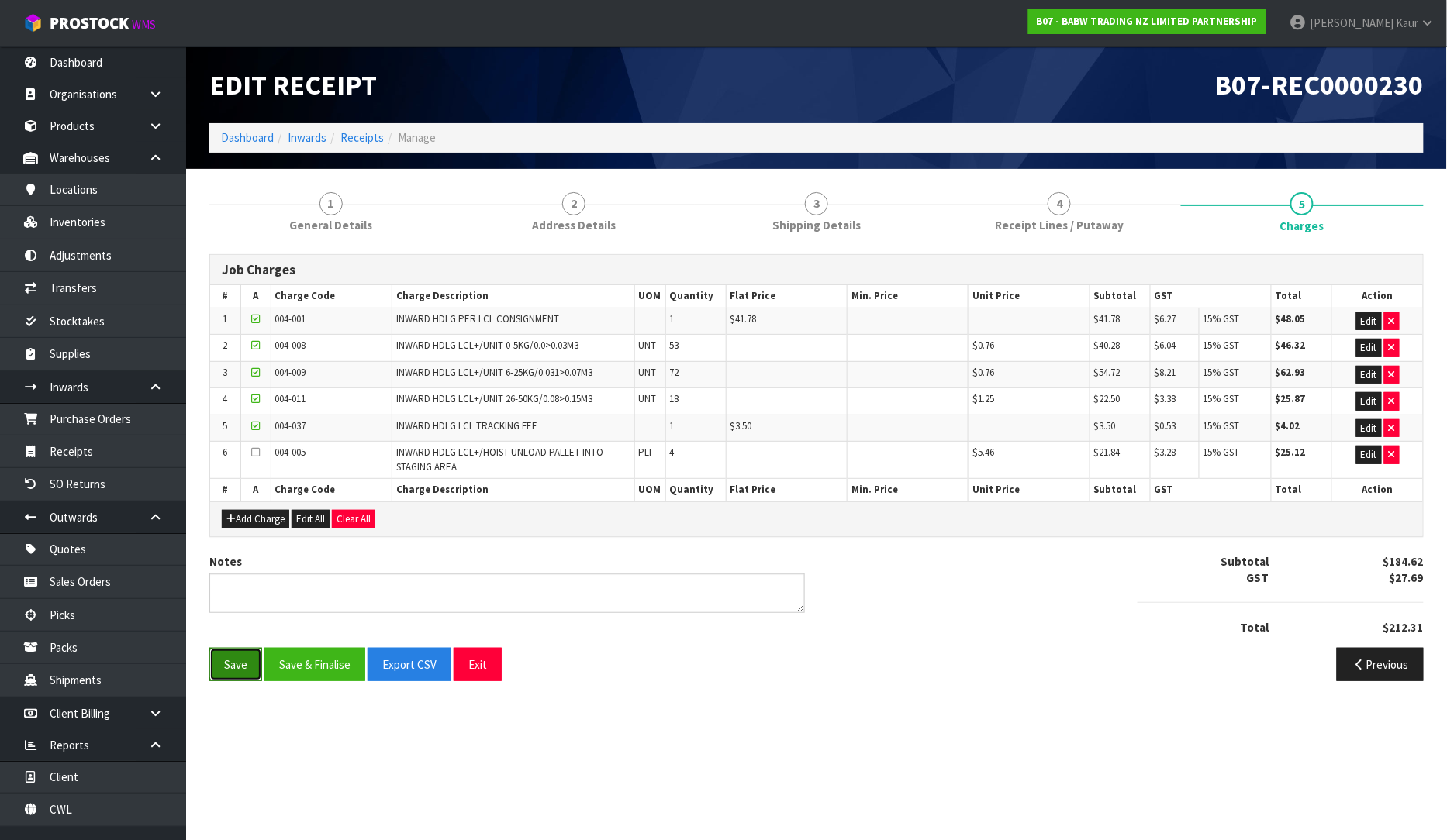
click at [235, 668] on button "Save" at bounding box center [235, 665] width 53 height 34
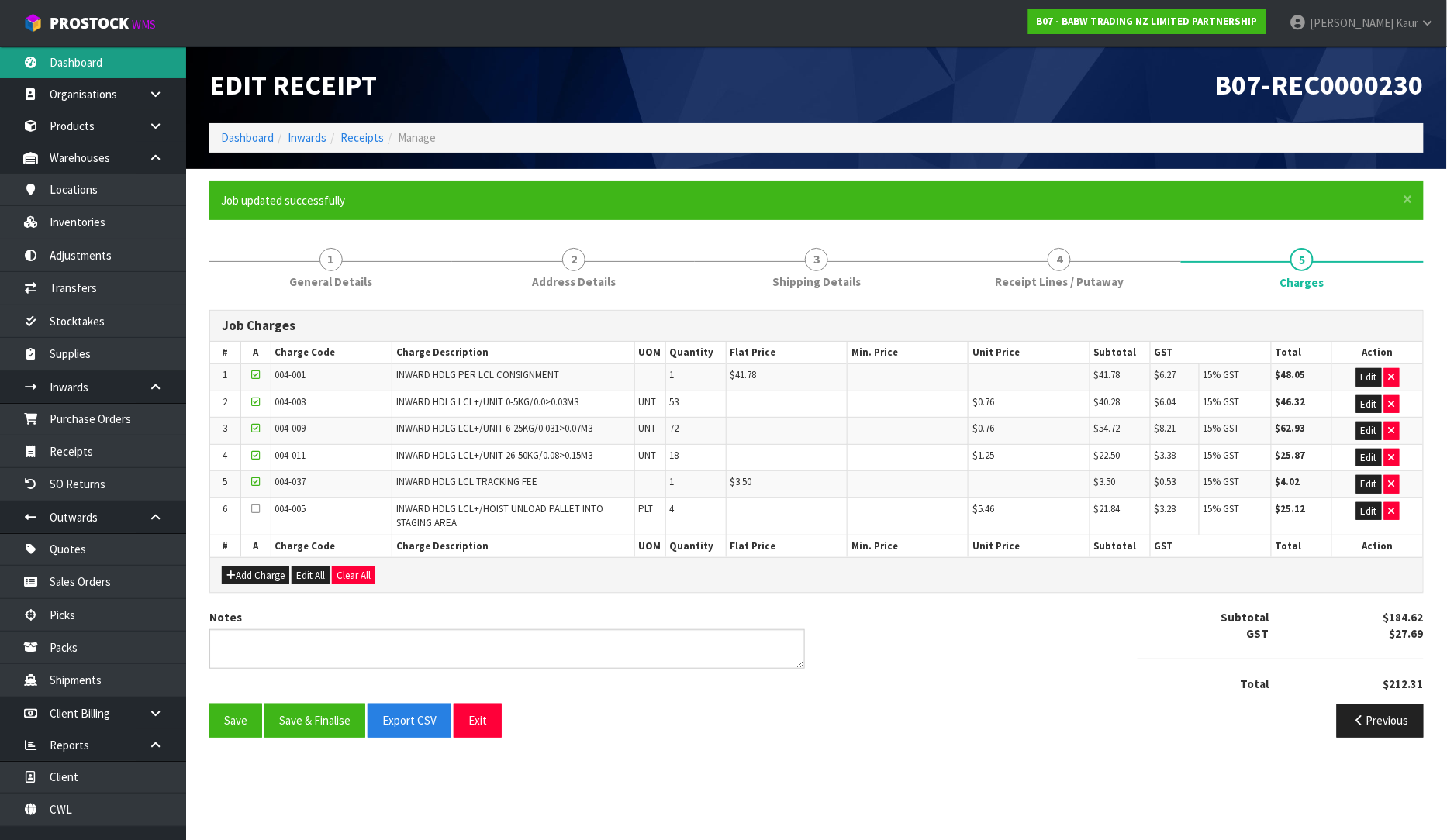
click at [62, 73] on link "Dashboard" at bounding box center [93, 63] width 186 height 32
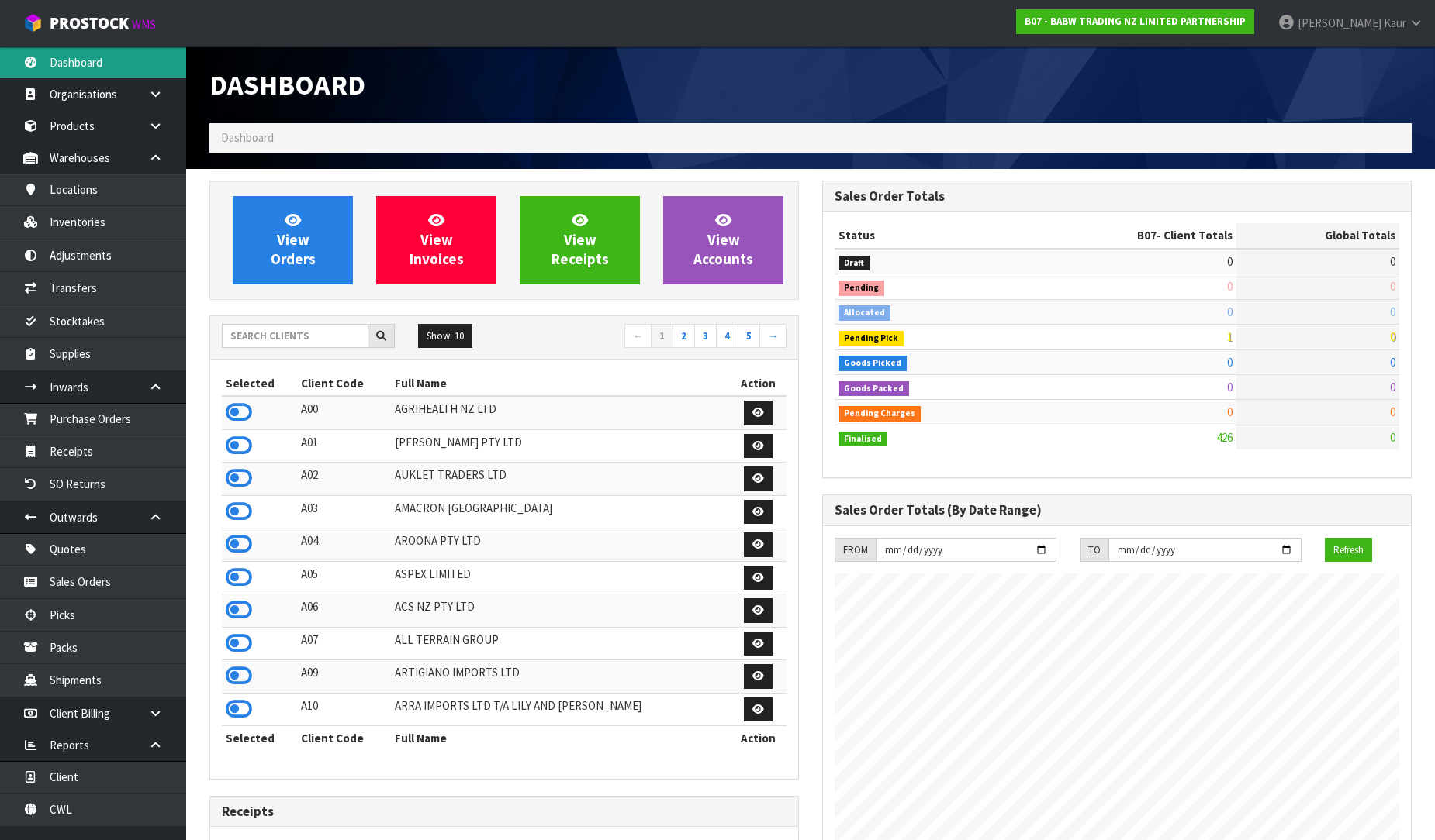
scroll to position [1175, 612]
click at [261, 338] on input "text" at bounding box center [295, 337] width 146 height 24
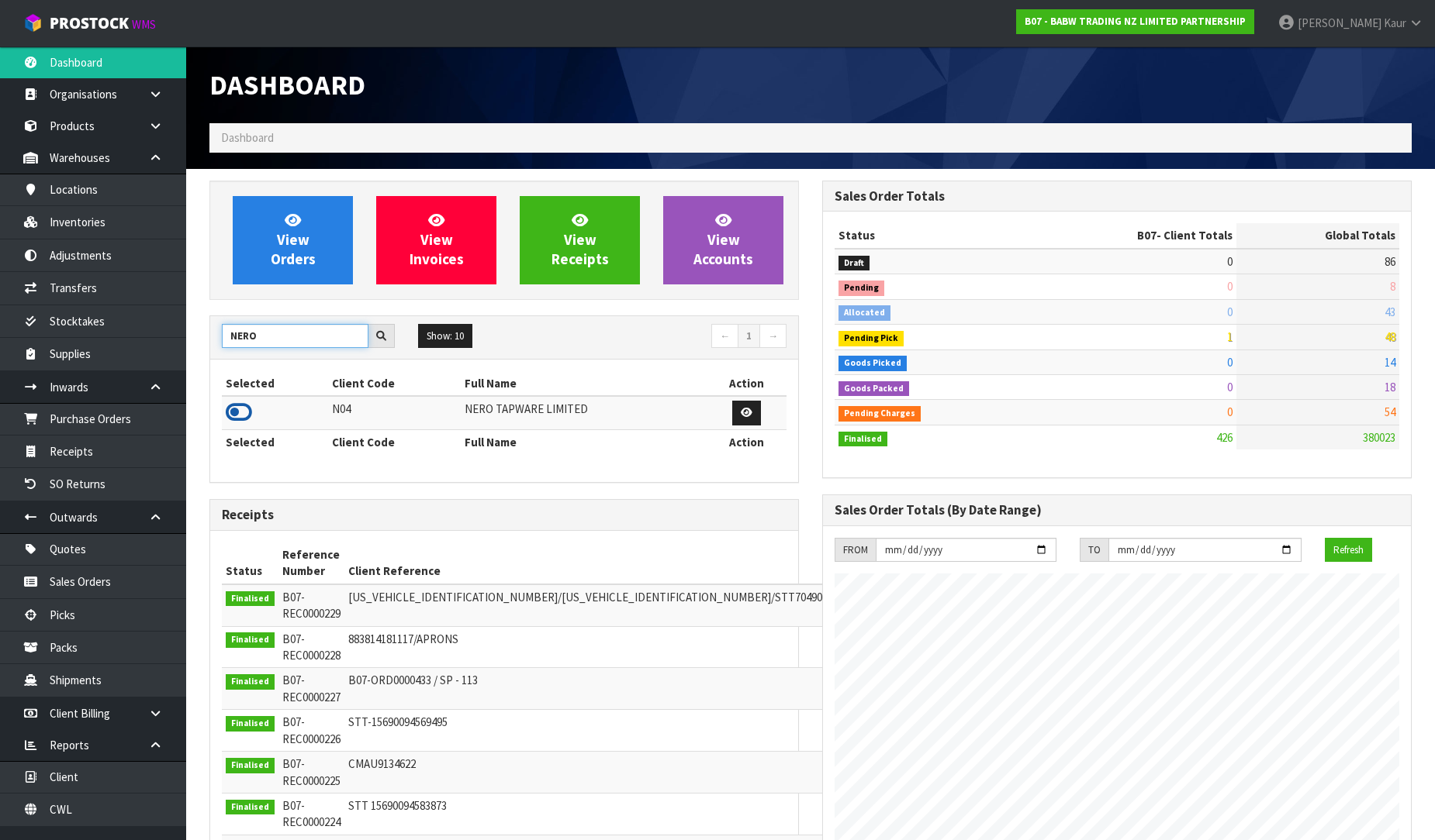
type input "NERO"
click at [238, 408] on icon at bounding box center [239, 412] width 26 height 23
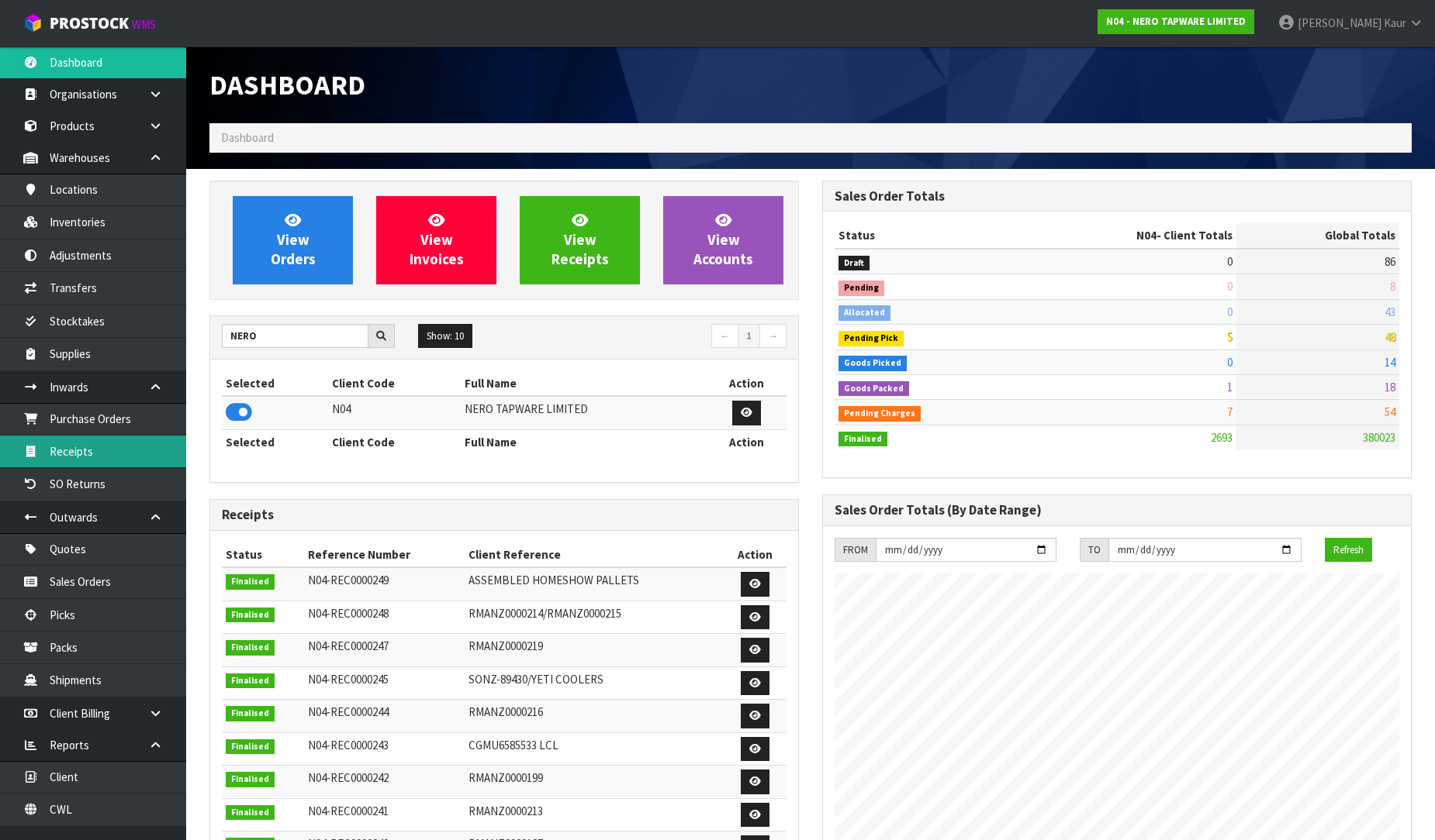
drag, startPoint x: 137, startPoint y: 454, endPoint x: 885, endPoint y: 330, distance: 758.2
click at [137, 455] on link "Receipts" at bounding box center [93, 452] width 186 height 32
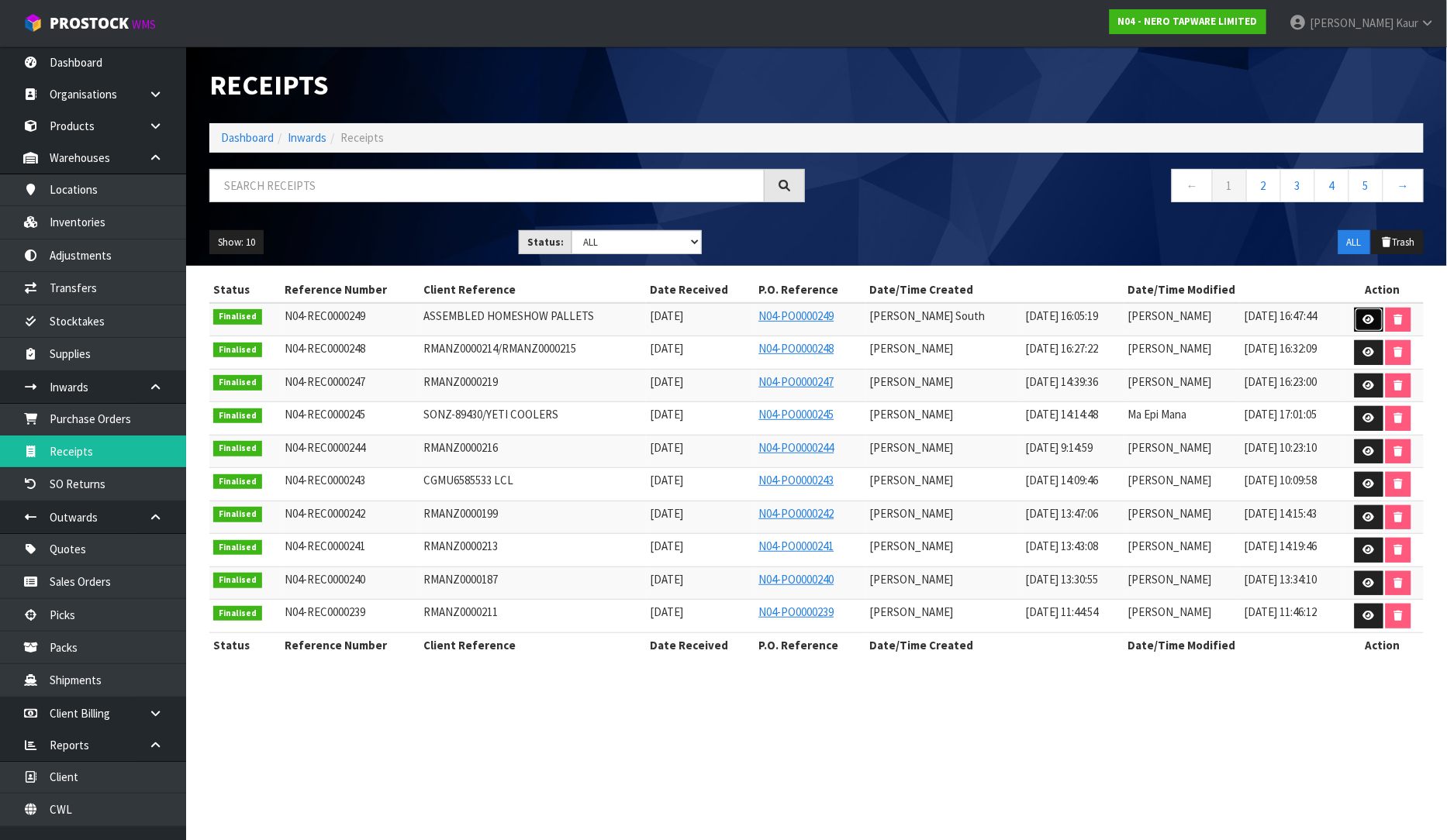
click at [1369, 316] on icon at bounding box center [1369, 320] width 11 height 10
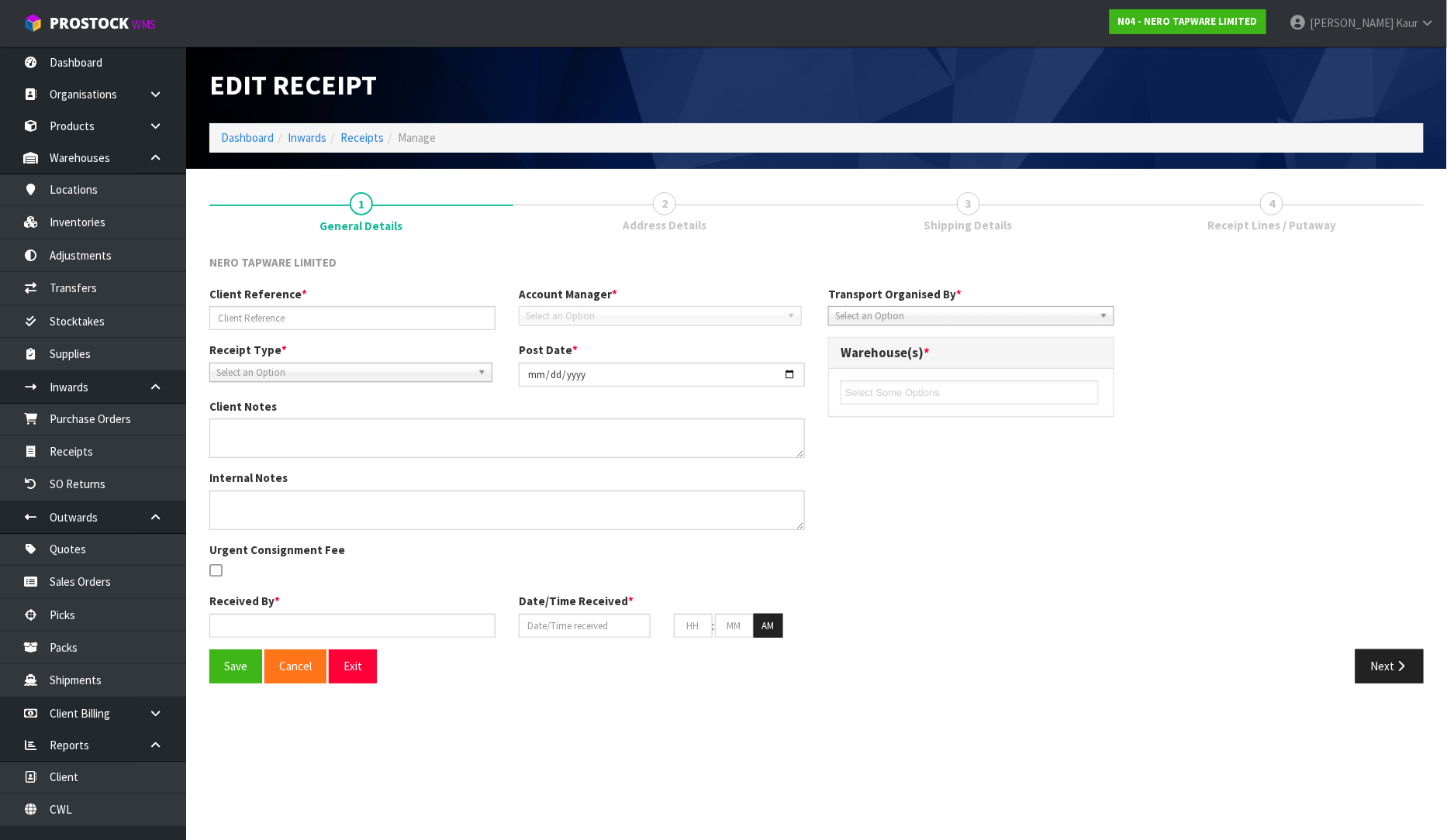
type input "ASSEMBLED HOMESHOW PALLETS"
type input "[DATE]"
type input "[PERSON_NAME] South"
type input "[DATE]"
type input "04"
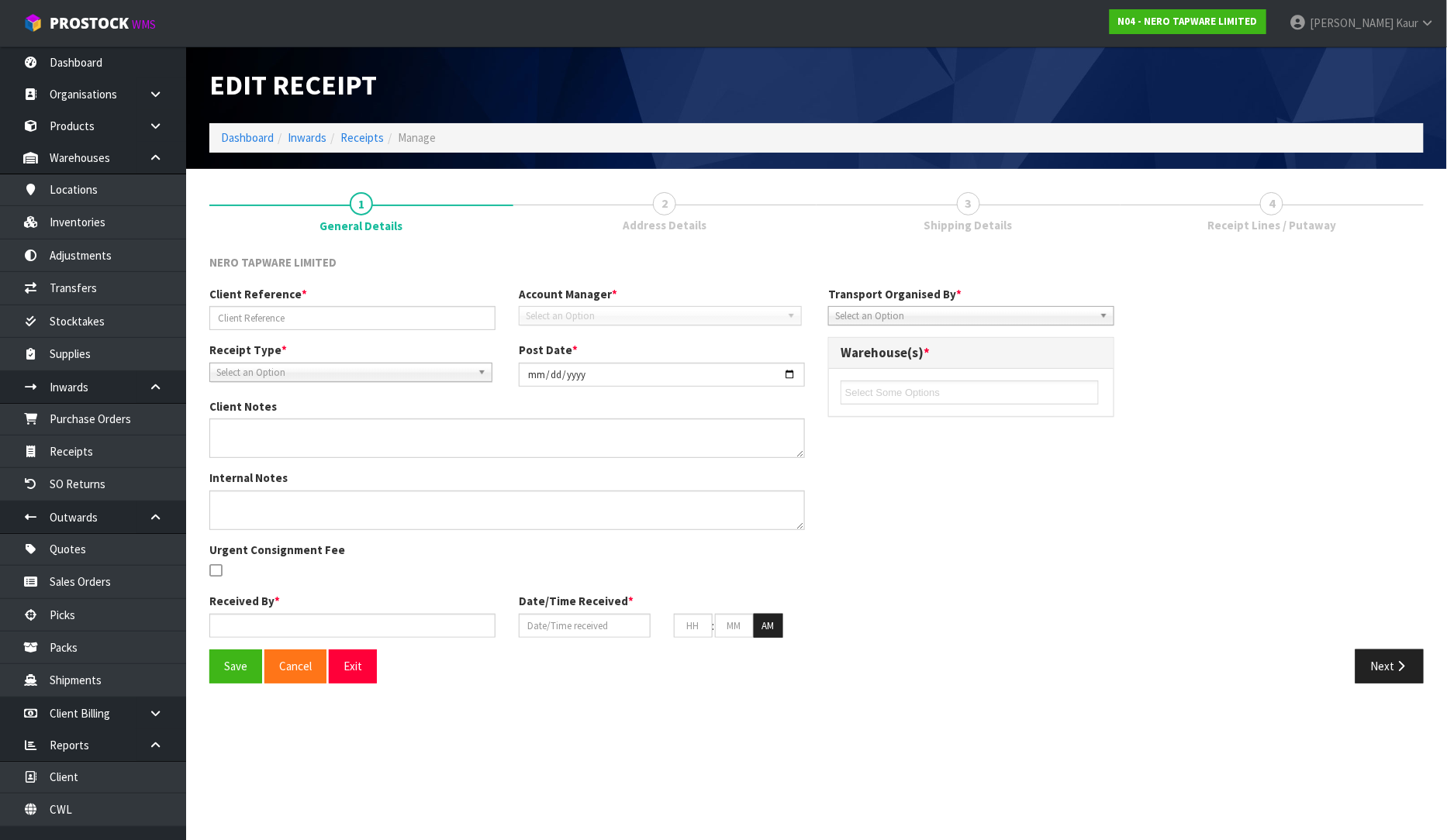
type input "50"
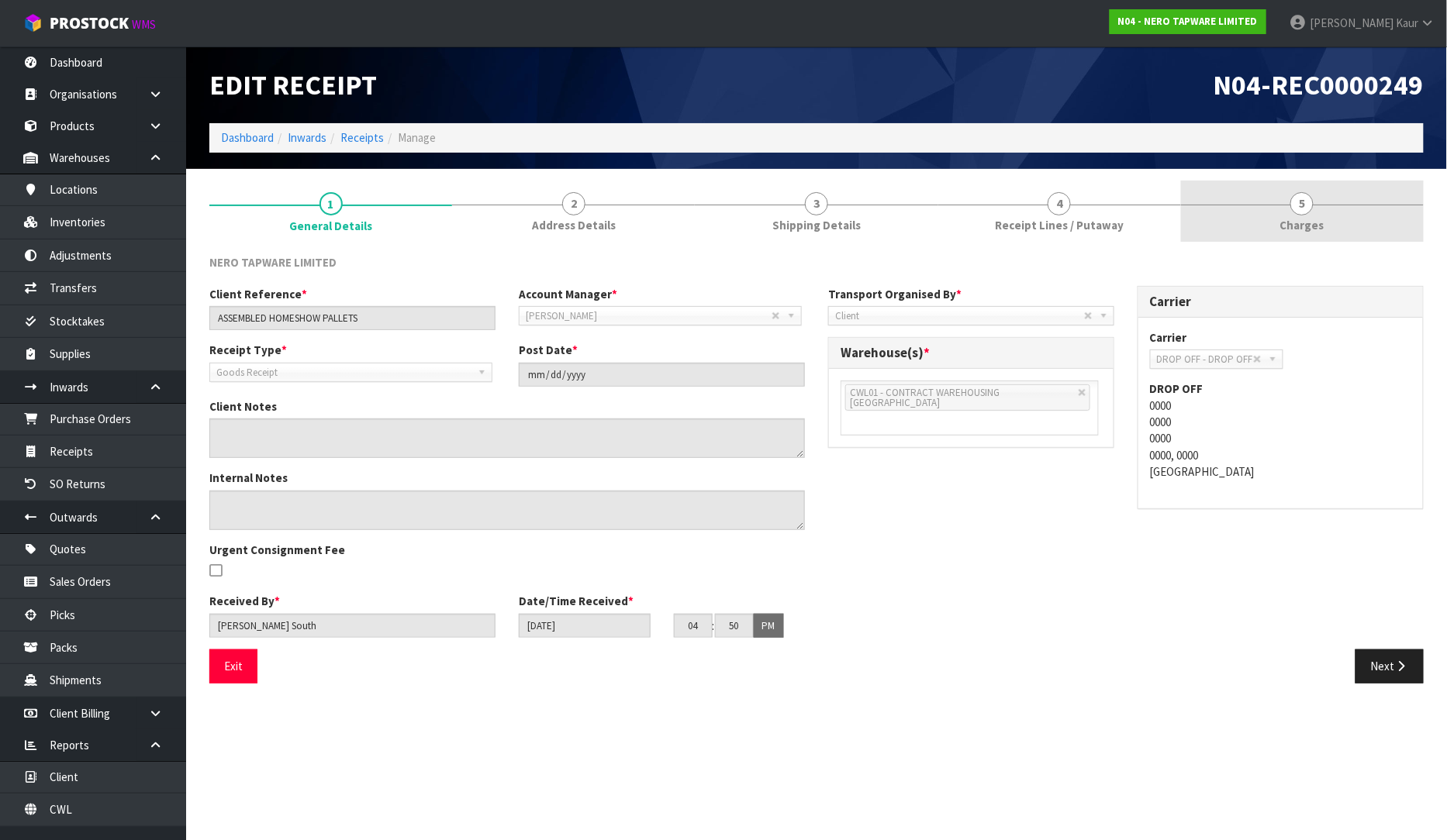
click at [1288, 204] on link "5 [GEOGRAPHIC_DATA]" at bounding box center [1302, 211] width 243 height 61
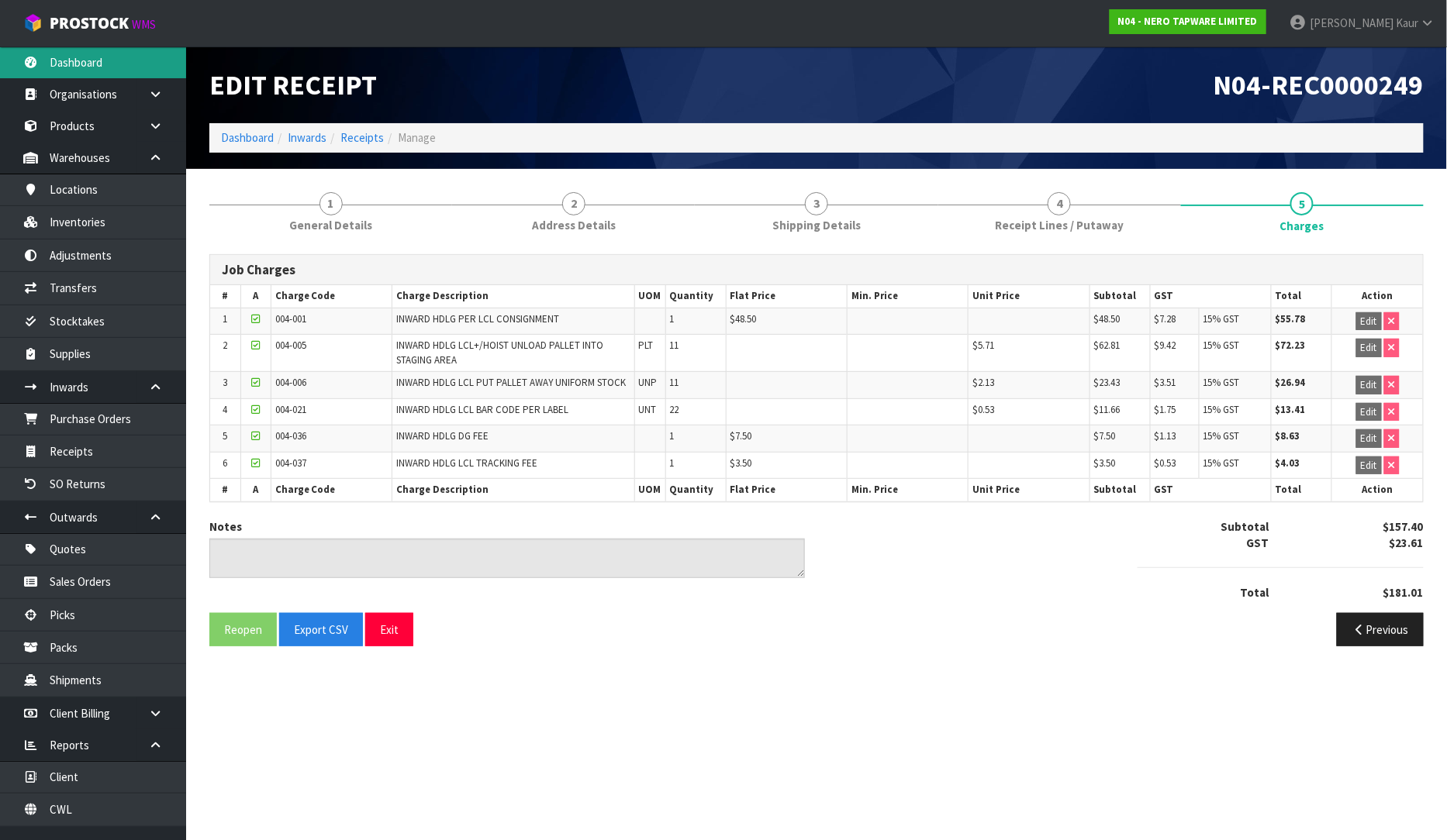
click at [83, 66] on link "Dashboard" at bounding box center [93, 63] width 186 height 32
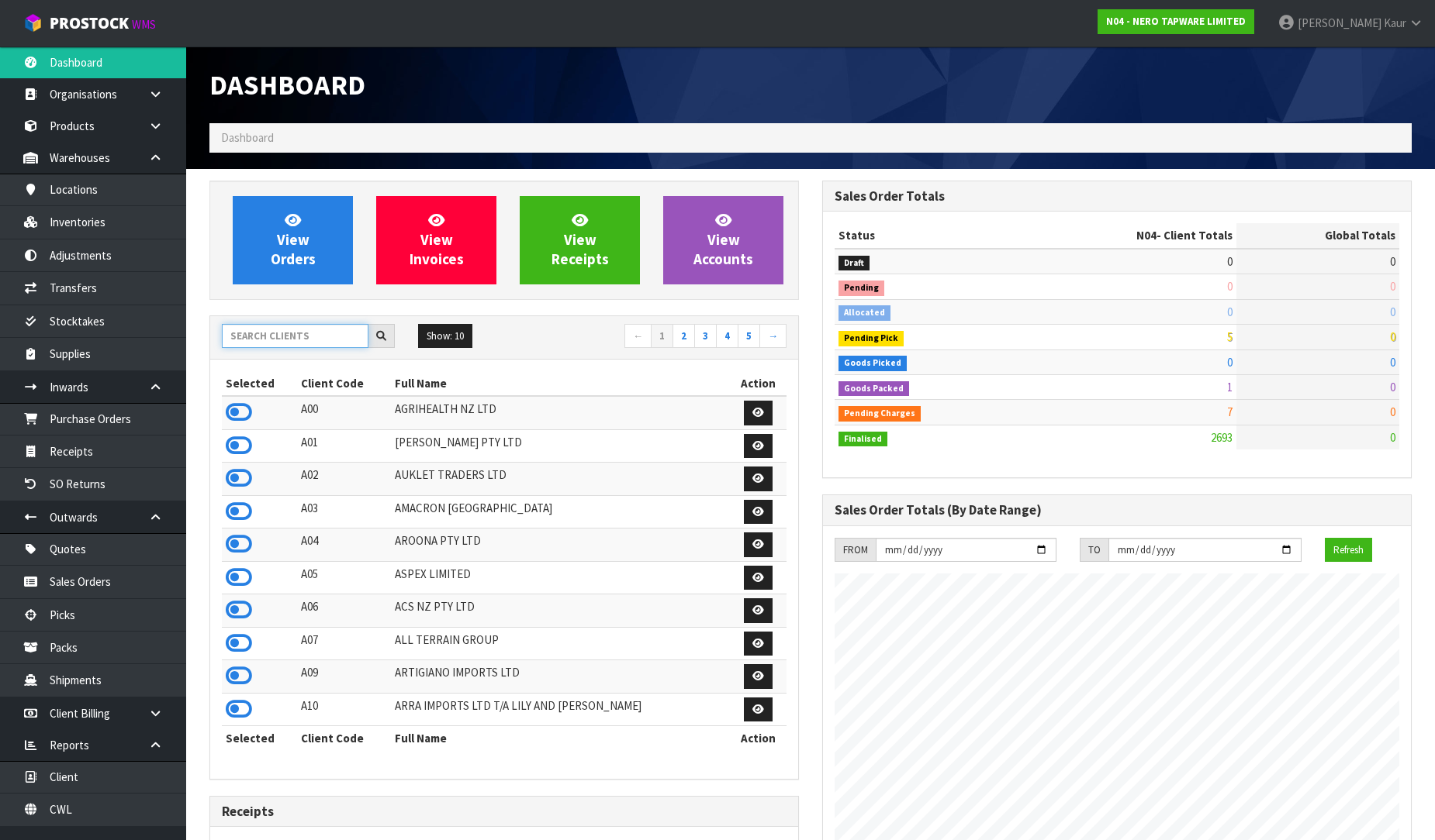
click at [273, 336] on input "text" at bounding box center [295, 337] width 146 height 24
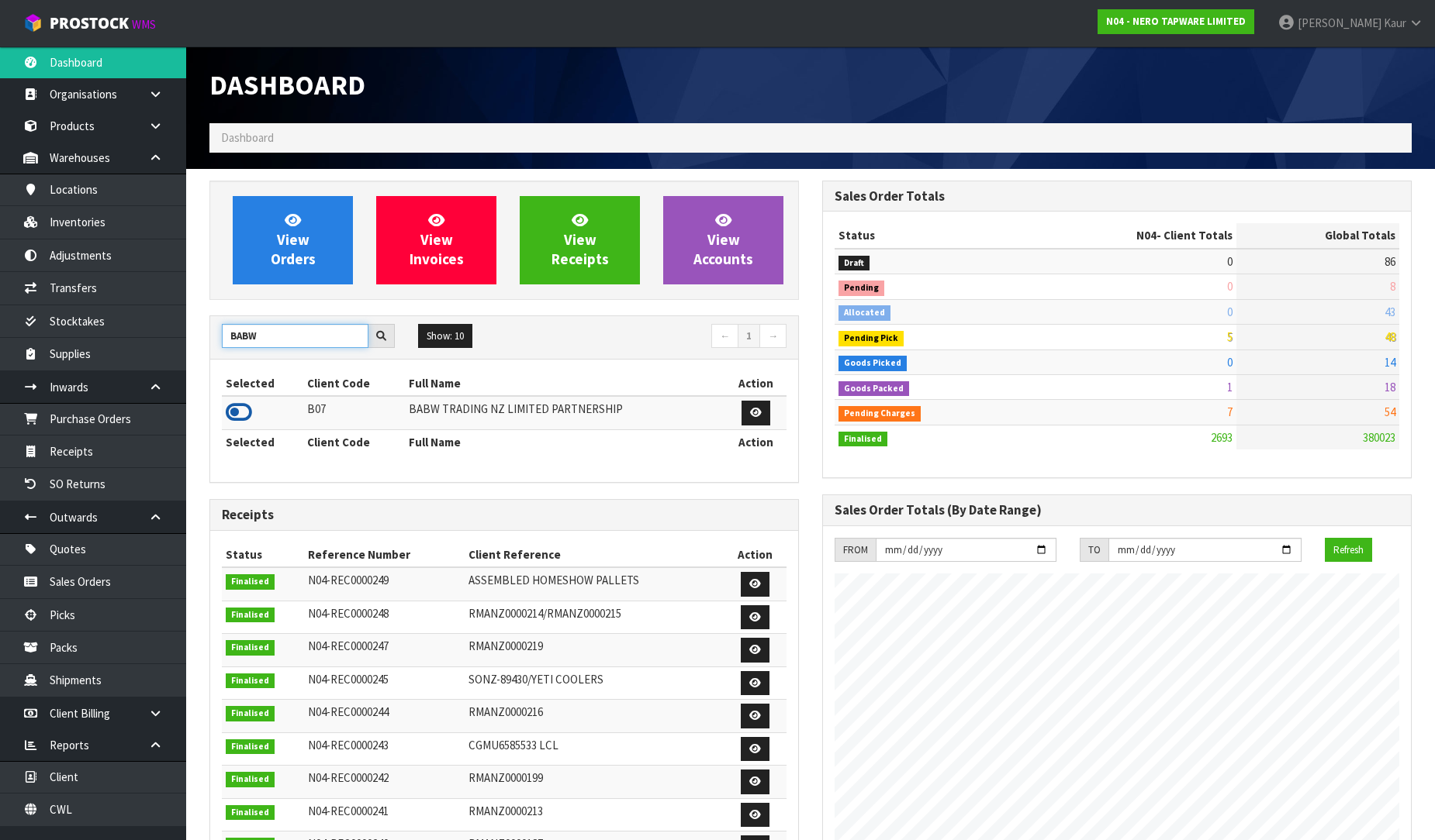
type input "BABW"
click at [241, 414] on icon at bounding box center [239, 412] width 26 height 23
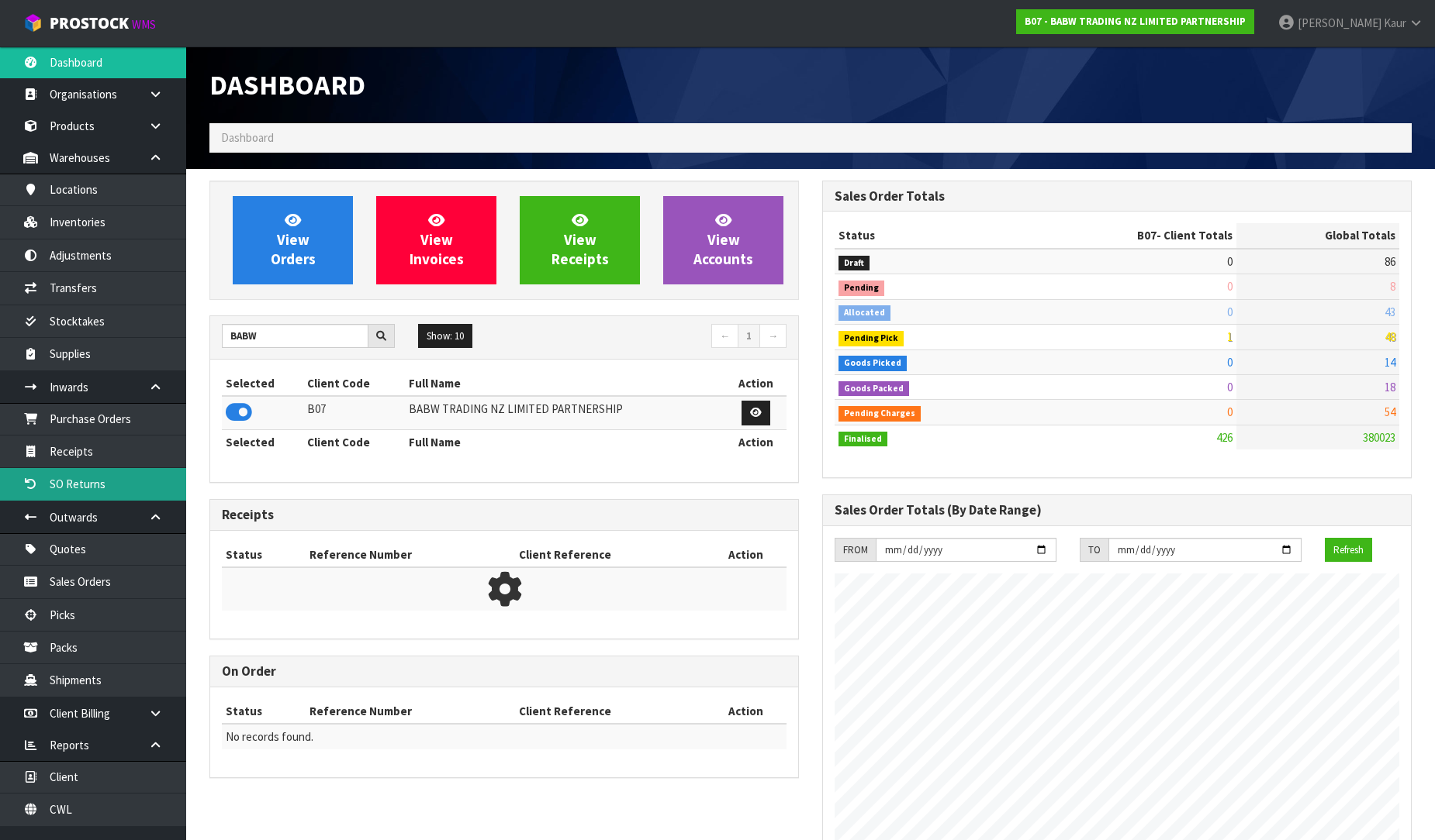
scroll to position [1175, 612]
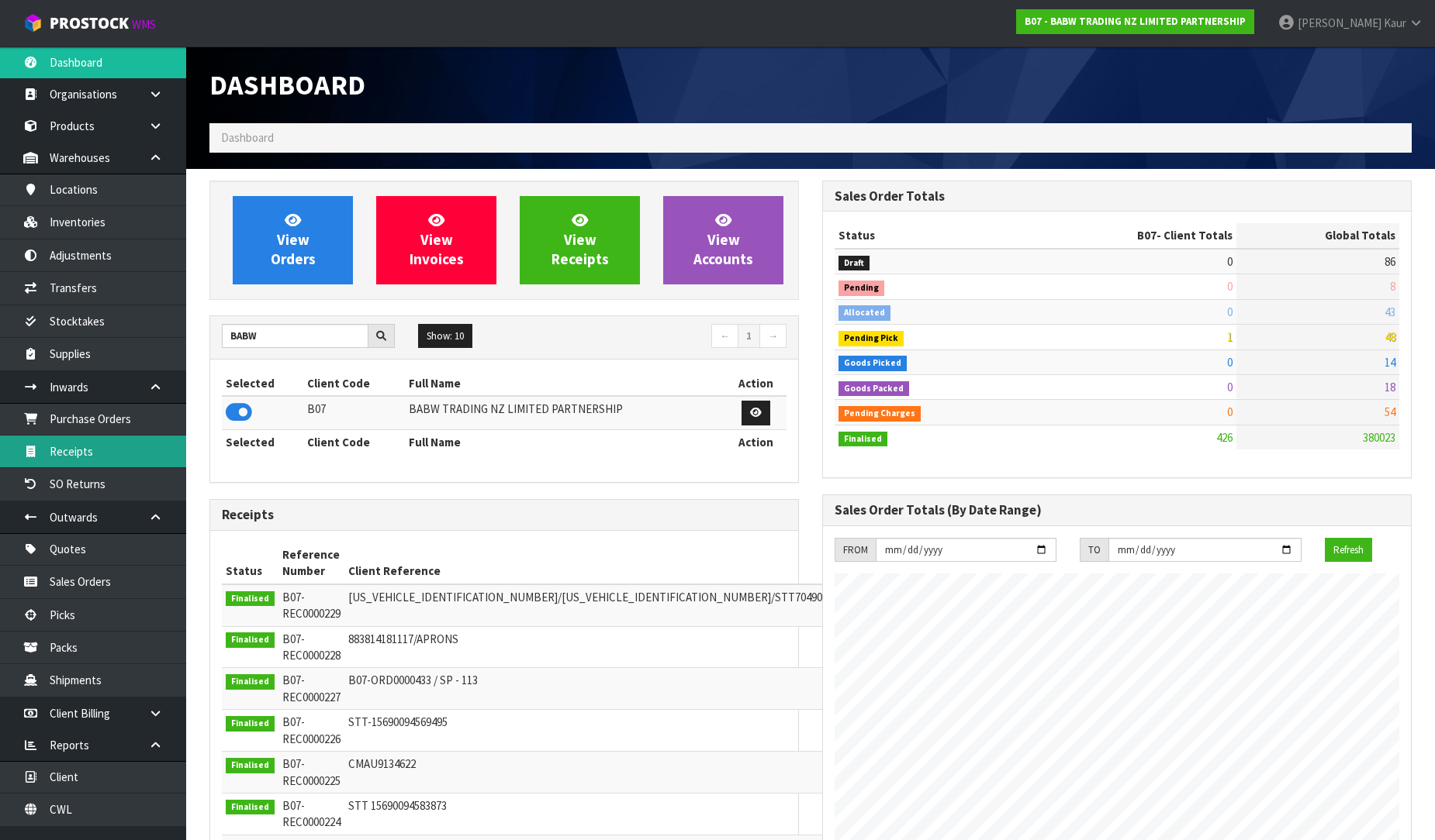
click at [128, 458] on link "Receipts" at bounding box center [93, 452] width 186 height 32
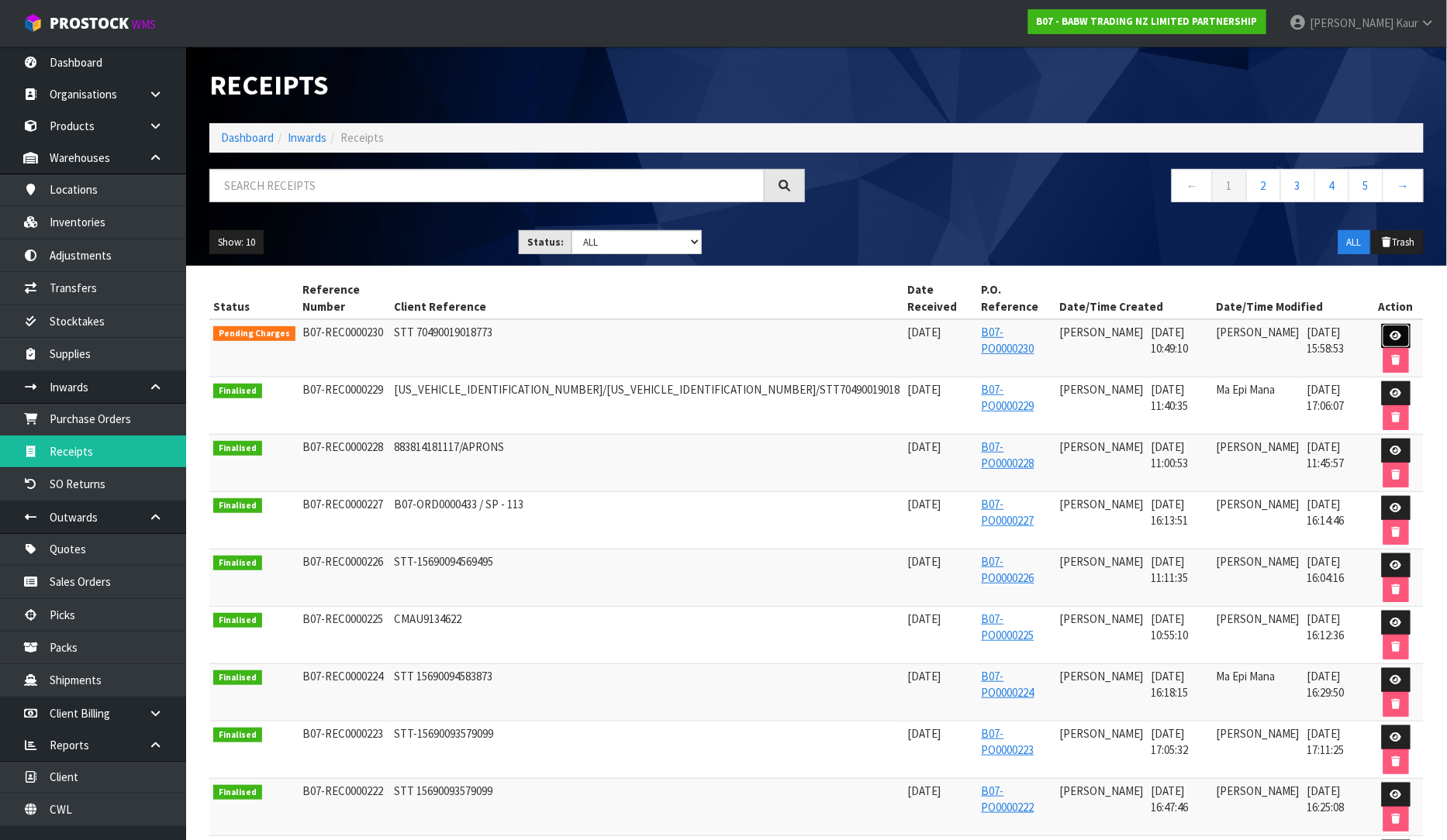
click at [1391, 331] on icon at bounding box center [1396, 336] width 11 height 10
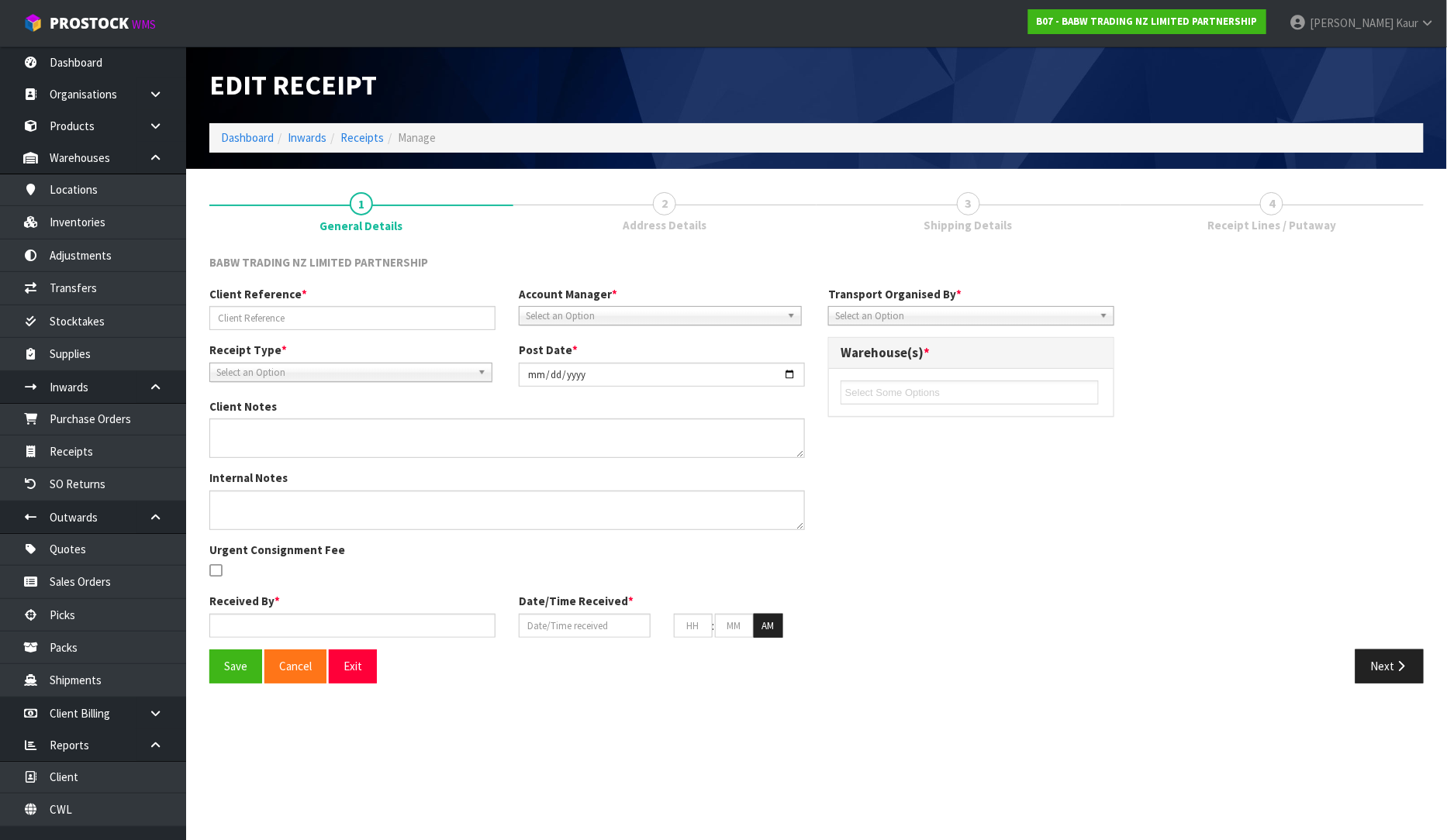
type input "STT 70490019018773"
type input "[DATE]"
type input "[PERSON_NAME]"
type input "[DATE]"
type input "10"
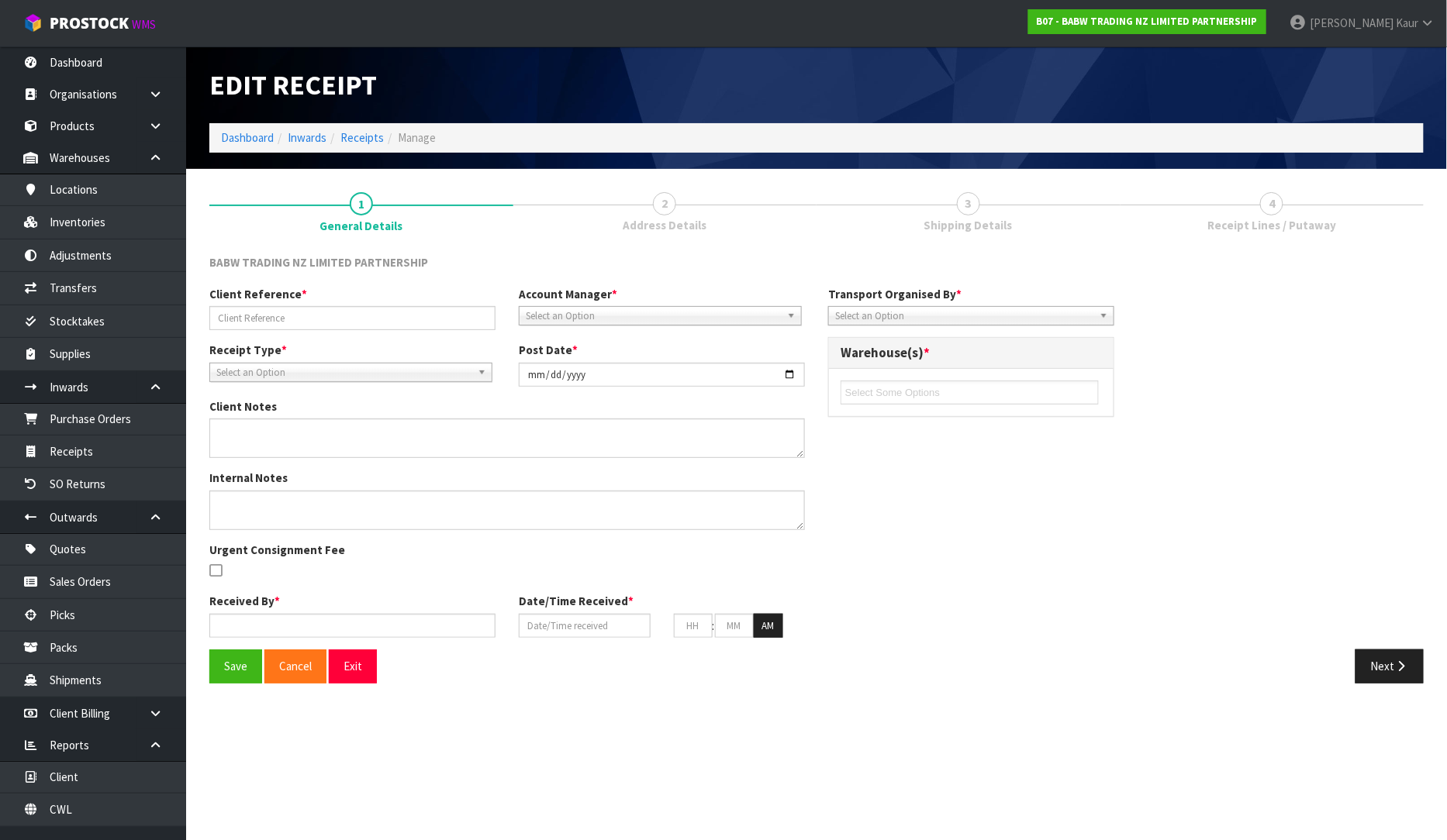
type input "49"
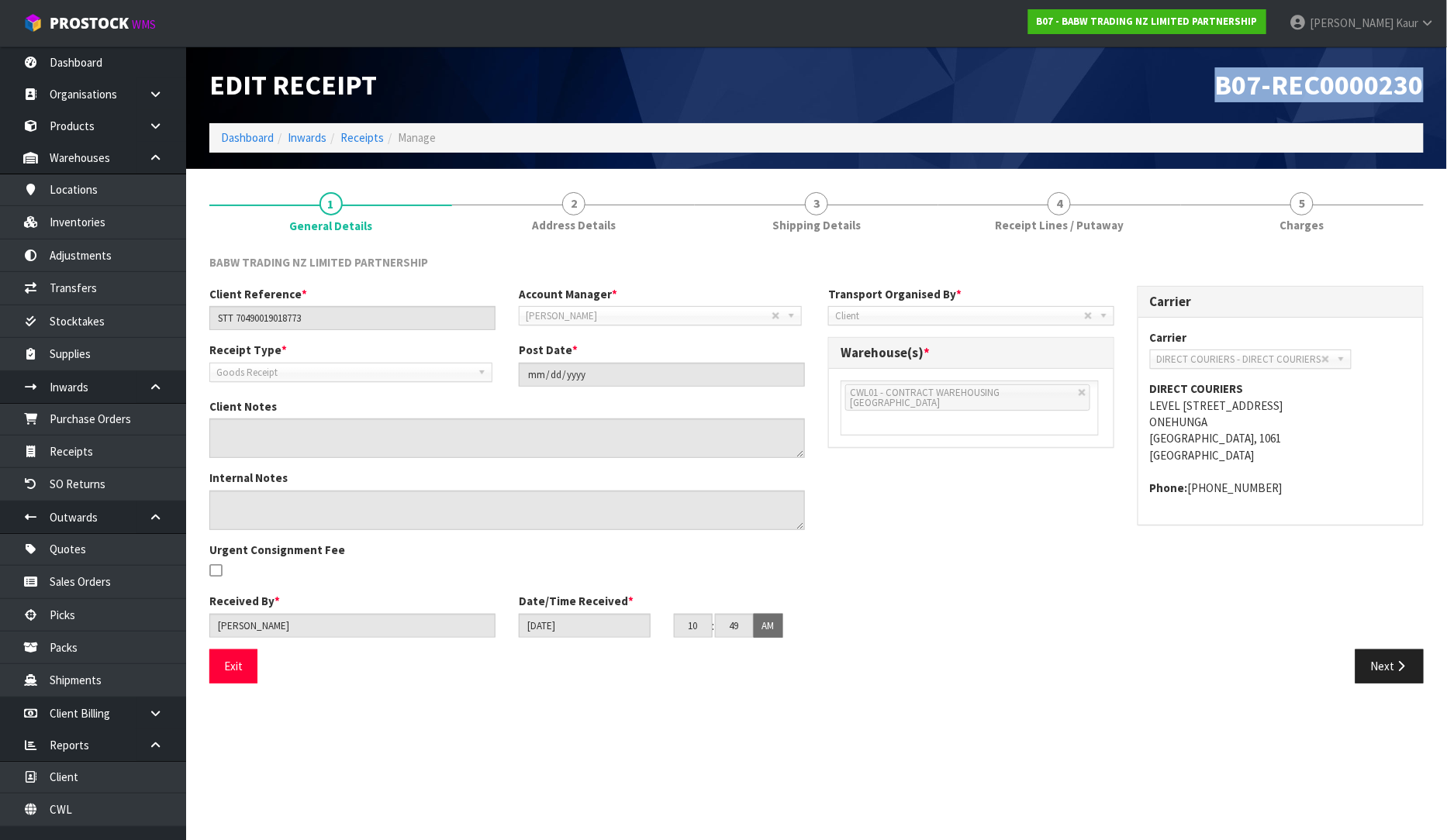
drag, startPoint x: 1437, startPoint y: 74, endPoint x: 1191, endPoint y: 79, distance: 246.1
click at [1191, 79] on header "Edit Receipt B07-REC0000230 Dashboard Inwards Receipts Manage" at bounding box center [816, 108] width 1261 height 123
copy span "B07-REC0000230"
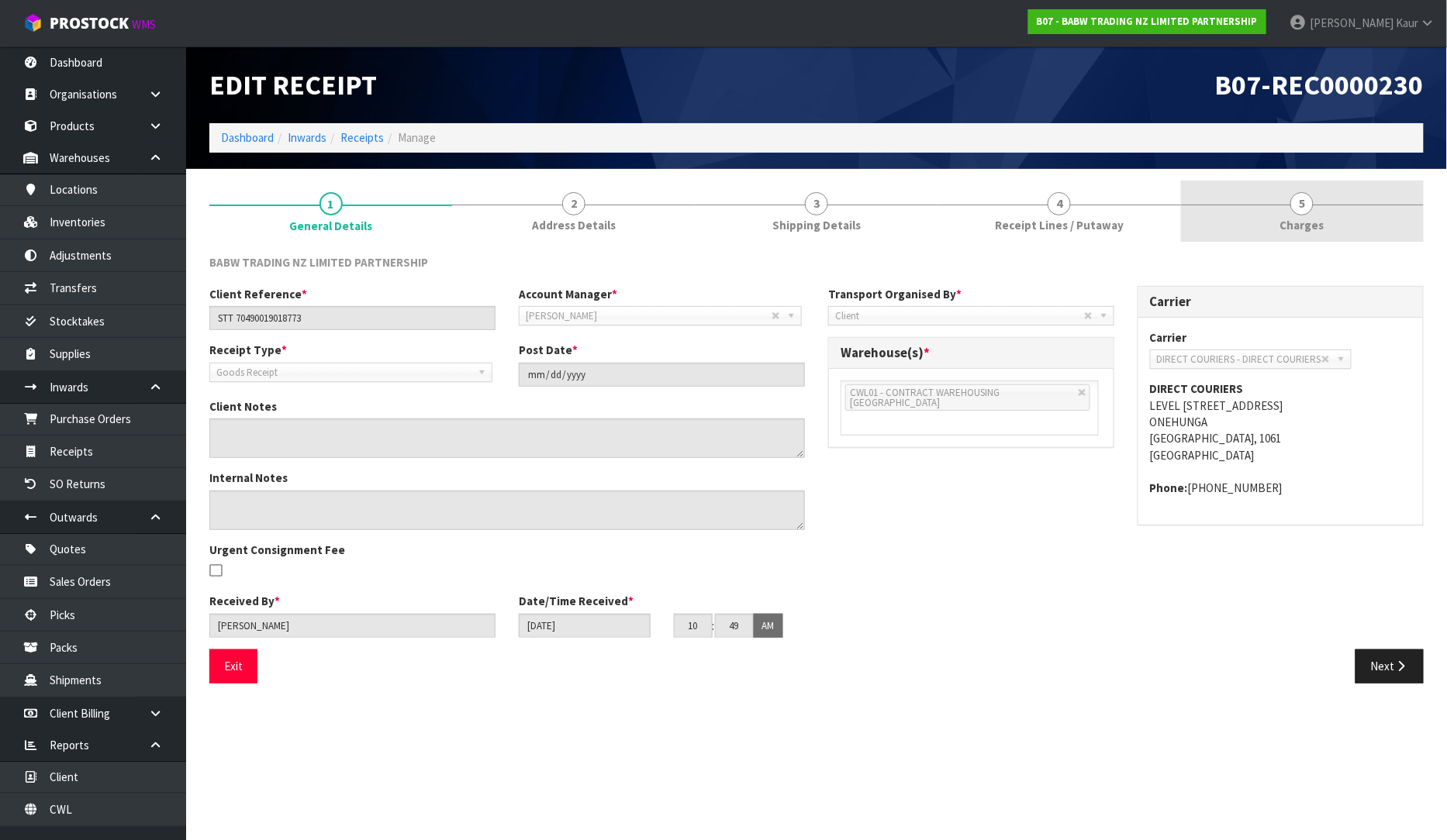
click at [1304, 218] on span "Charges" at bounding box center [1302, 225] width 44 height 16
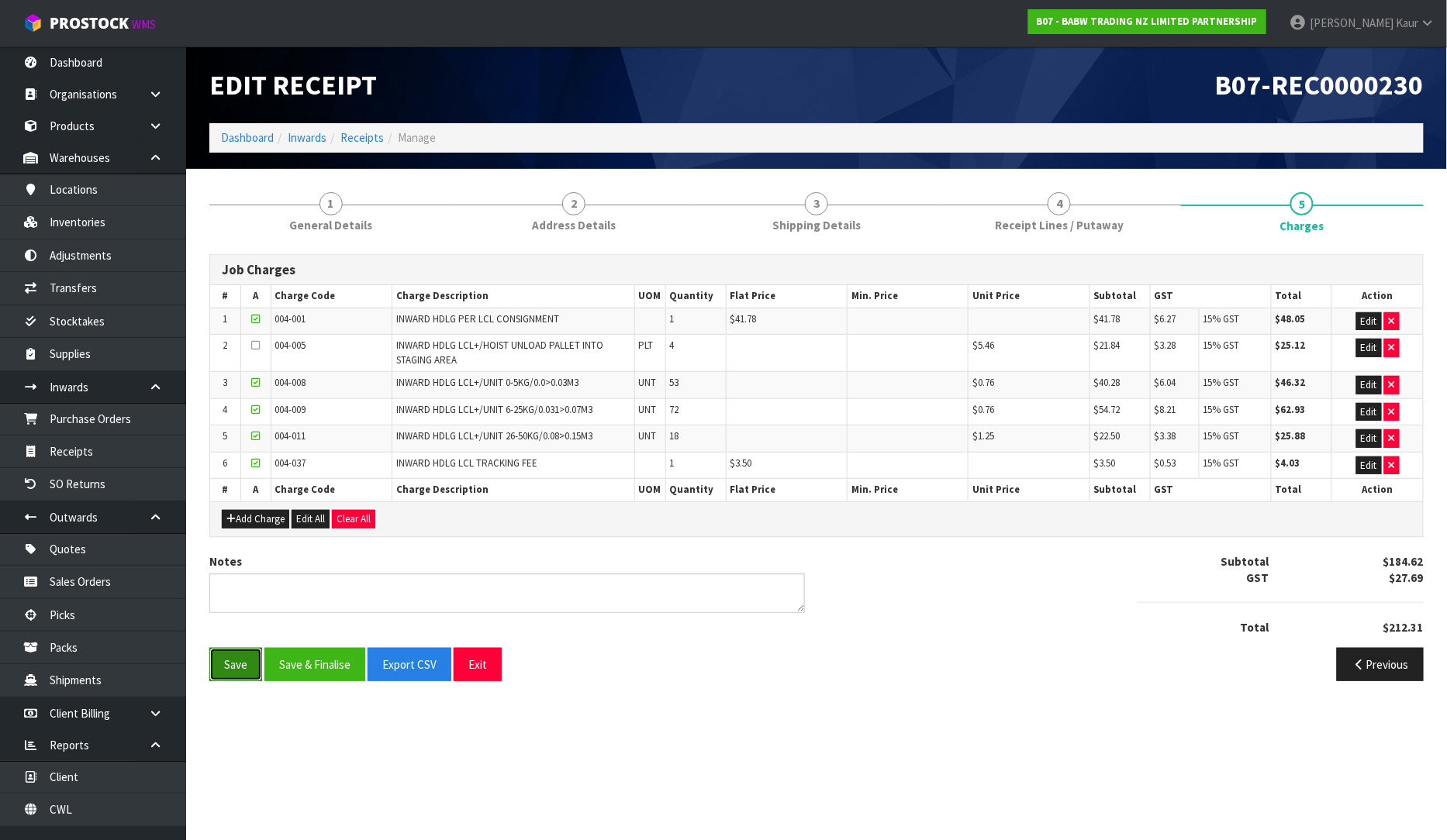
click at [225, 678] on button "Save" at bounding box center [235, 665] width 53 height 34
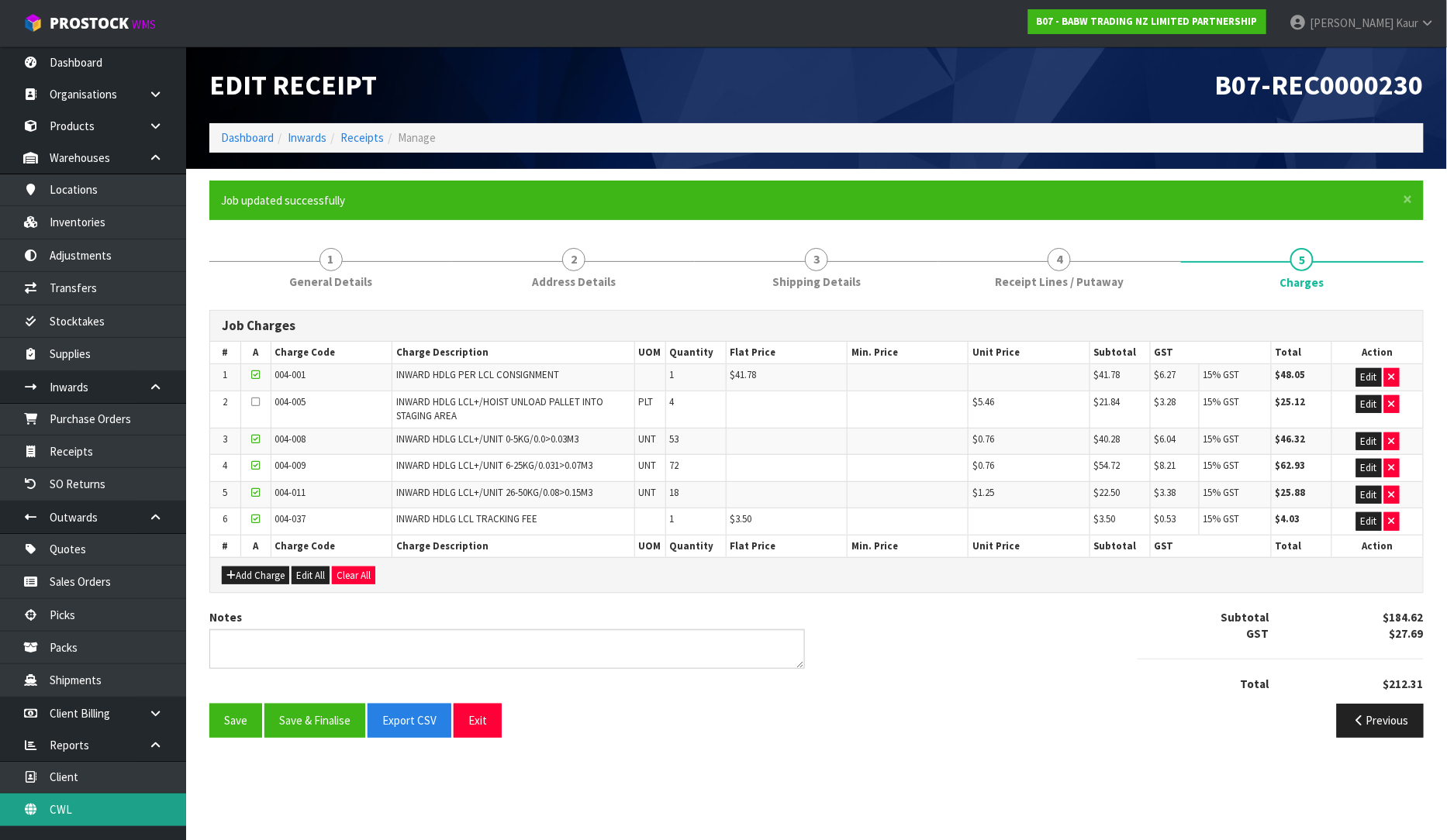
click at [74, 804] on link "CWL" at bounding box center [93, 810] width 186 height 32
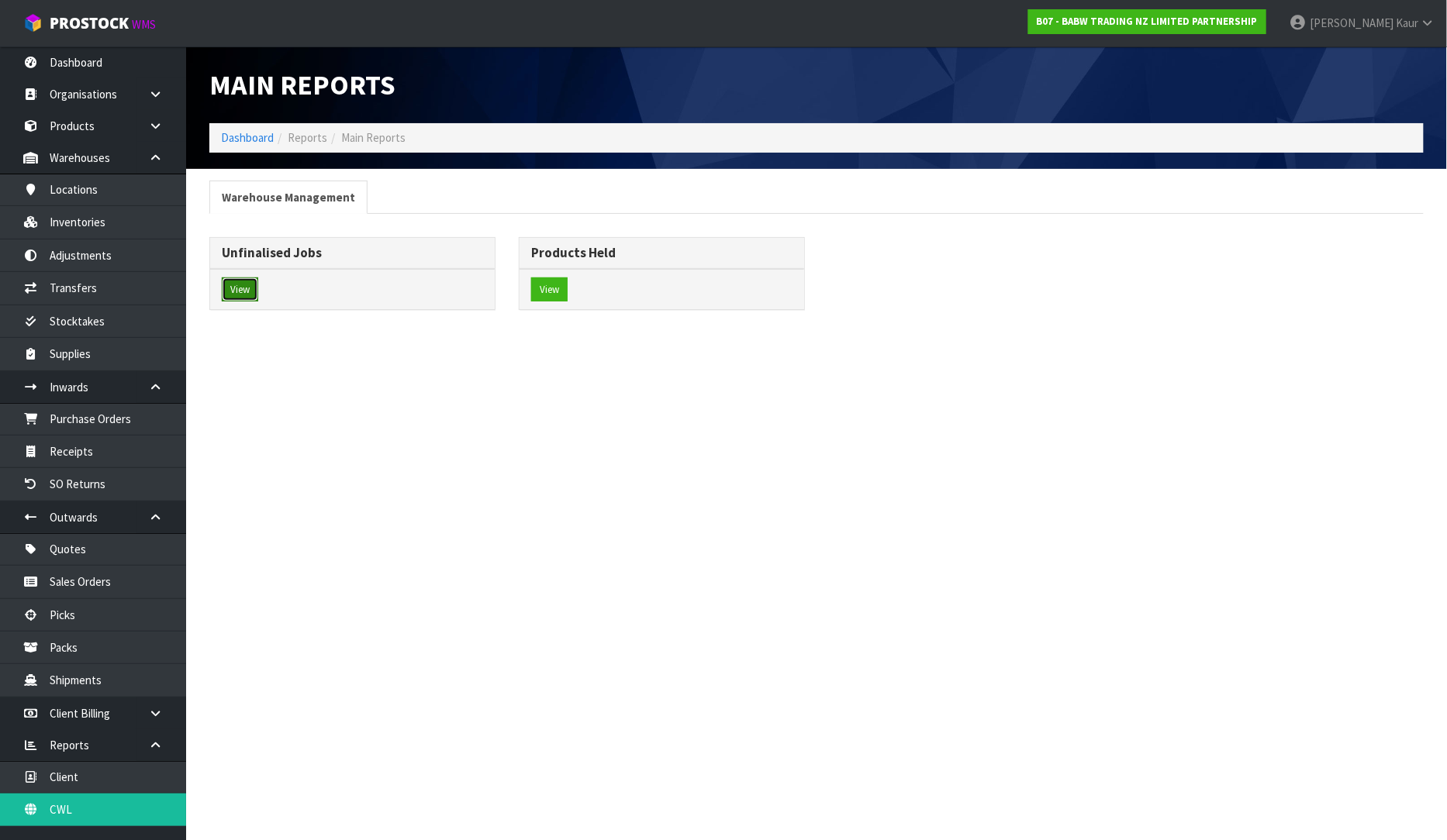
click at [234, 292] on button "View" at bounding box center [240, 290] width 37 height 24
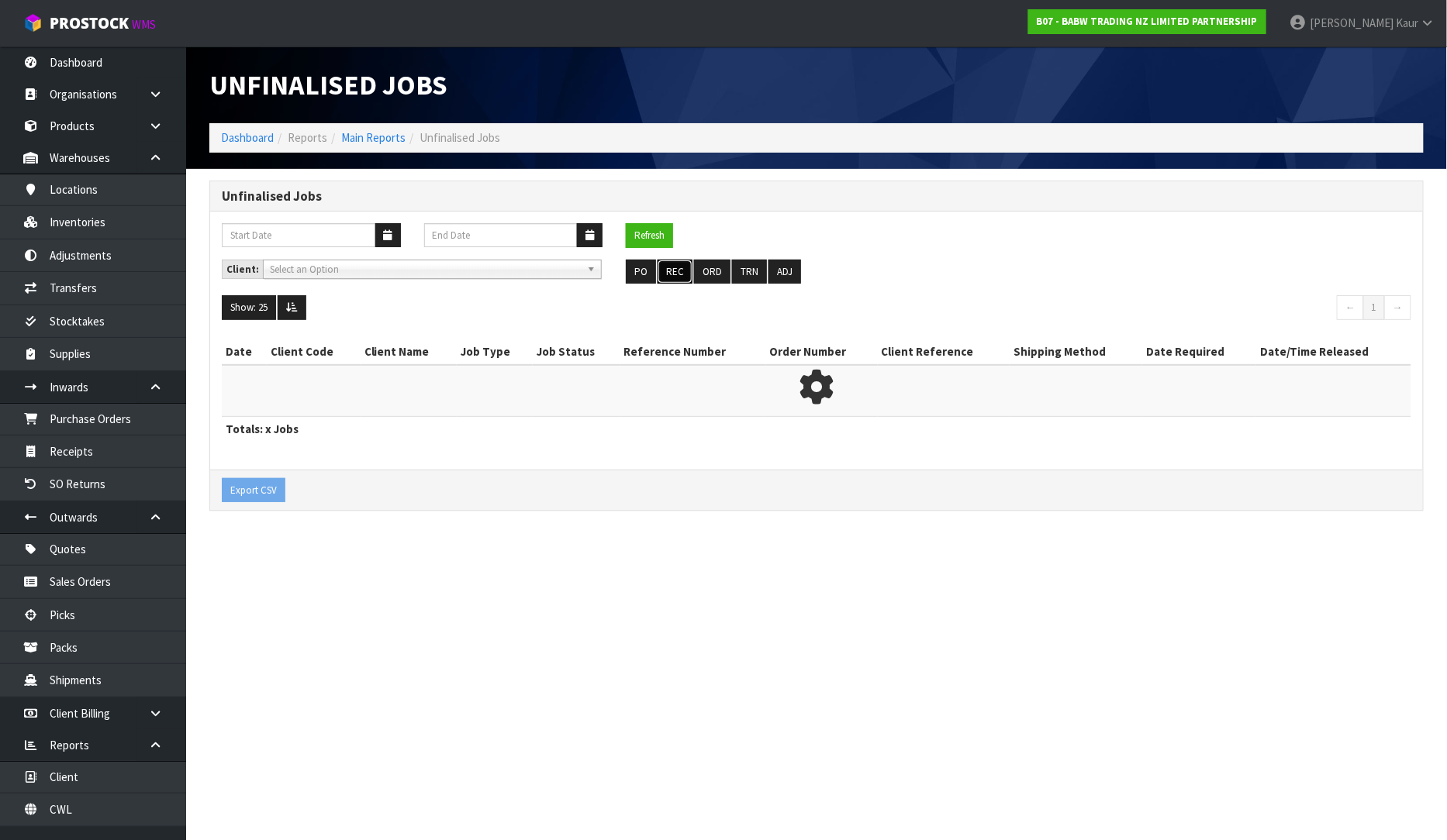
click at [662, 268] on button "REC" at bounding box center [674, 272] width 35 height 24
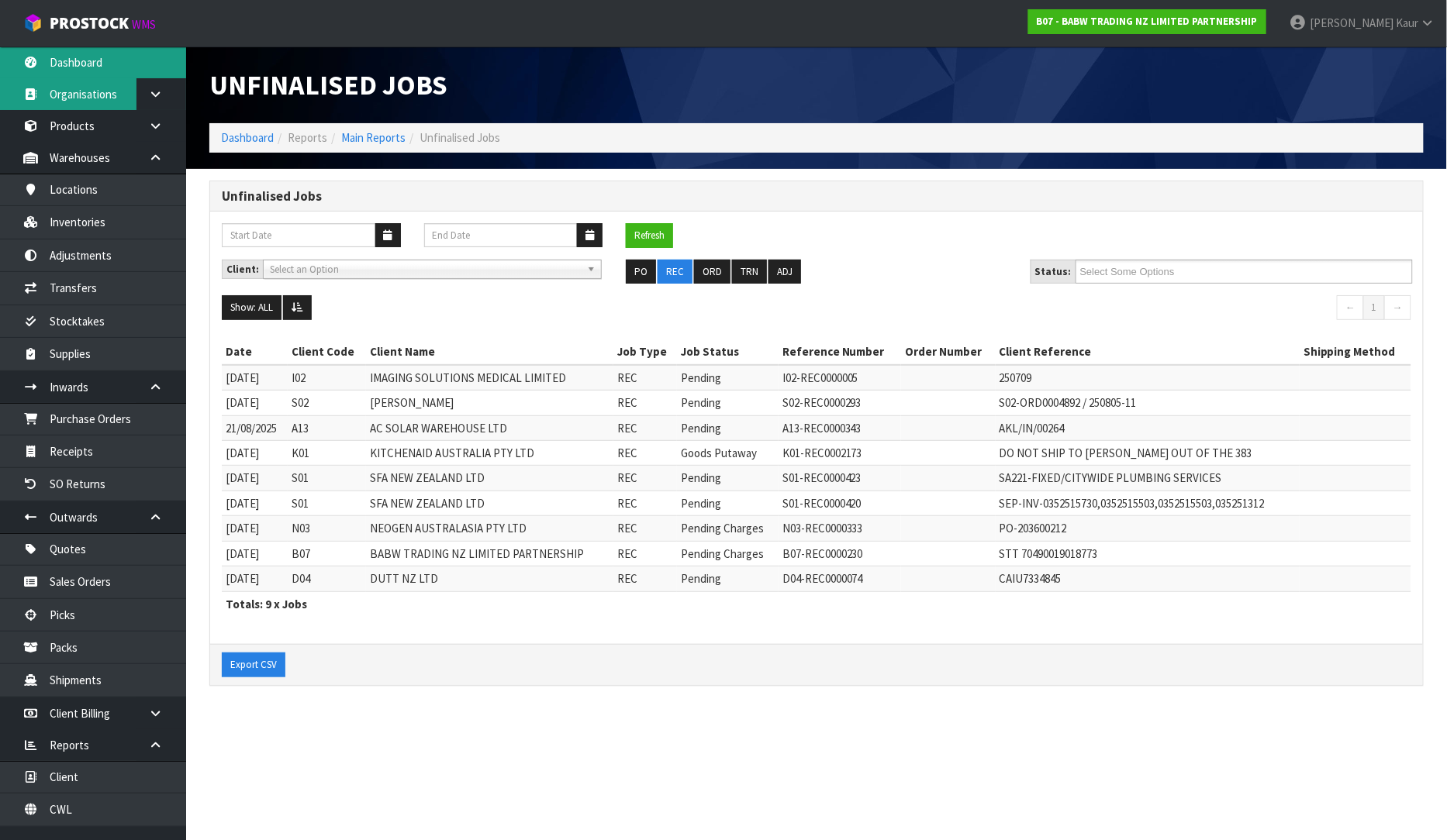
drag, startPoint x: 76, startPoint y: 61, endPoint x: 101, endPoint y: 82, distance: 32.6
click at [76, 61] on link "Dashboard" at bounding box center [93, 63] width 186 height 32
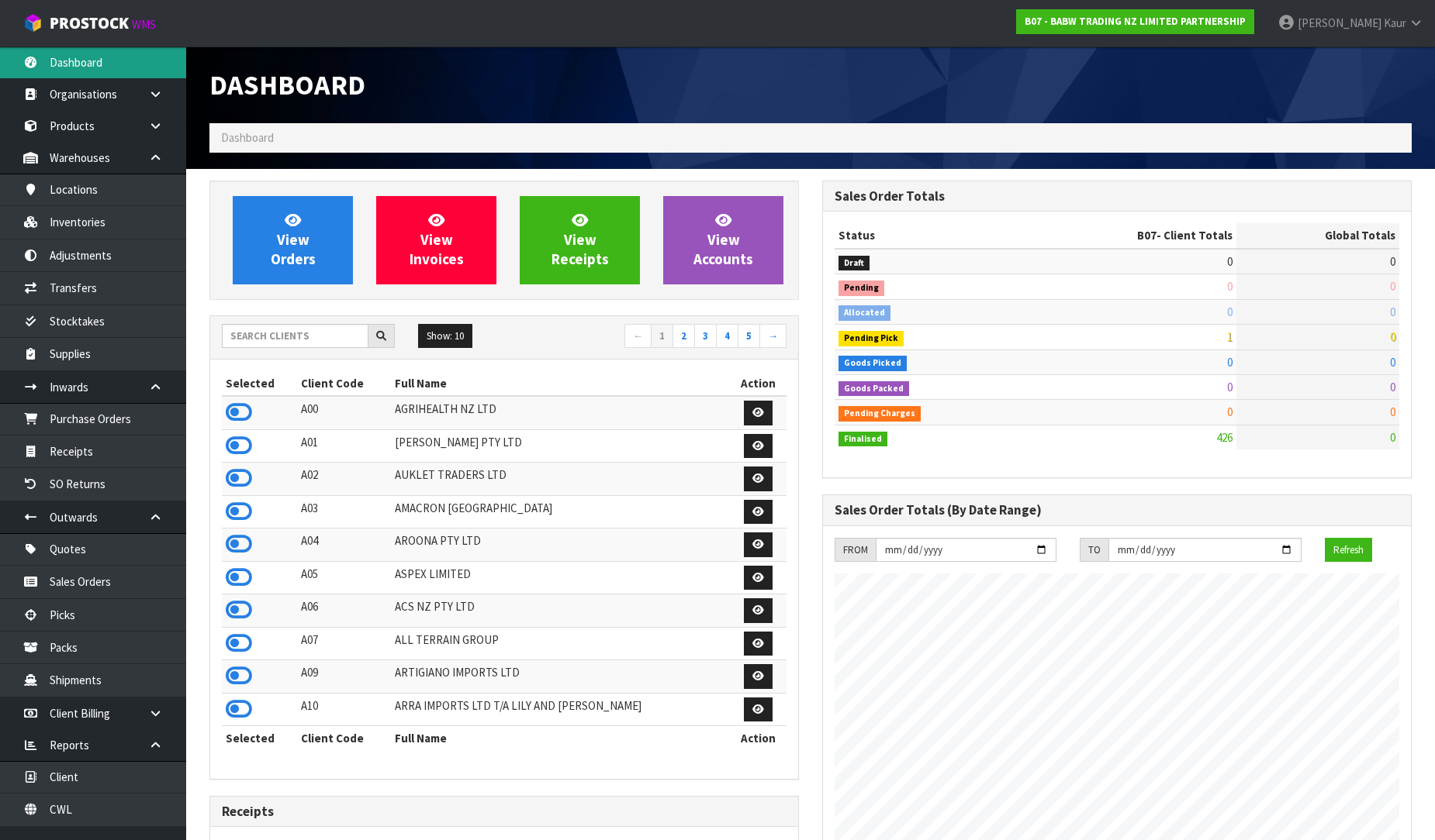
scroll to position [1175, 612]
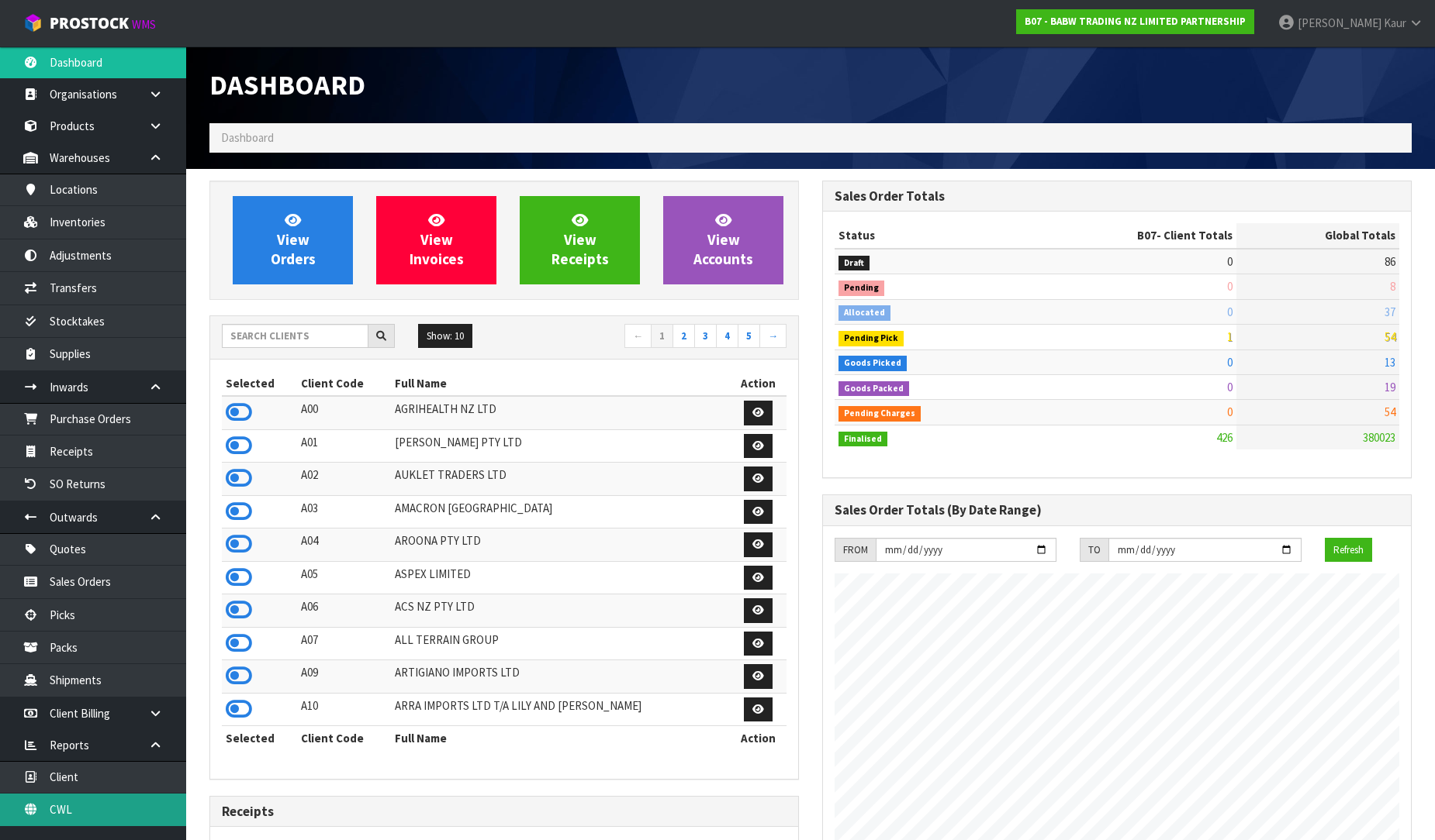
click at [86, 803] on link "CWL" at bounding box center [93, 810] width 186 height 32
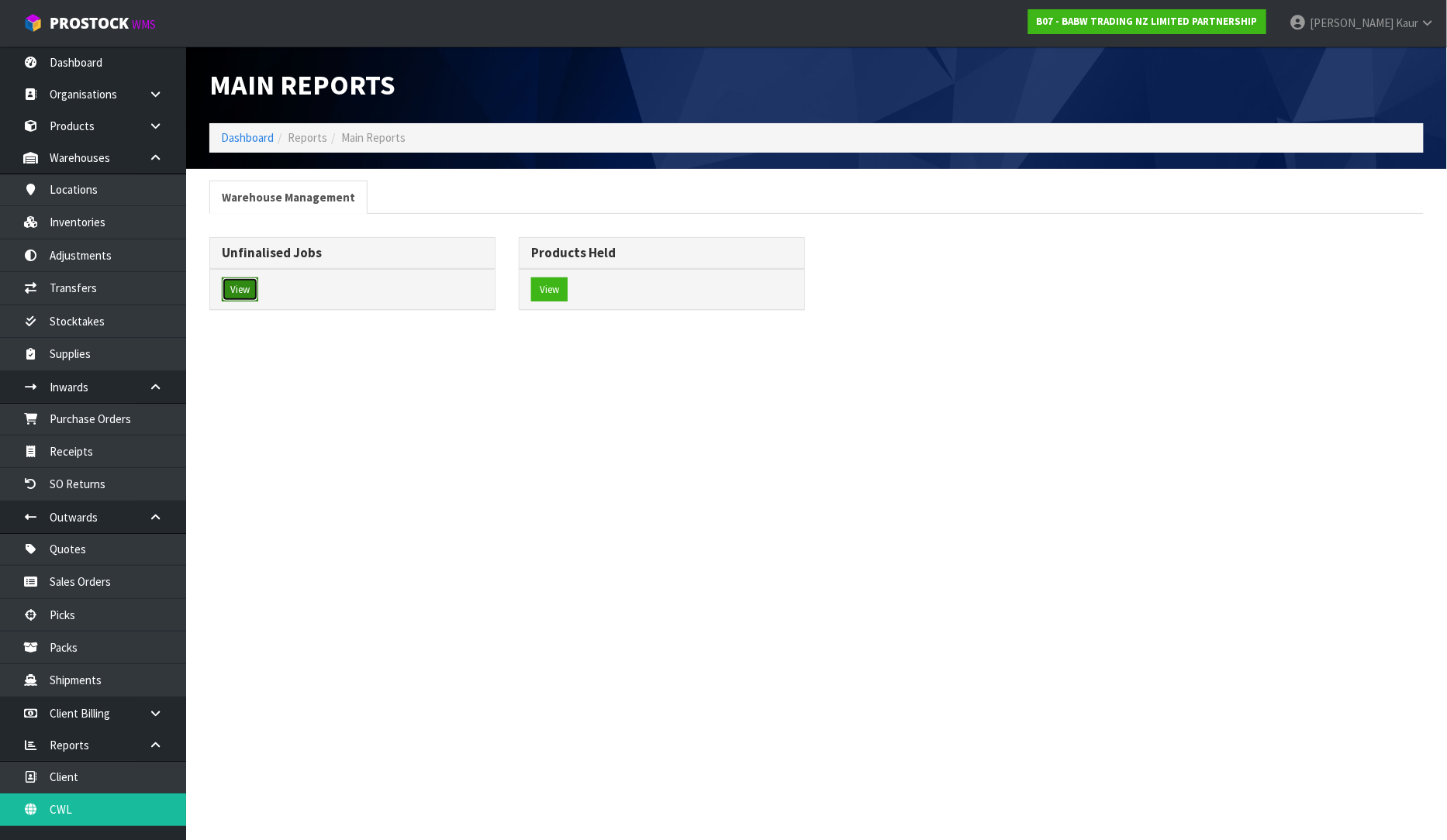
click at [235, 294] on button "View" at bounding box center [240, 290] width 37 height 24
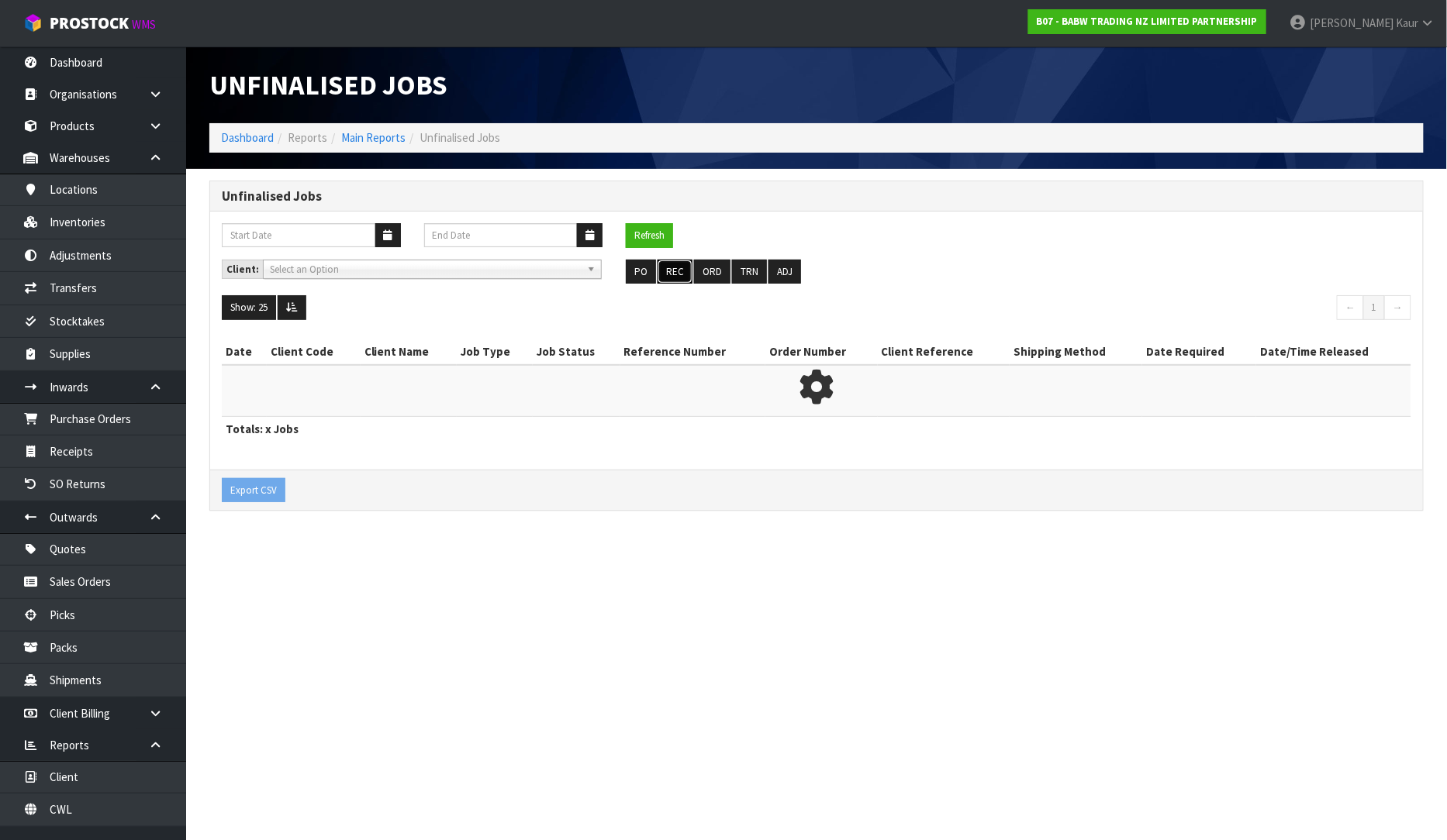
click at [670, 267] on button "REC" at bounding box center [674, 272] width 35 height 24
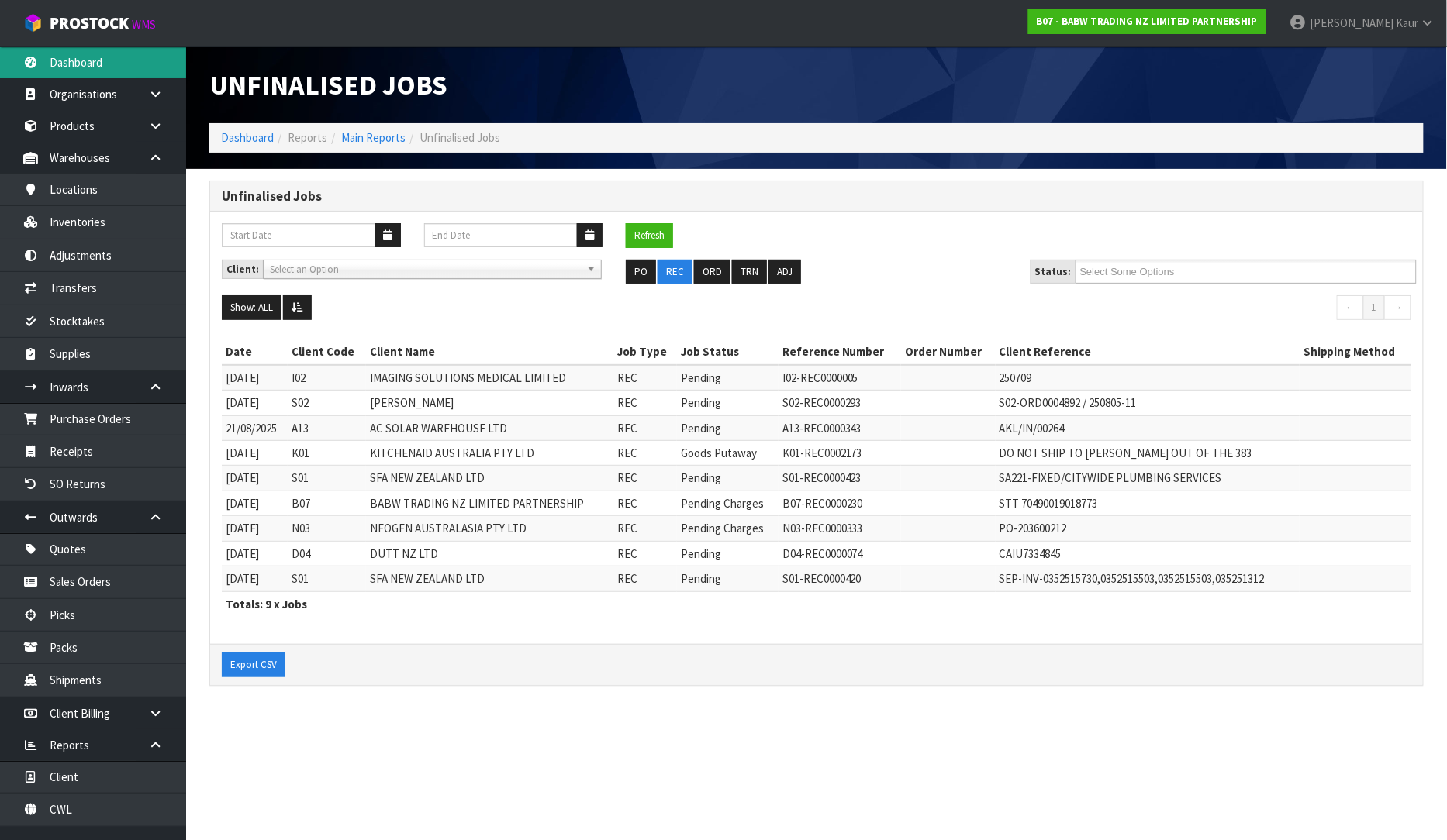
click at [87, 49] on link "Dashboard" at bounding box center [93, 63] width 186 height 32
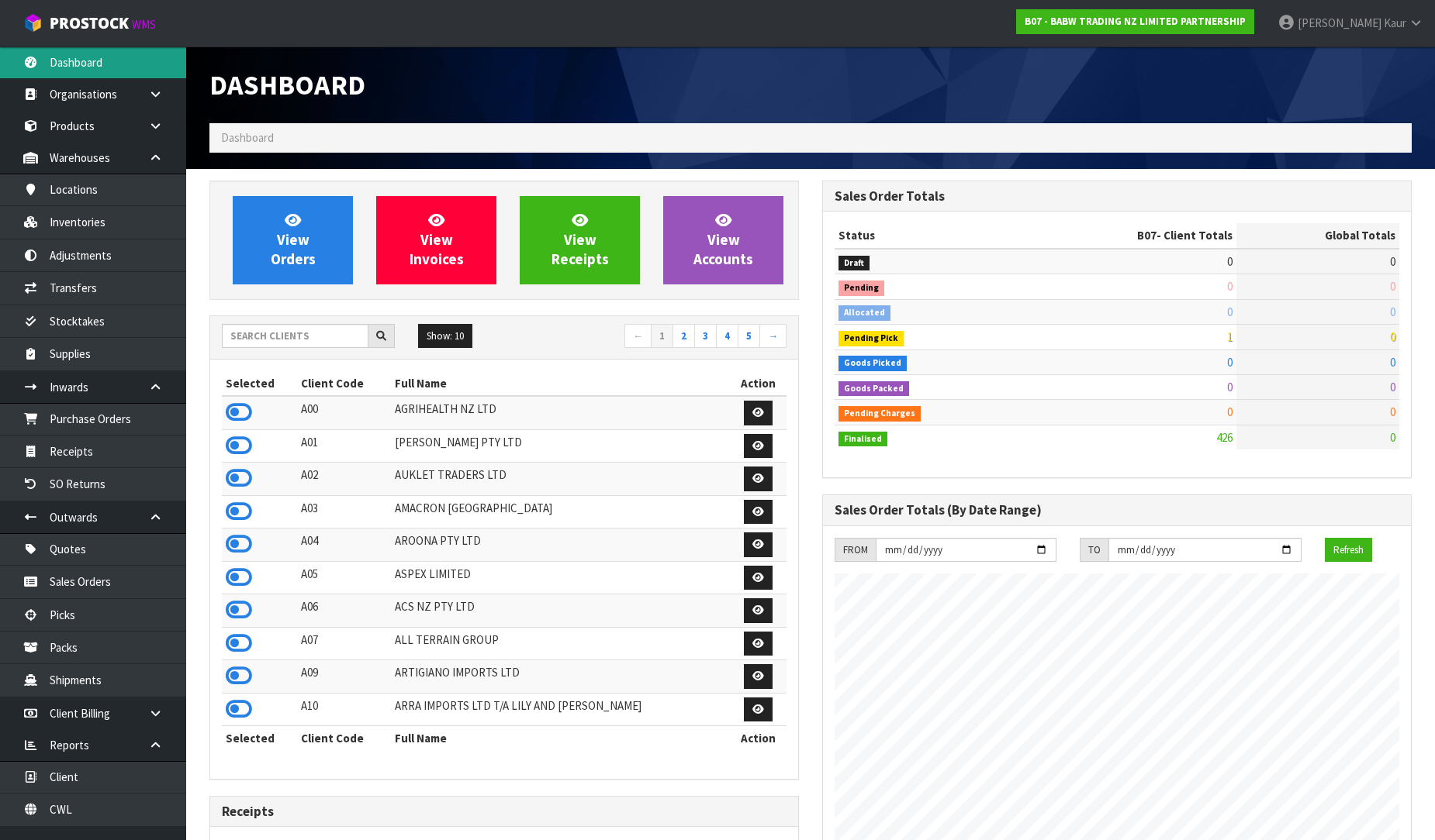
scroll to position [1175, 612]
click at [266, 334] on input "text" at bounding box center [295, 337] width 146 height 24
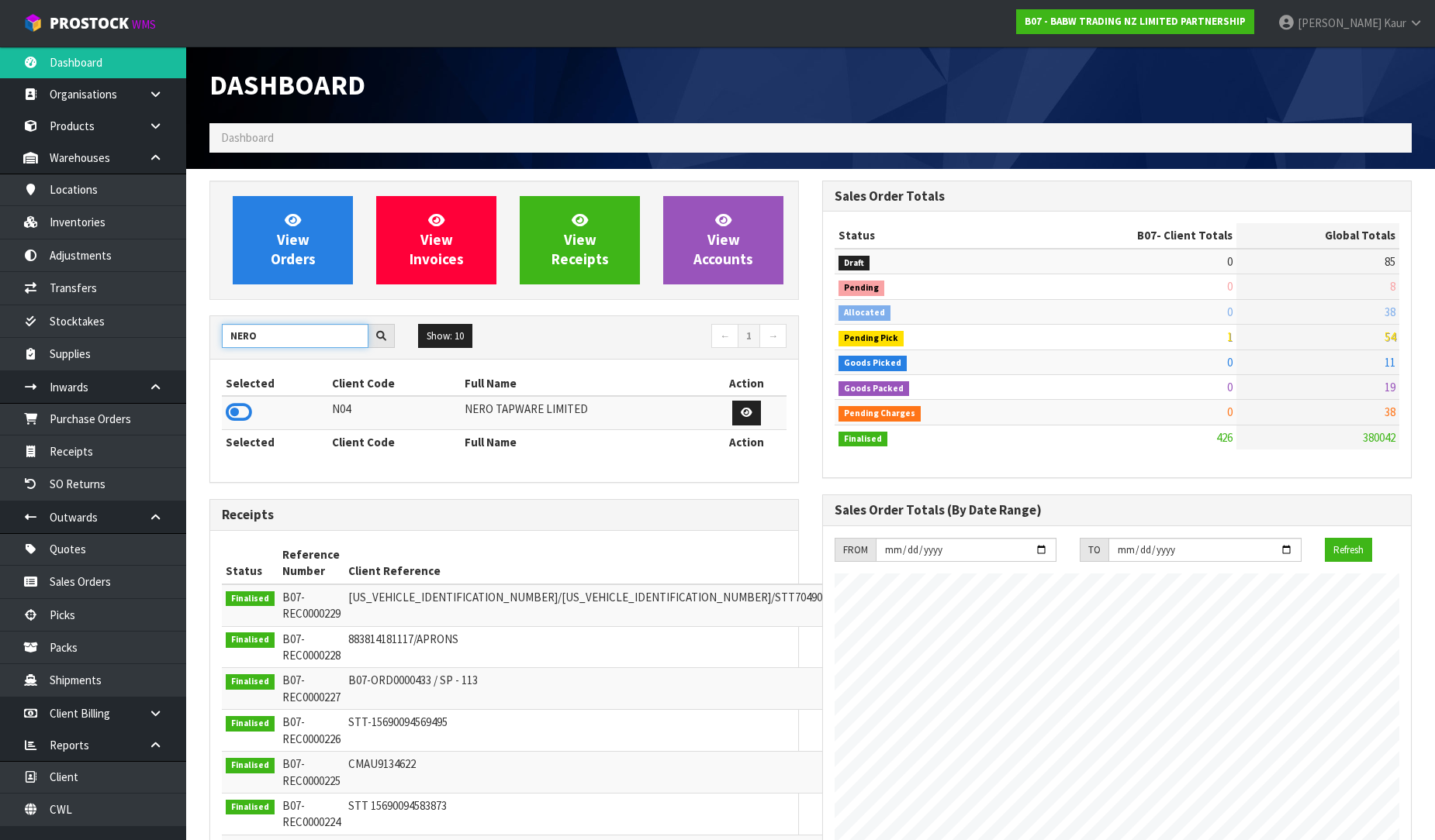
type input "NERO"
click at [242, 416] on icon at bounding box center [239, 412] width 26 height 23
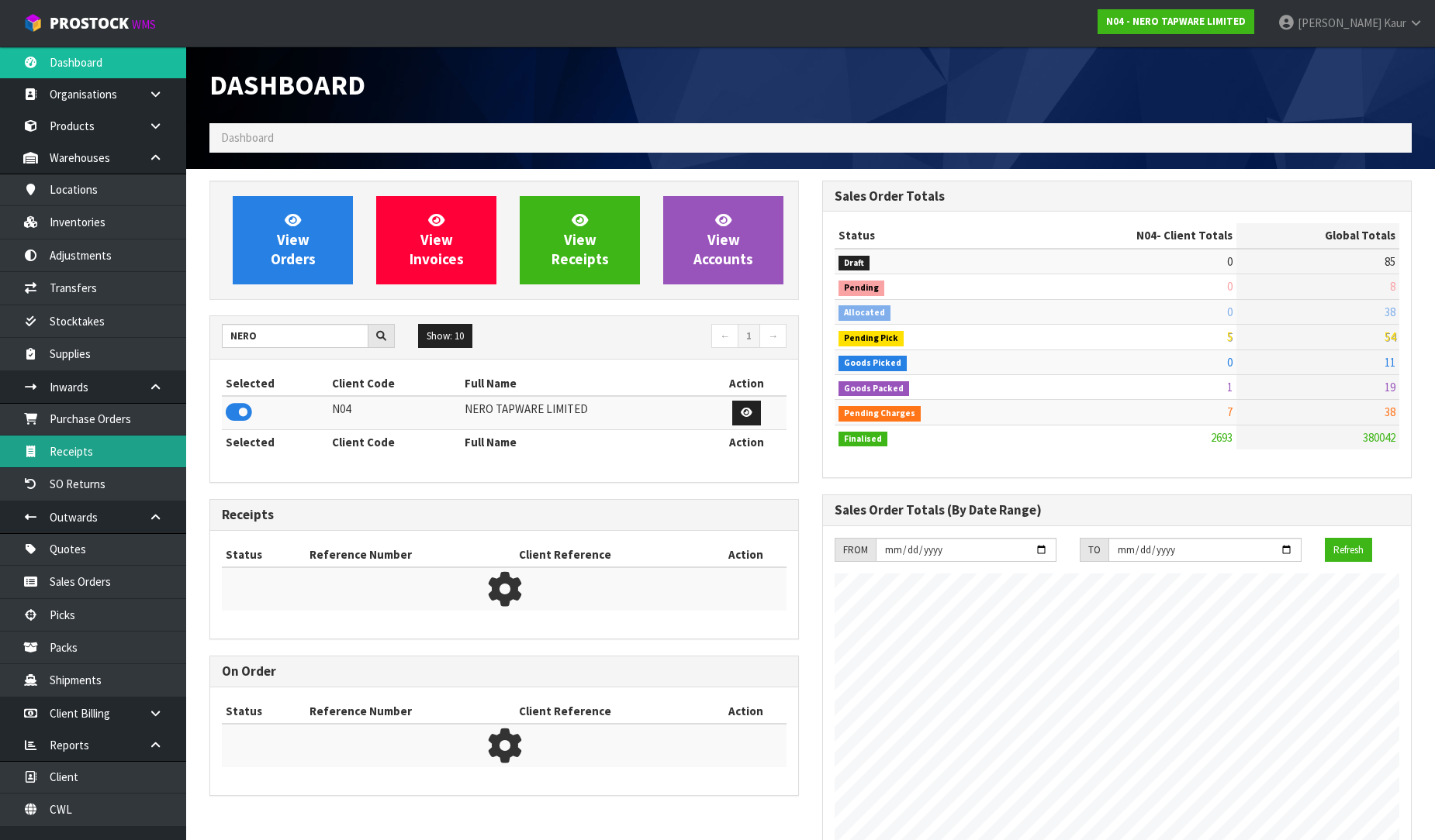
click at [154, 442] on link "Receipts" at bounding box center [93, 452] width 186 height 32
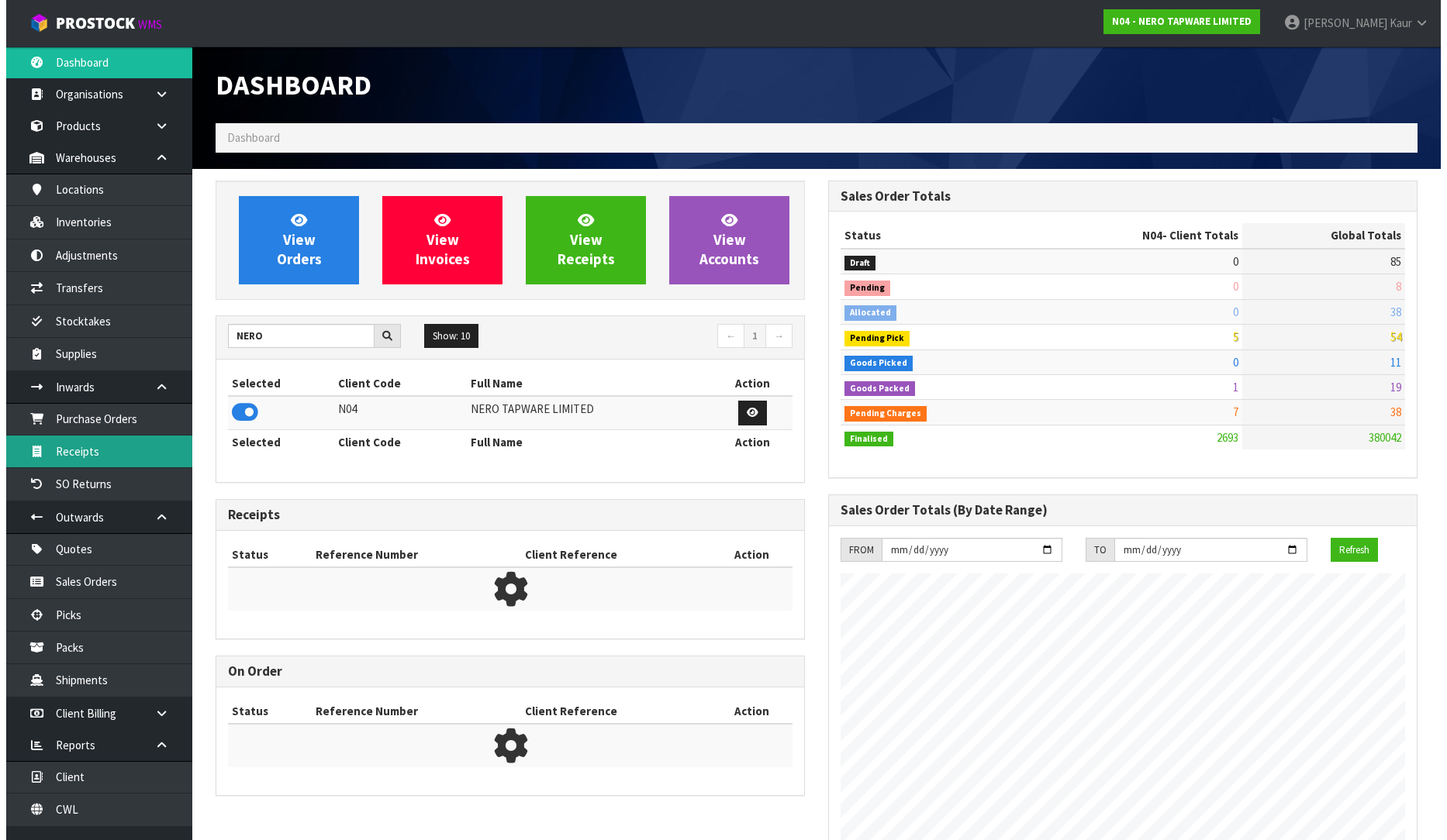
scroll to position [1208, 612]
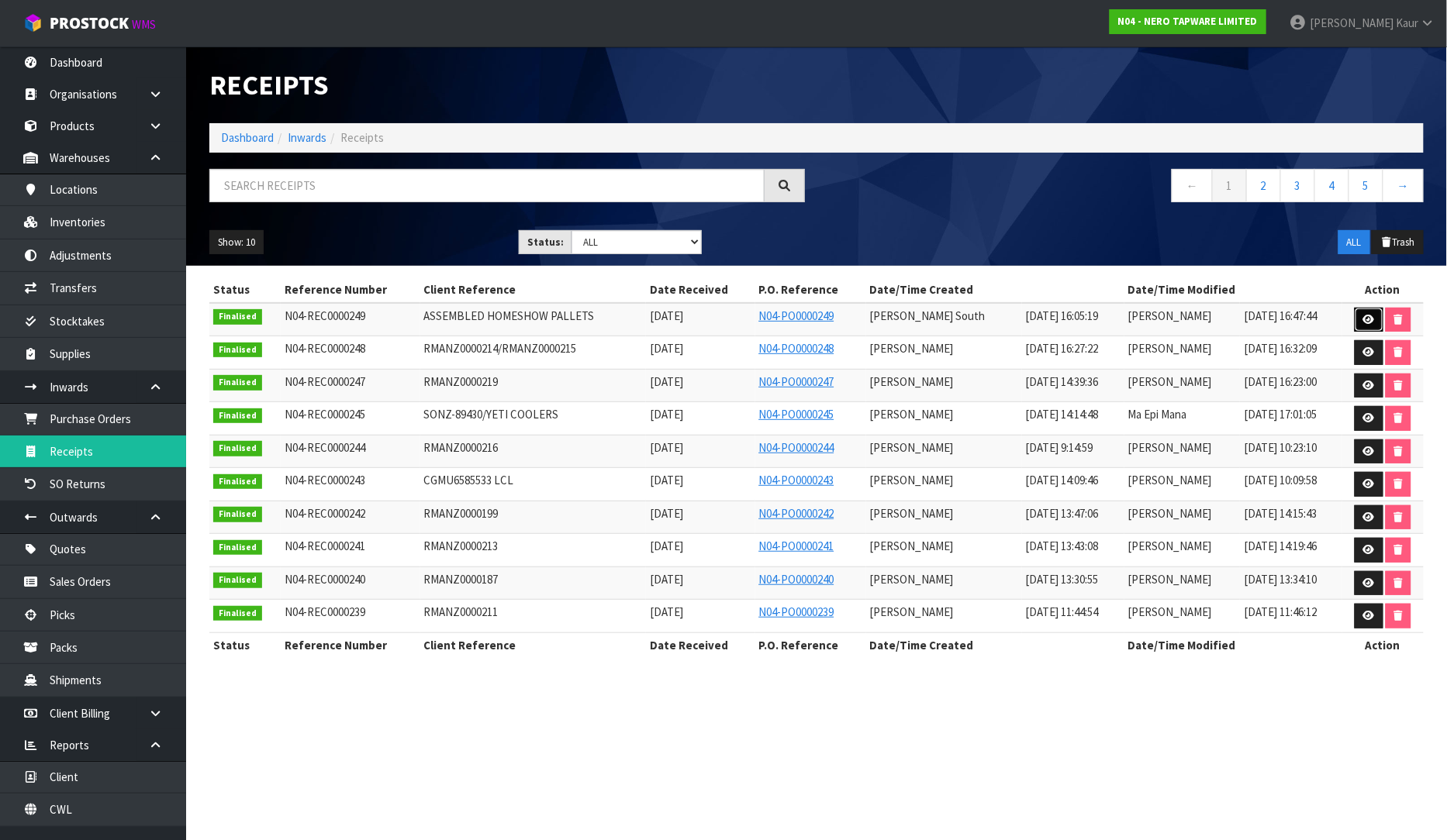
click at [1369, 318] on icon at bounding box center [1369, 320] width 11 height 10
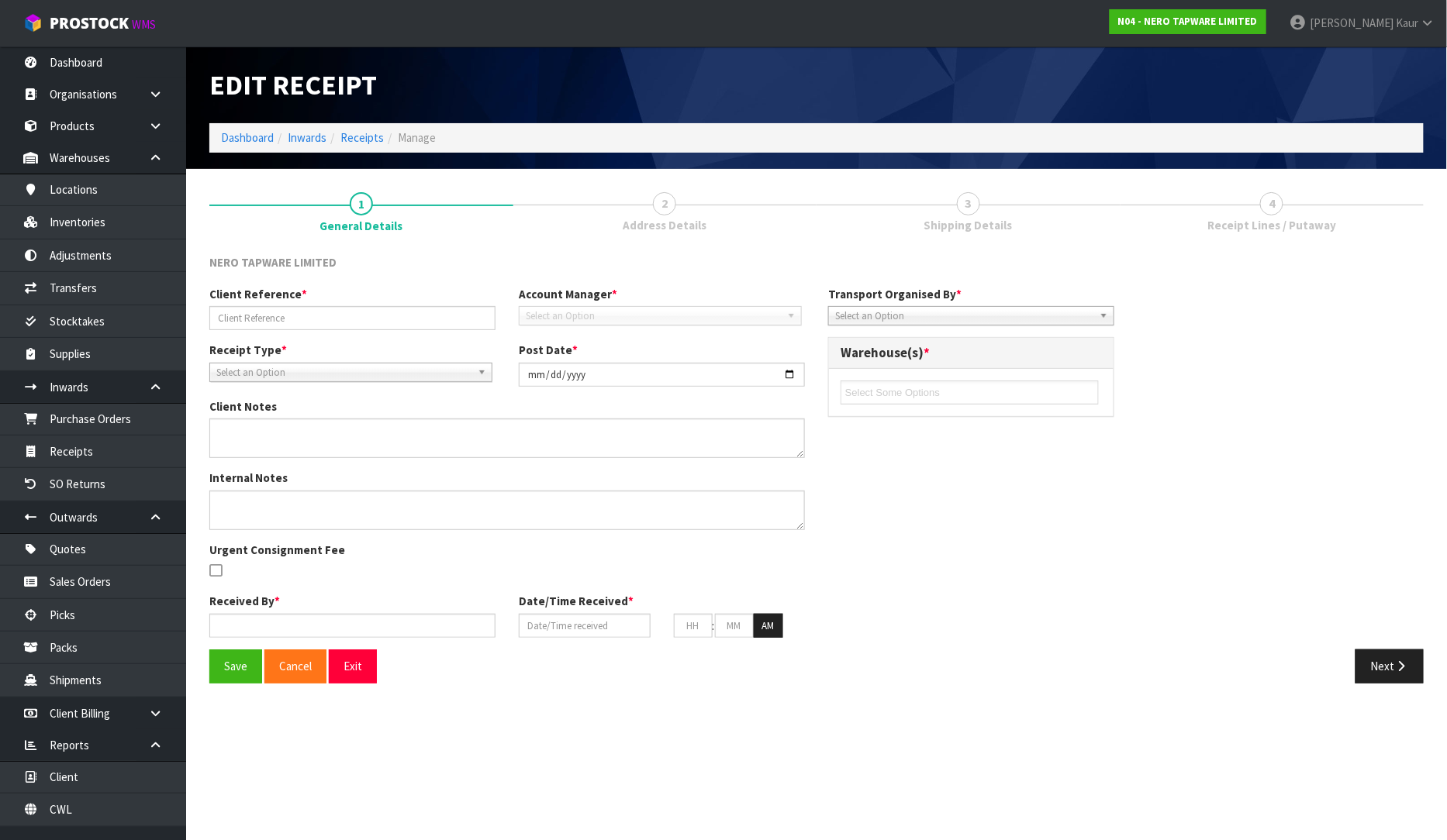
type input "ASSEMBLED HOMESHOW PALLETS"
type input "[DATE]"
type input "[PERSON_NAME] South"
type input "[DATE]"
type input "04"
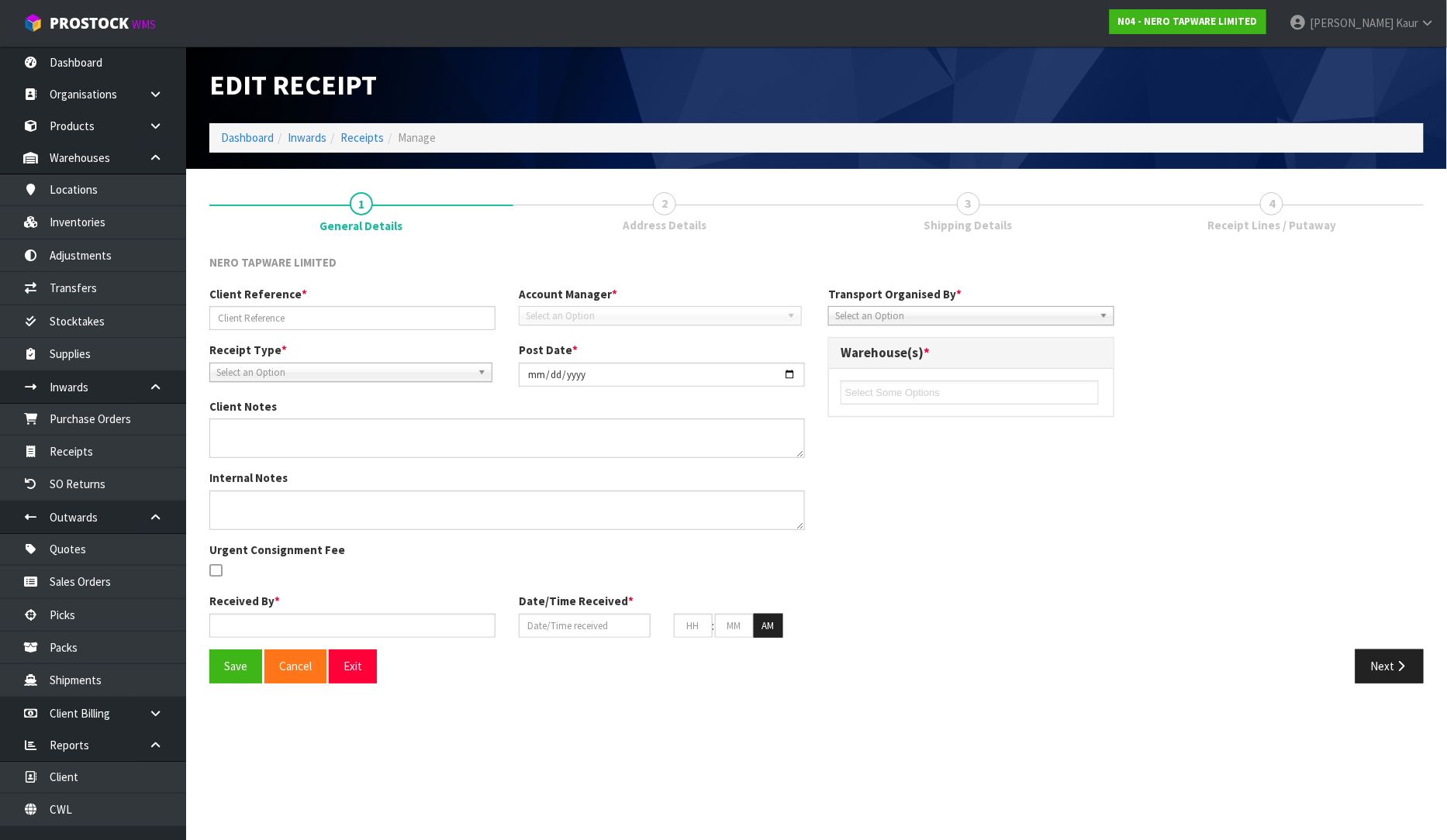
type input "50"
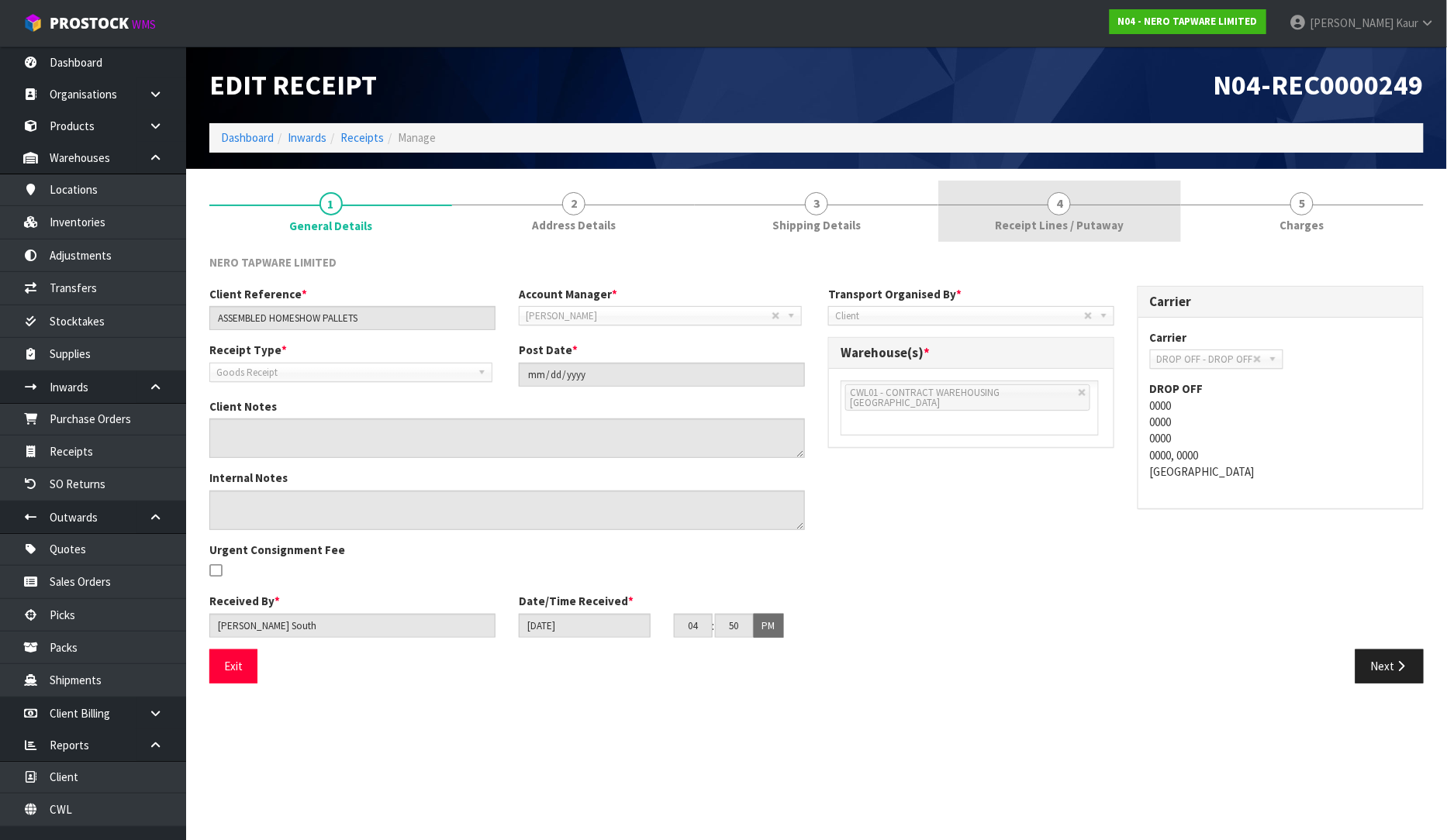
click at [1109, 235] on link "4 Receipt Lines / Putaway" at bounding box center [1060, 211] width 243 height 61
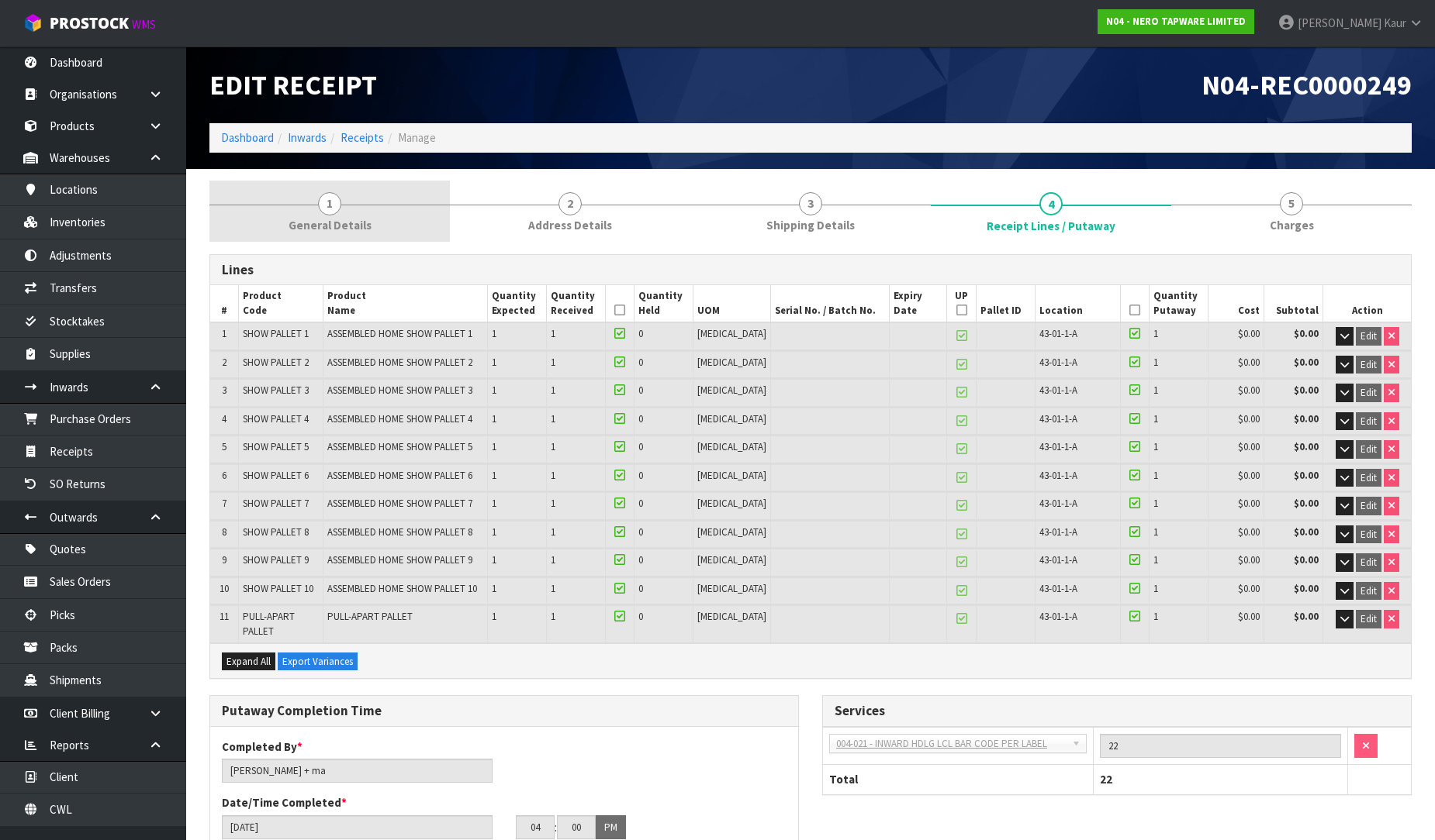
click at [352, 200] on link "1 General Details" at bounding box center [329, 211] width 240 height 61
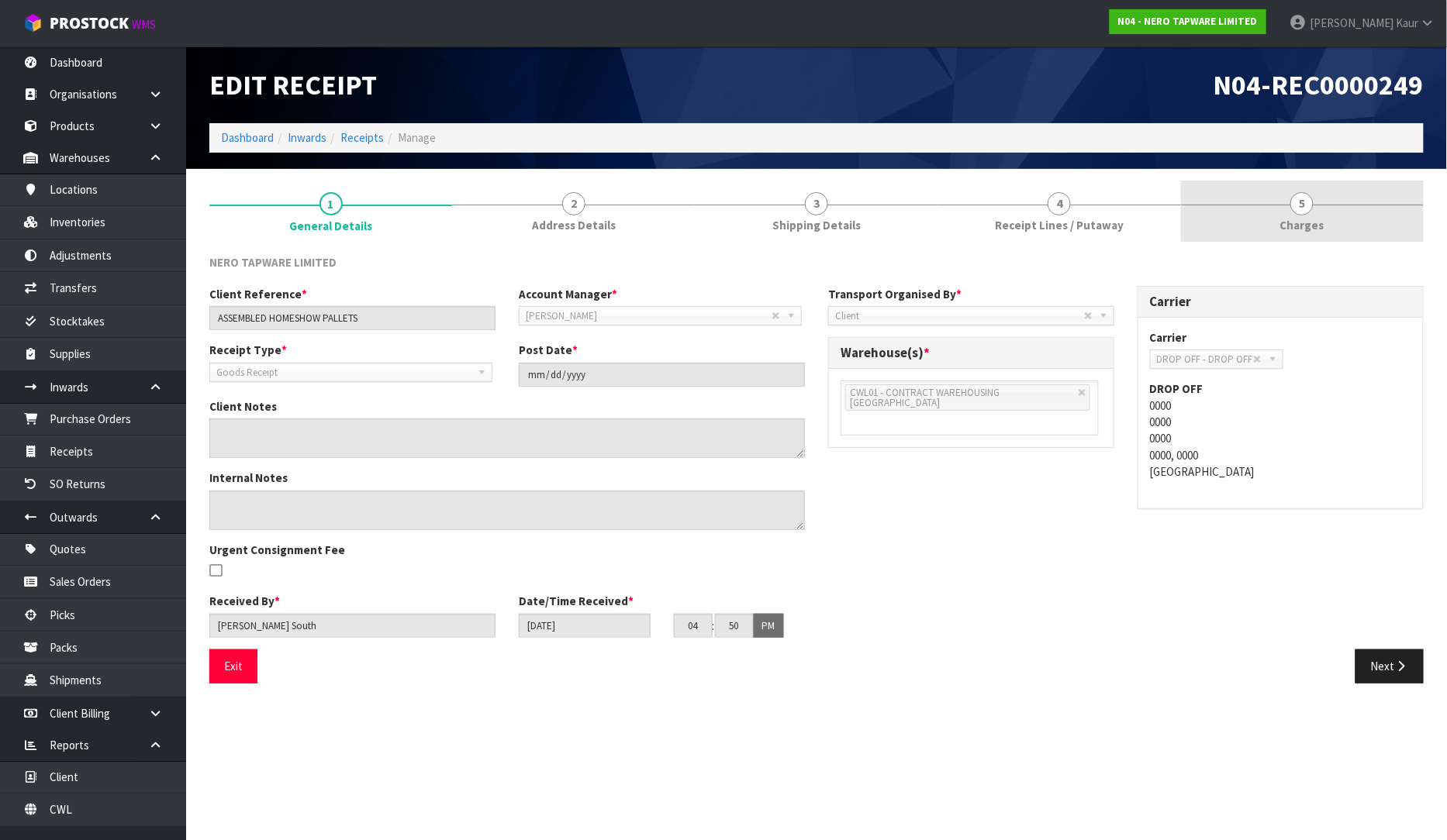
click at [1291, 222] on span "Charges" at bounding box center [1302, 225] width 44 height 16
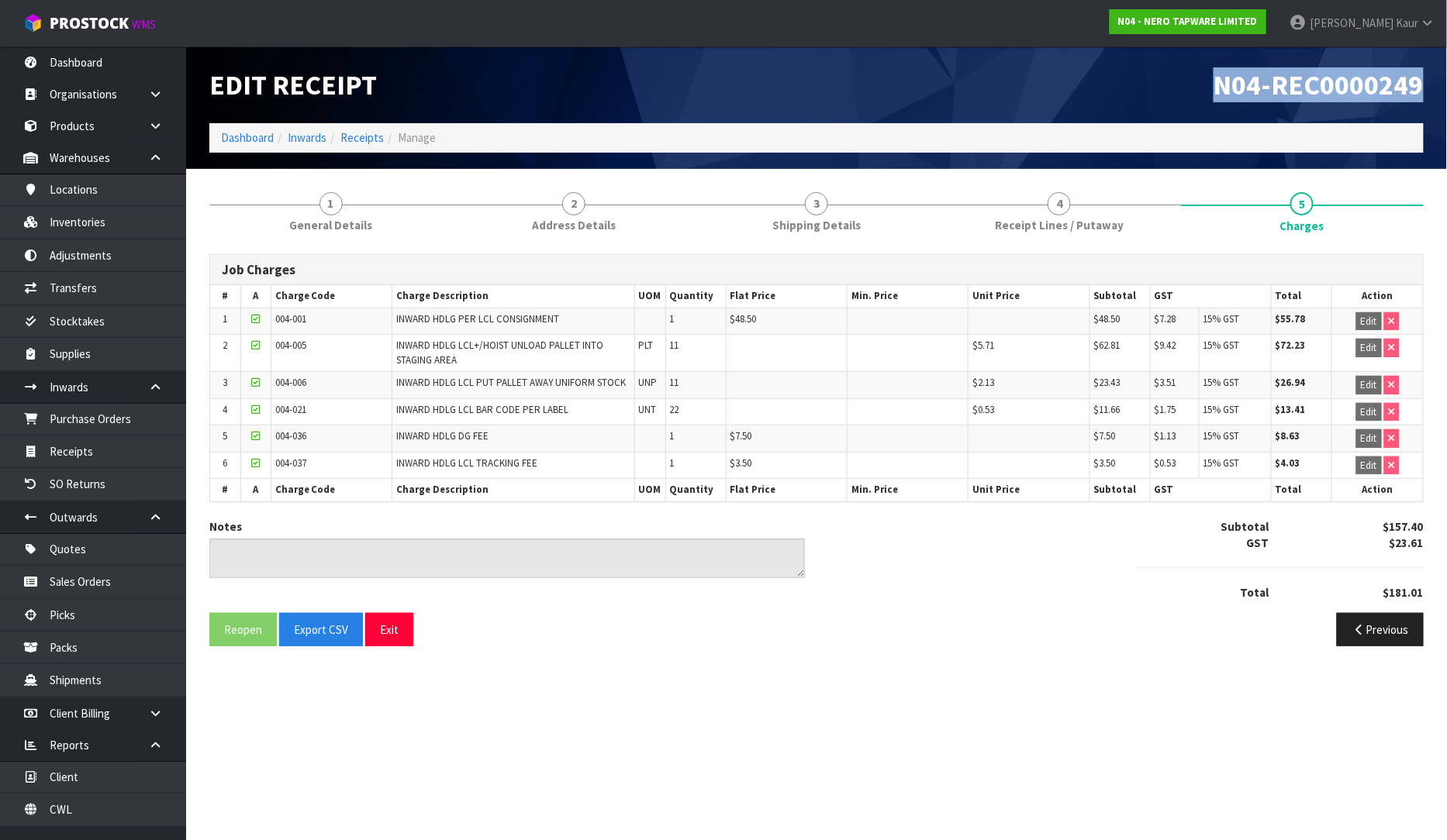
drag, startPoint x: 1430, startPoint y: 88, endPoint x: 1173, endPoint y: 103, distance: 257.4
click at [1173, 103] on div "N04-REC0000249" at bounding box center [1126, 85] width 619 height 77
copy span "N04-REC0000249"
click at [1424, 21] on icon at bounding box center [1428, 22] width 15 height 11
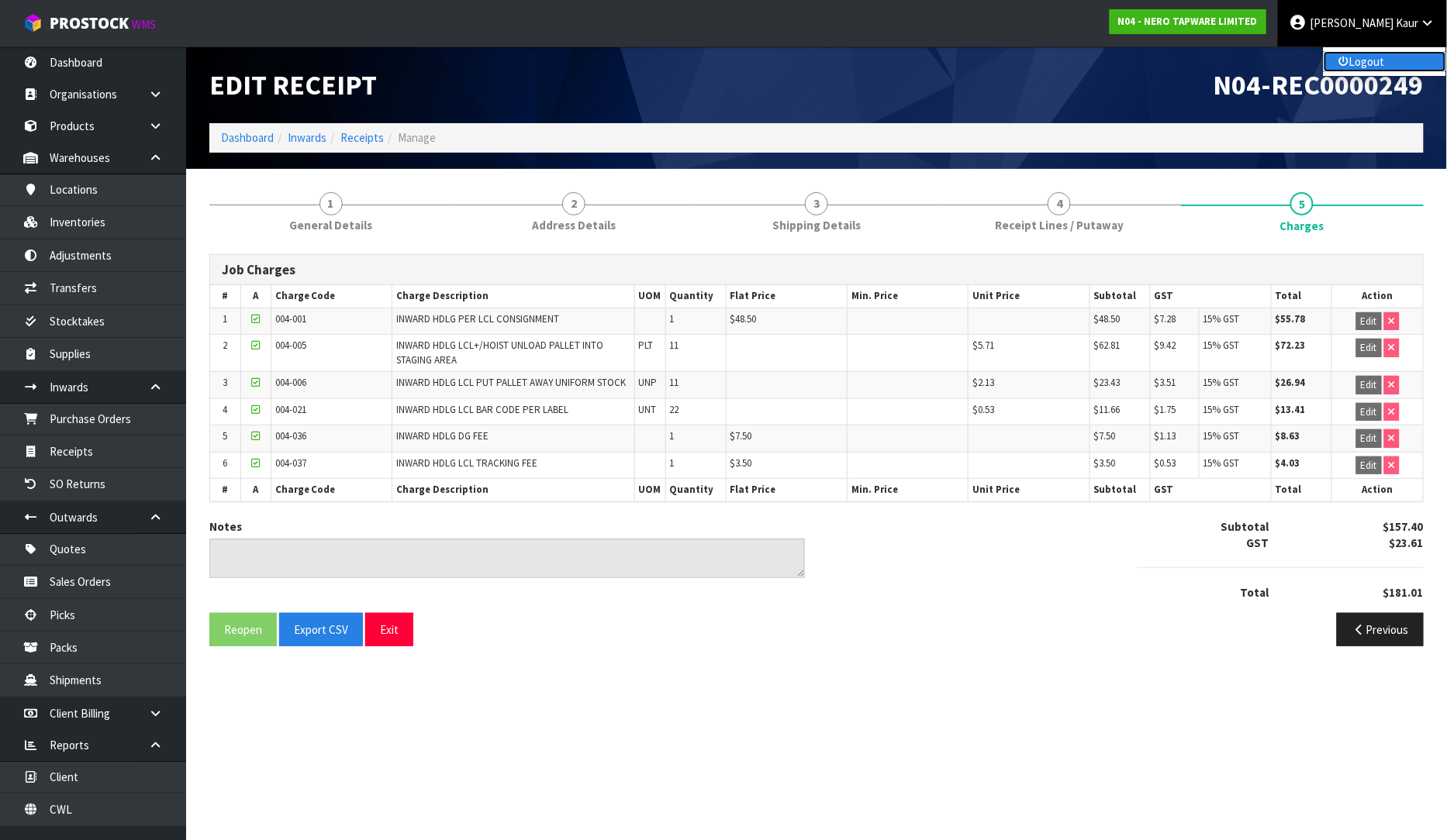
click at [1369, 56] on link "Logout" at bounding box center [1385, 62] width 123 height 21
